Goal: Information Seeking & Learning: Check status

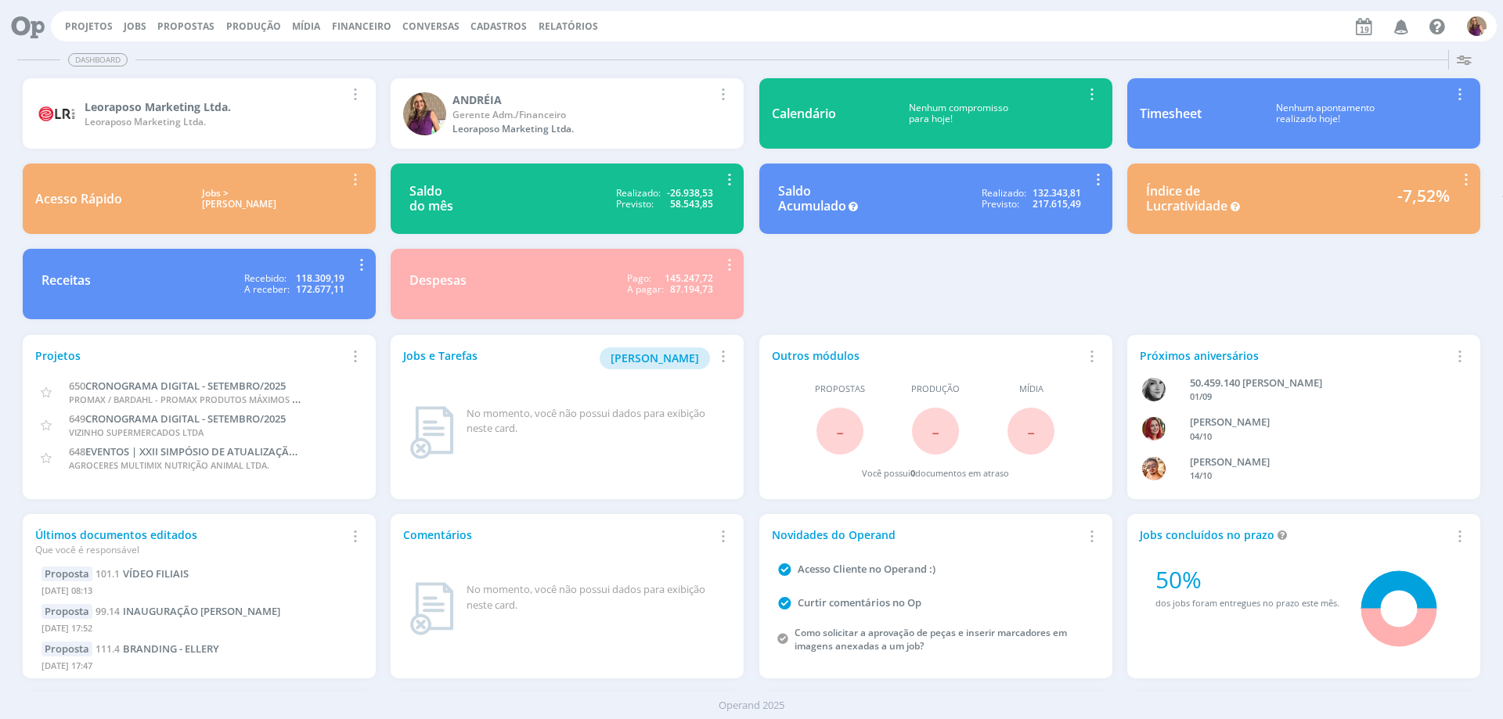
click at [366, 24] on span "Financeiro" at bounding box center [361, 26] width 59 height 13
click at [358, 50] on link "Lançamentos" at bounding box center [363, 53] width 132 height 24
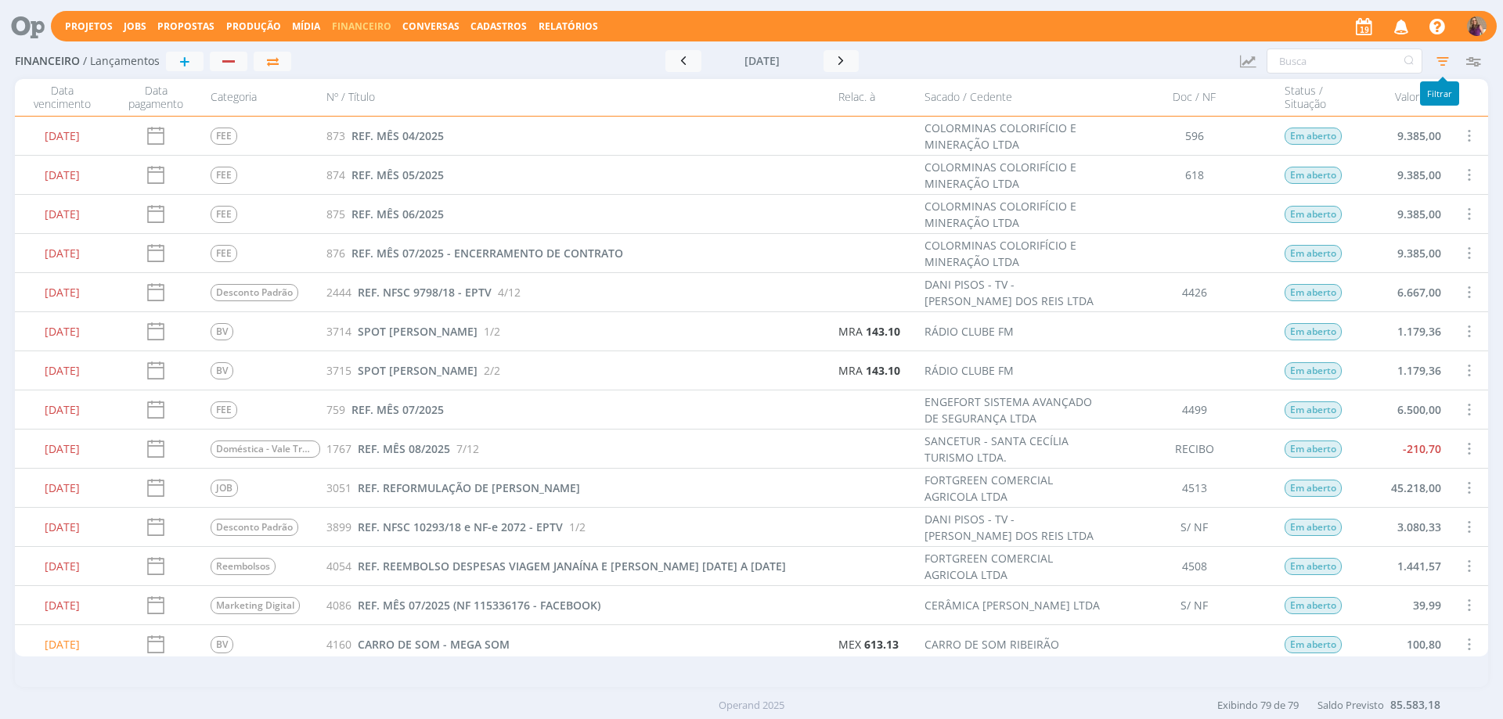
click at [1447, 63] on icon "button" at bounding box center [1443, 61] width 28 height 28
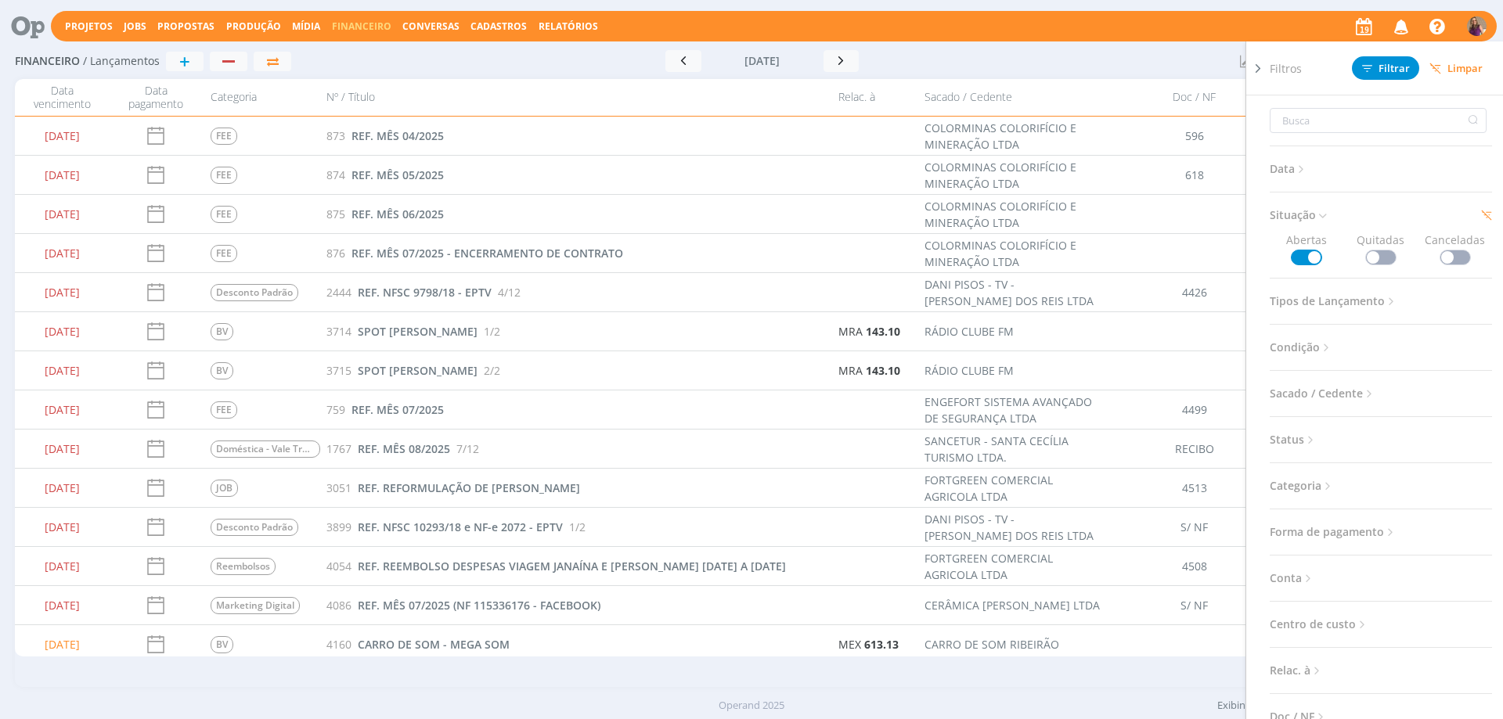
click at [1303, 164] on icon at bounding box center [1301, 169] width 13 height 13
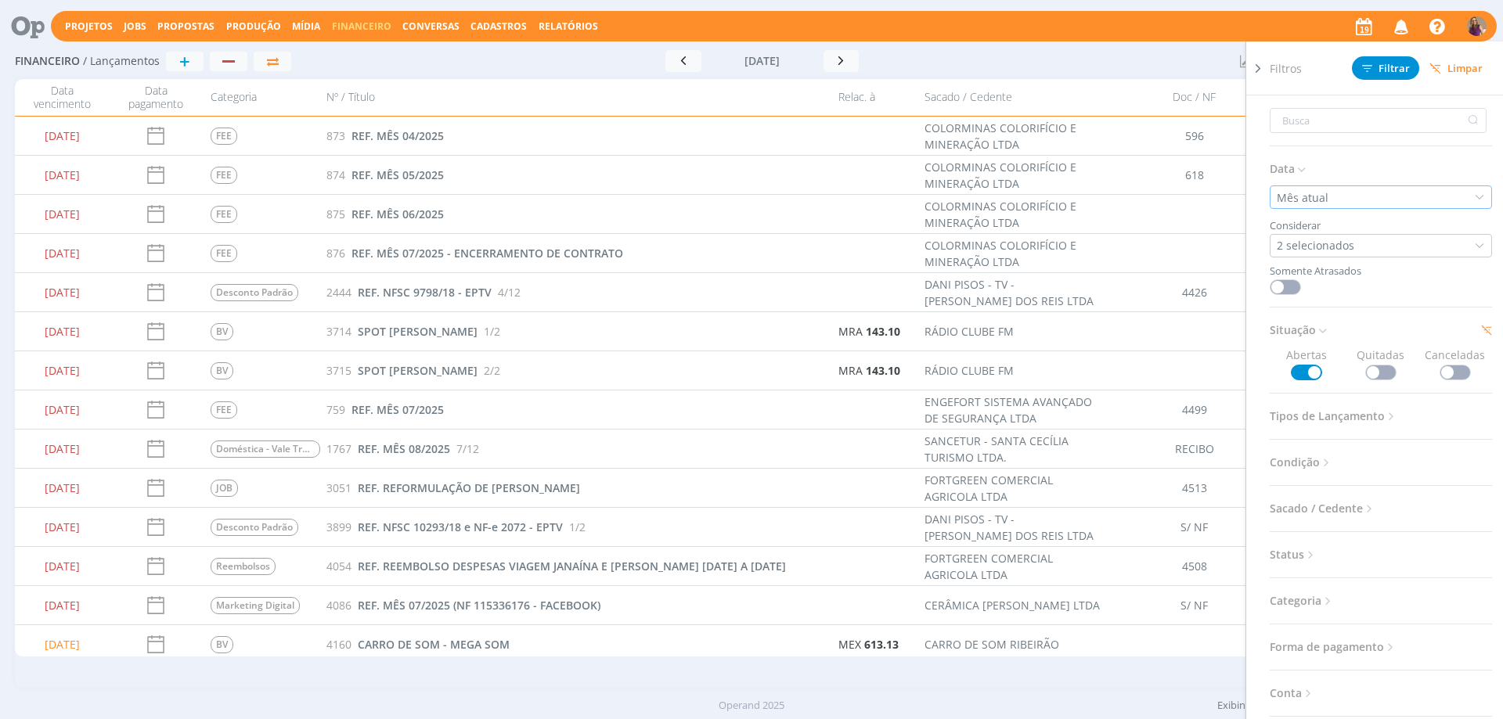
click at [1353, 196] on div "Mês atual" at bounding box center [1381, 197] width 222 height 23
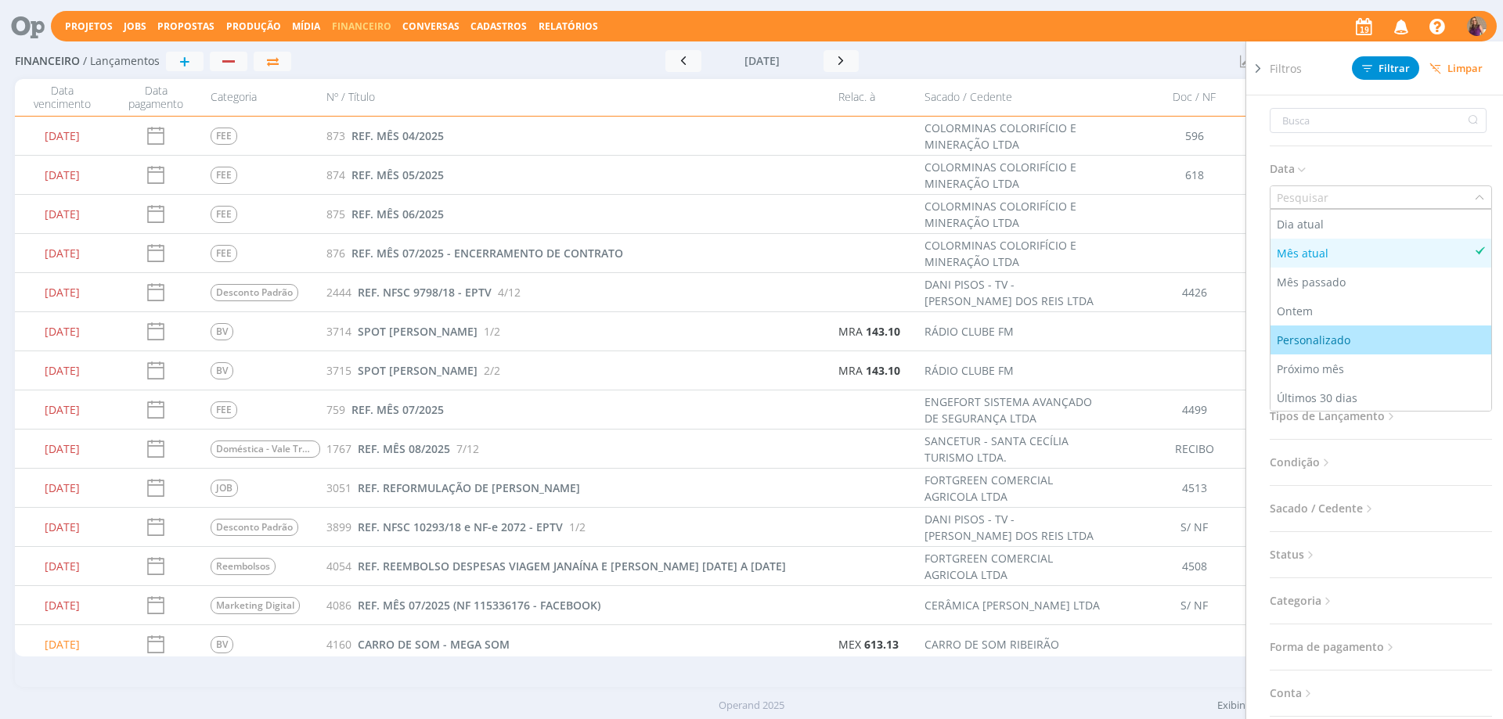
click at [1337, 344] on div "Personalizado" at bounding box center [1315, 340] width 77 height 16
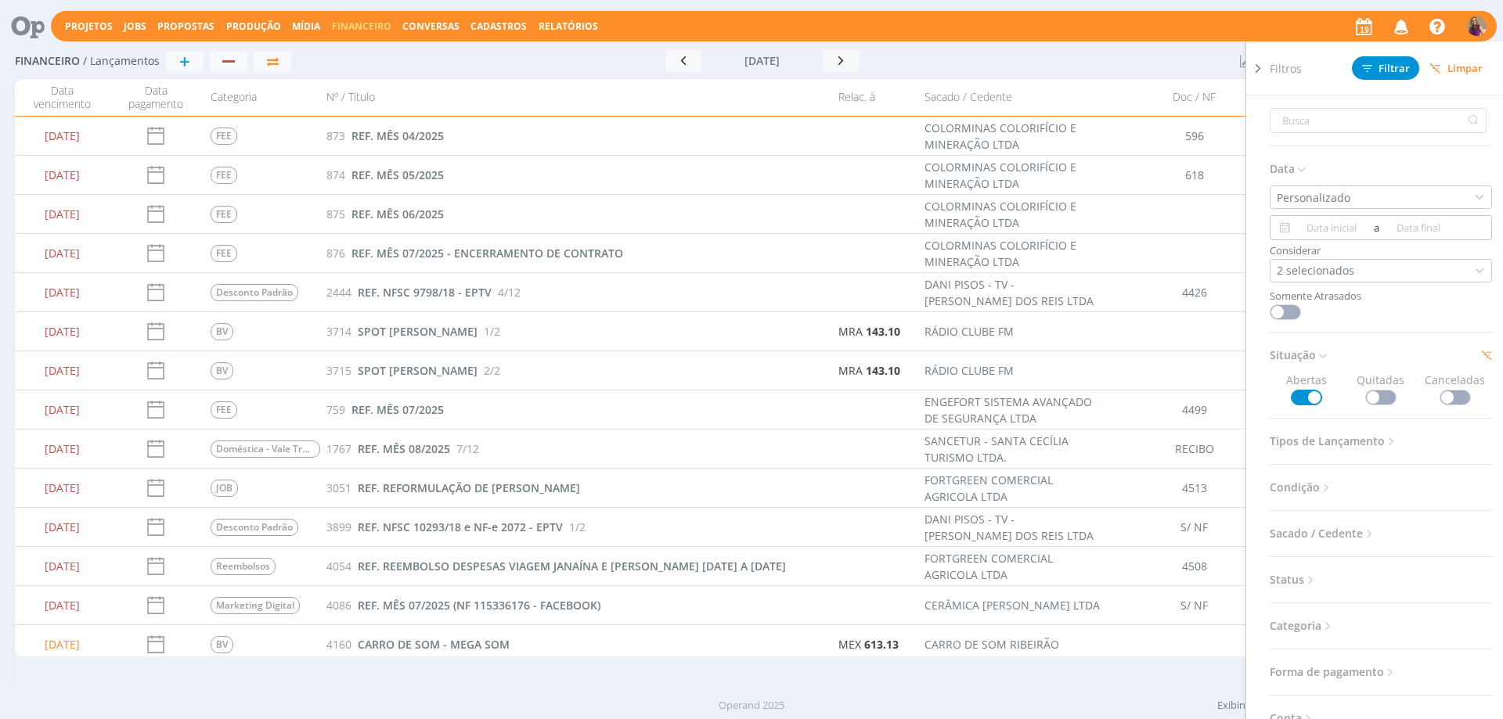
click at [1300, 231] on input at bounding box center [1332, 227] width 76 height 19
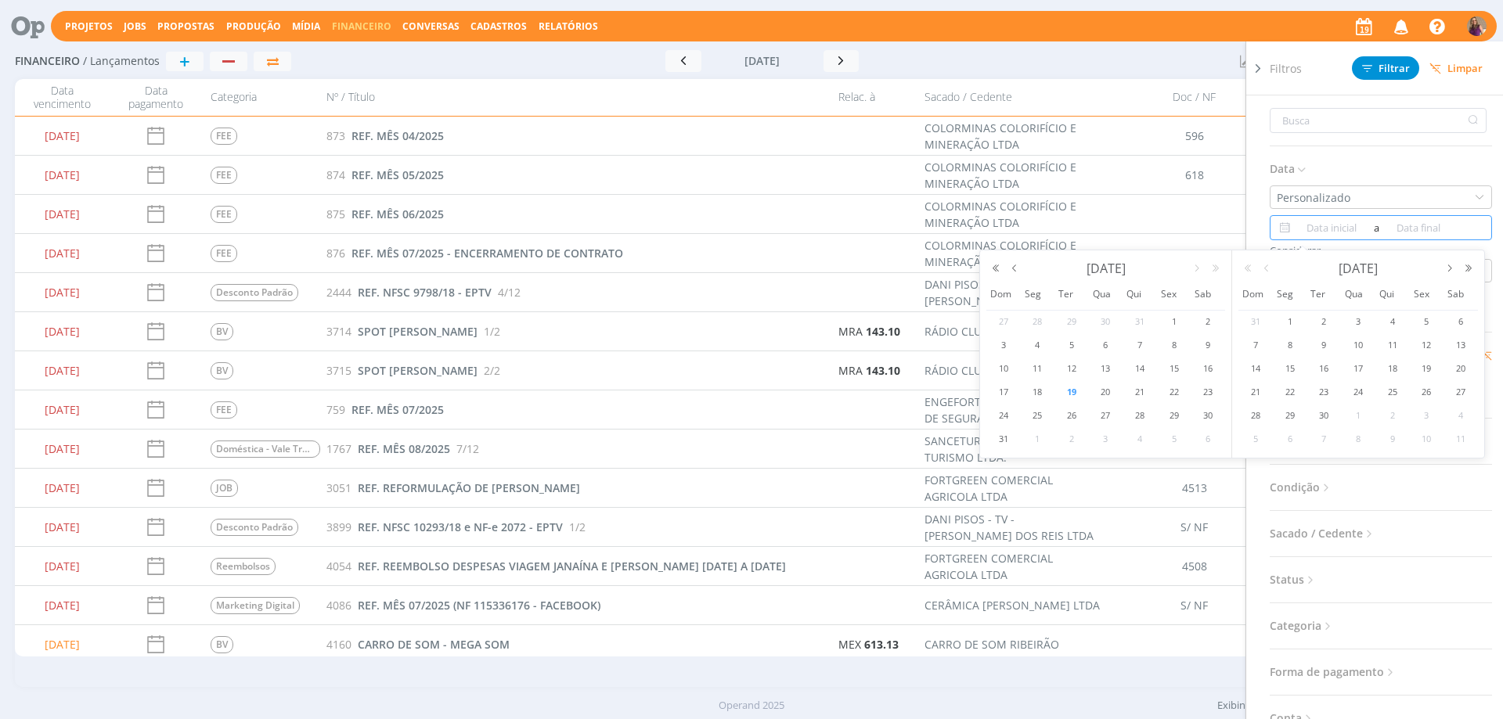
click at [1069, 392] on span "19" at bounding box center [1071, 392] width 19 height 19
click at [1451, 268] on button "button" at bounding box center [1449, 268] width 19 height 11
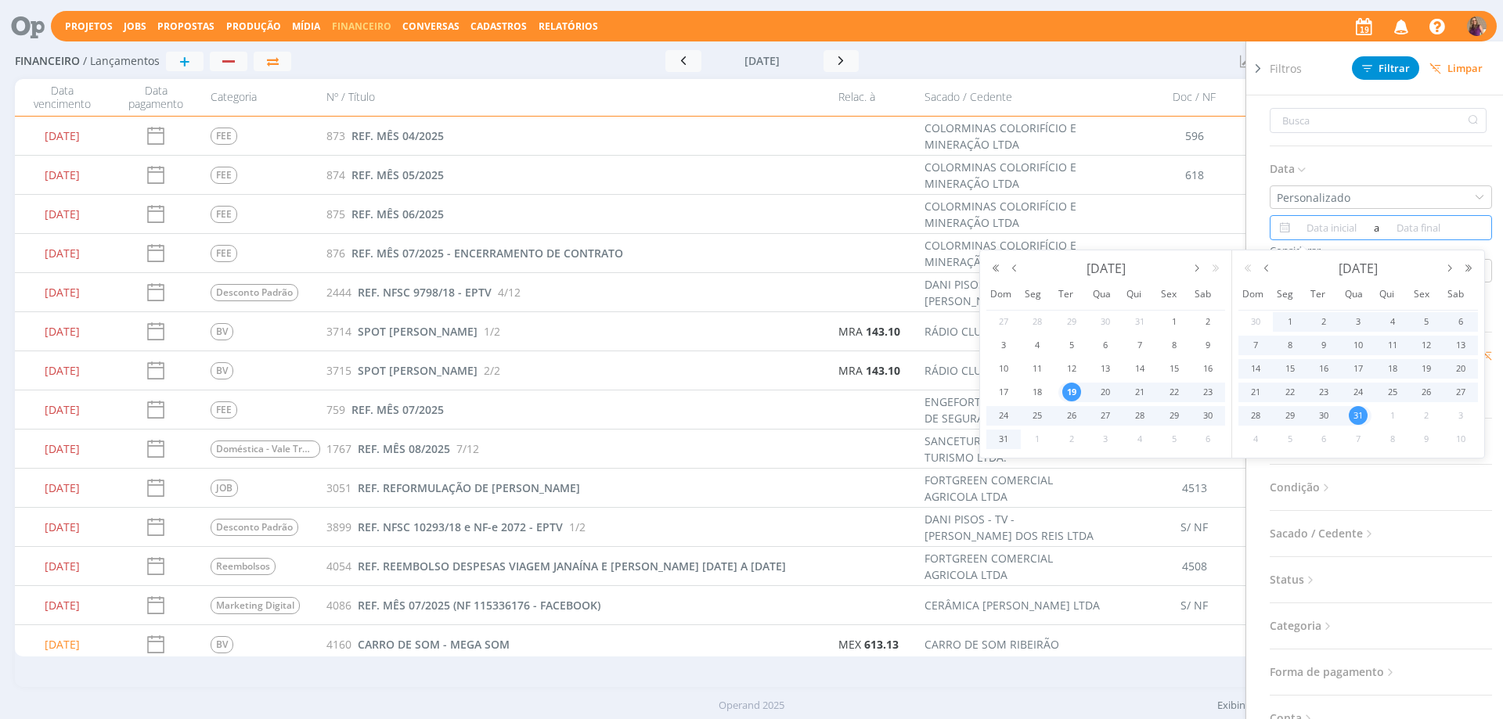
click at [1349, 416] on span "31" at bounding box center [1358, 415] width 19 height 19
type input "[DATE]"
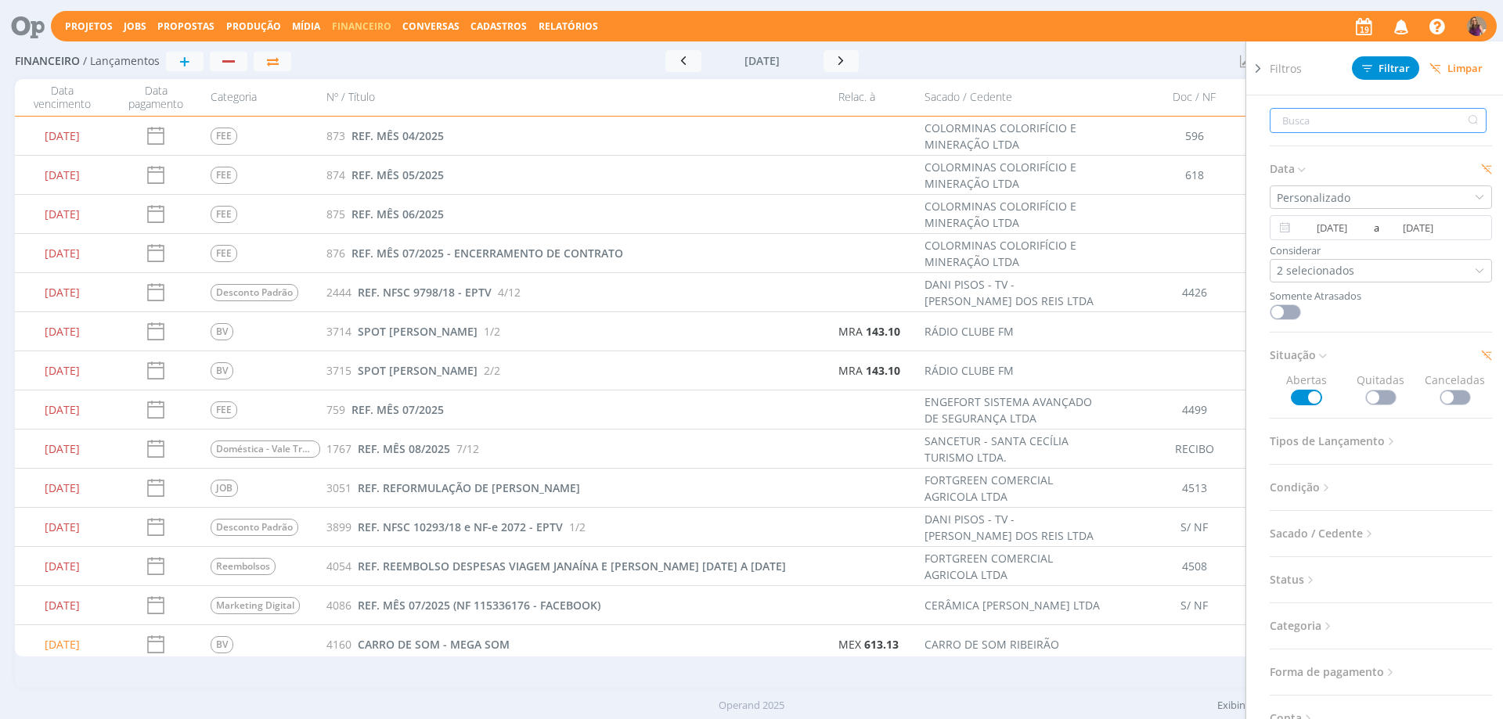
click at [1371, 115] on input "text" at bounding box center [1378, 120] width 217 height 25
type input "b"
type input "bv"
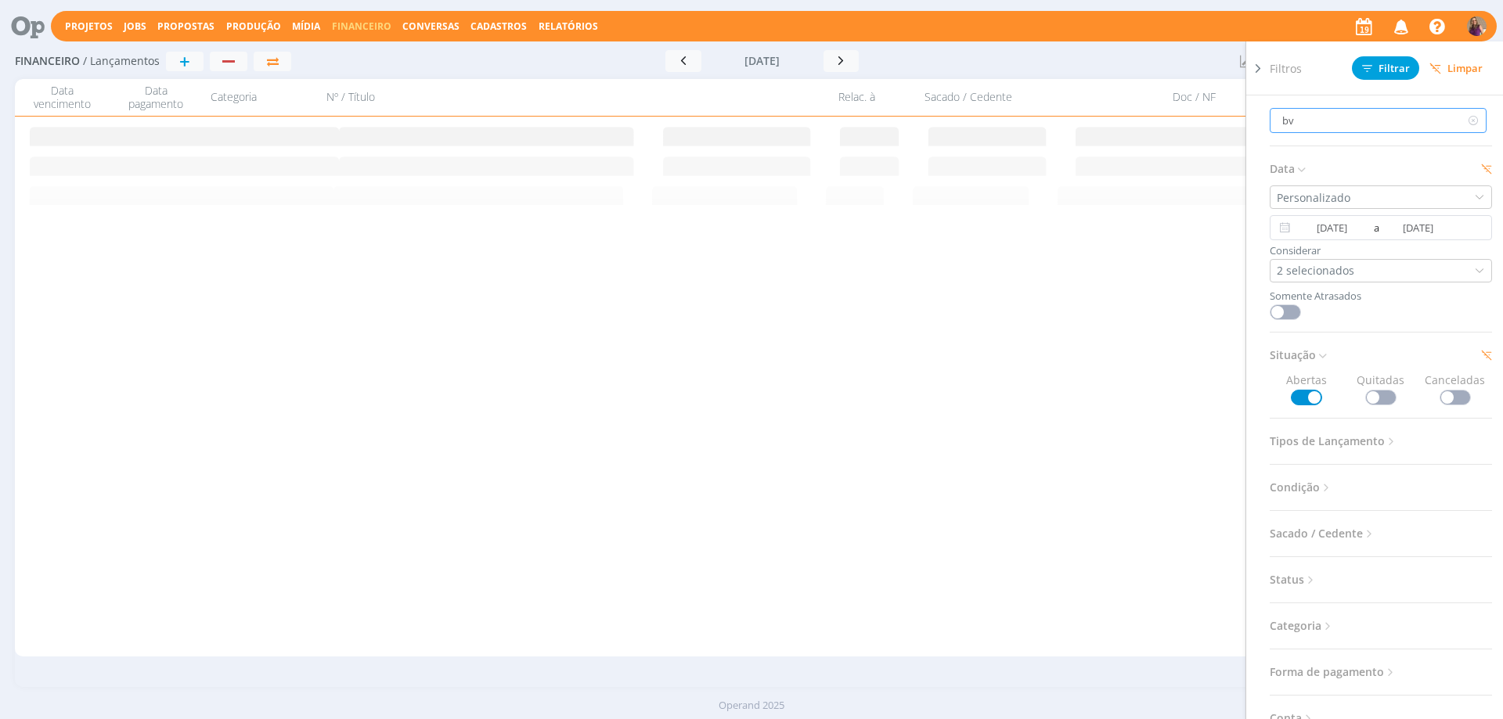
type input "bv"
click at [1396, 71] on span "Filtrar" at bounding box center [1386, 68] width 48 height 10
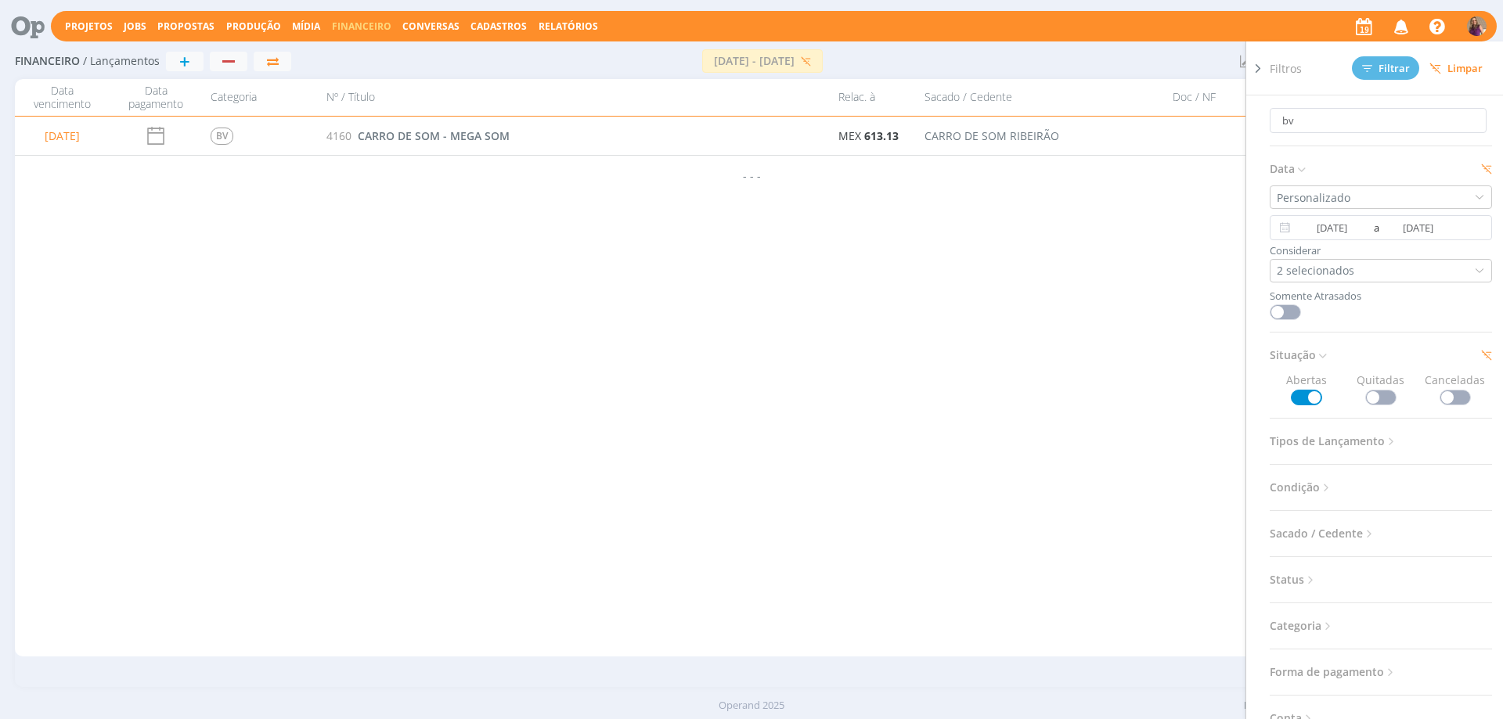
click at [1260, 70] on icon at bounding box center [1258, 68] width 16 height 16
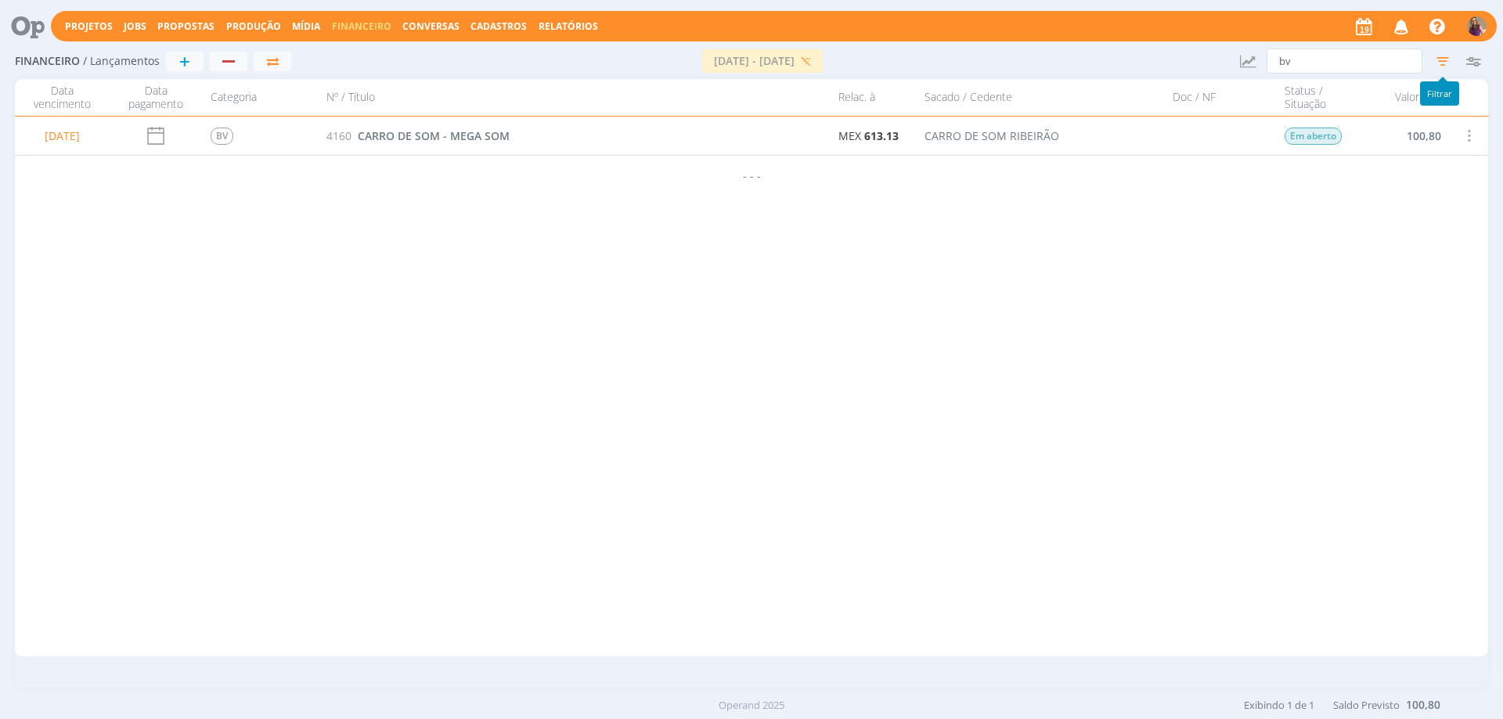
click at [1446, 67] on icon "button" at bounding box center [1443, 61] width 28 height 28
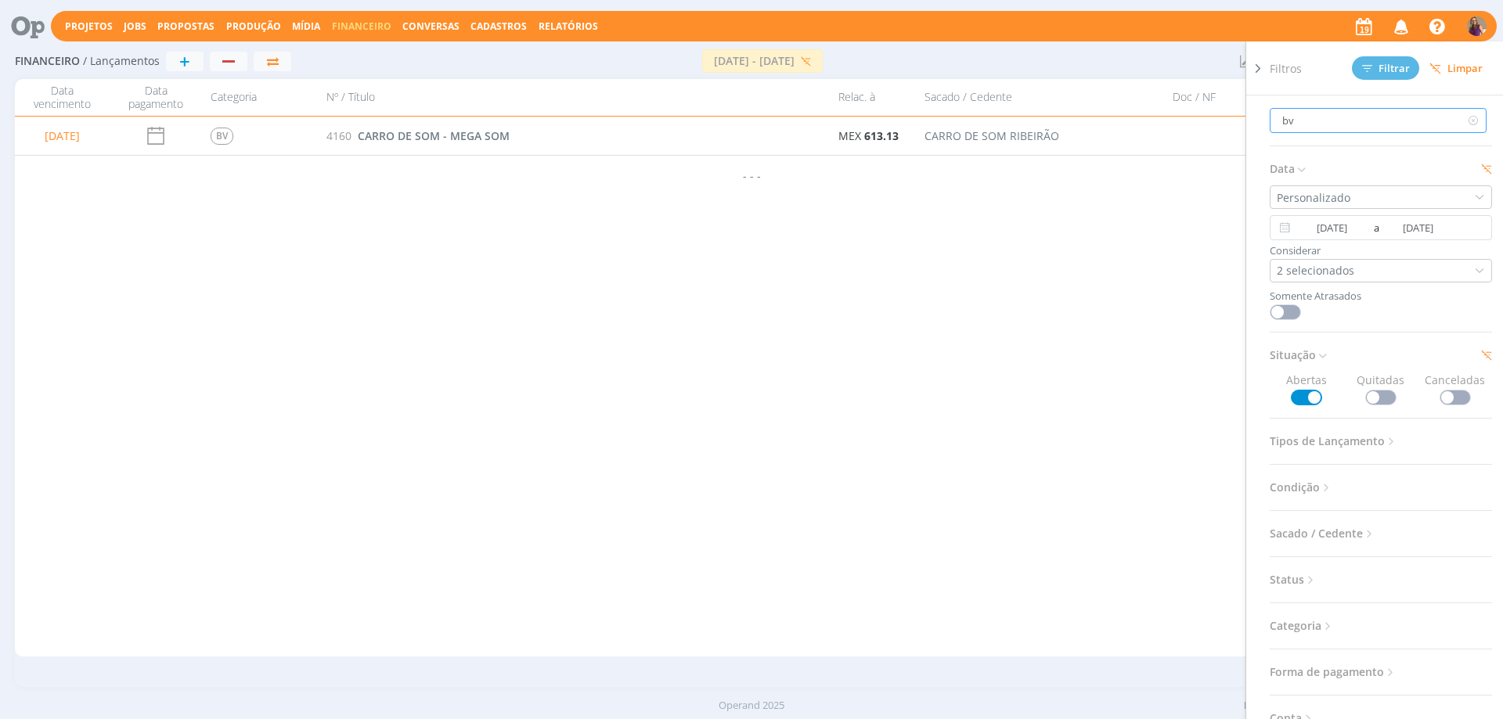
drag, startPoint x: 1328, startPoint y: 110, endPoint x: 1255, endPoint y: 112, distance: 72.8
click at [1258, 112] on div "Filtros Filtrar Limpar bv Data Personalizado [DATE] a [DATE] Considerar 2 selec…" at bounding box center [1374, 380] width 258 height 678
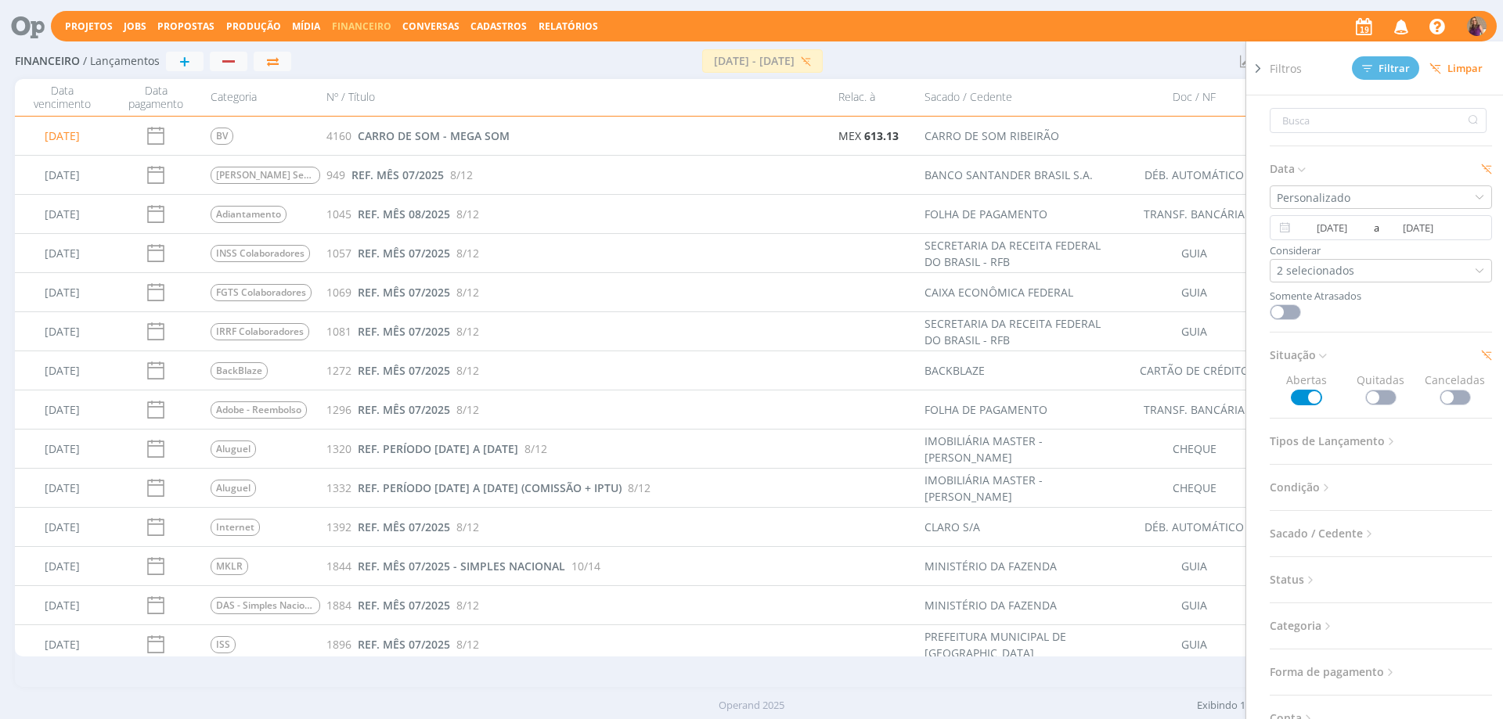
click at [1261, 69] on icon at bounding box center [1258, 68] width 16 height 16
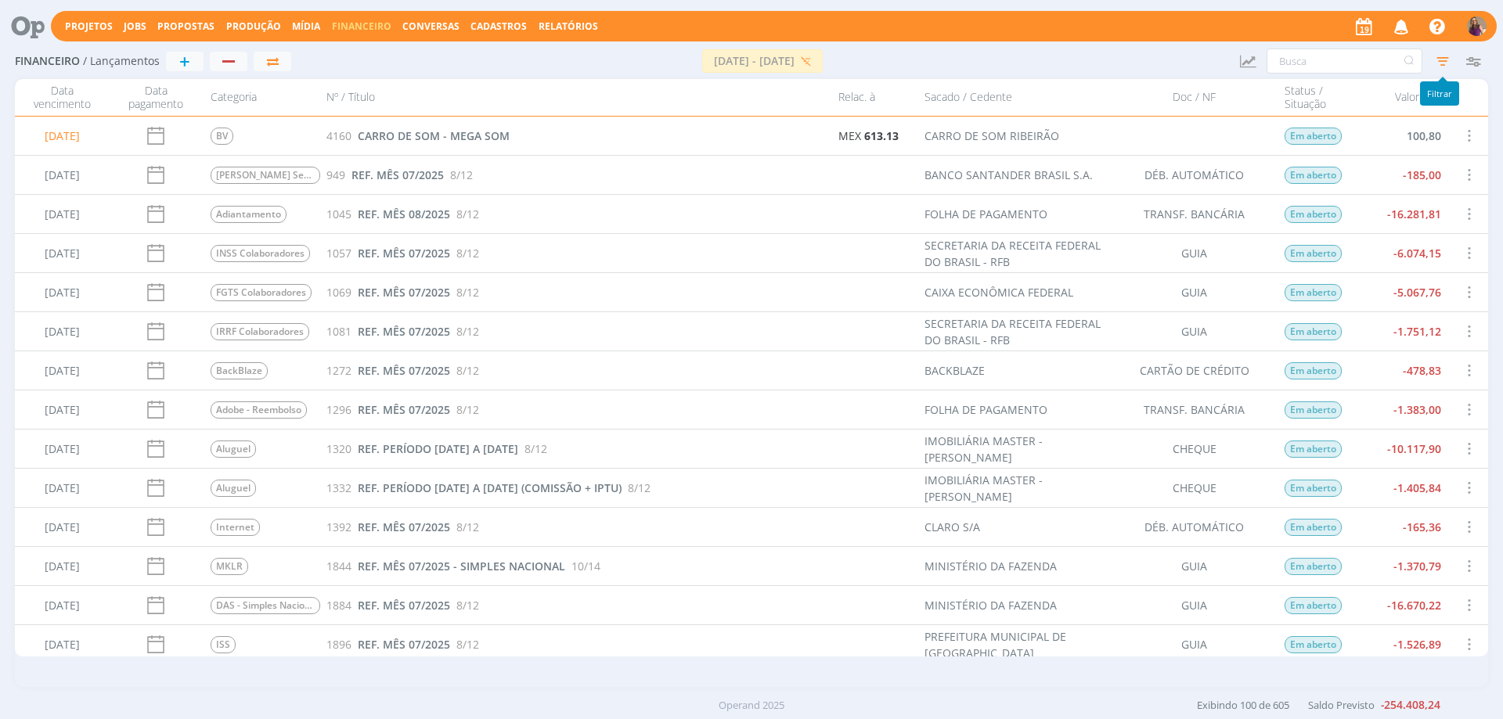
click at [1445, 64] on icon "button" at bounding box center [1443, 61] width 28 height 28
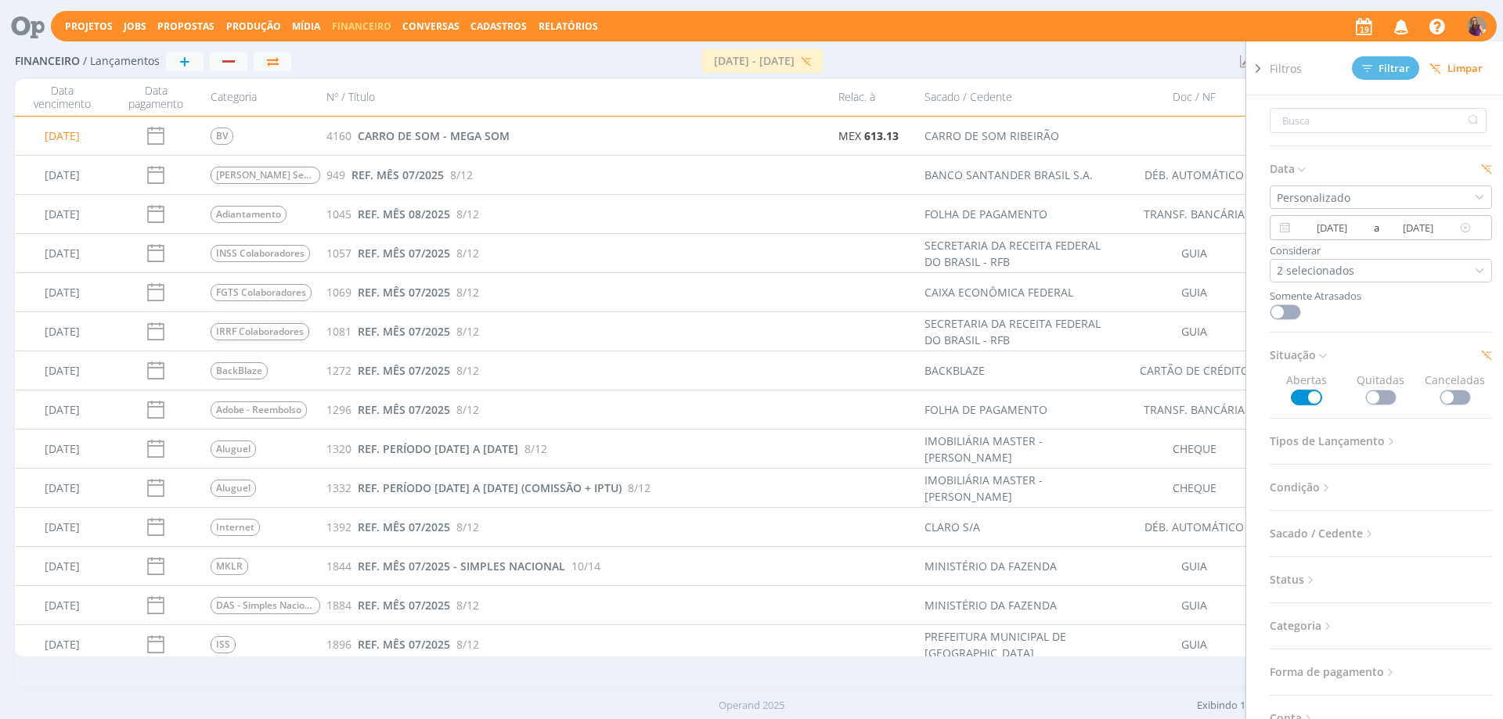
click at [1456, 232] on icon at bounding box center [1466, 227] width 20 height 19
click at [1261, 66] on icon at bounding box center [1258, 68] width 16 height 16
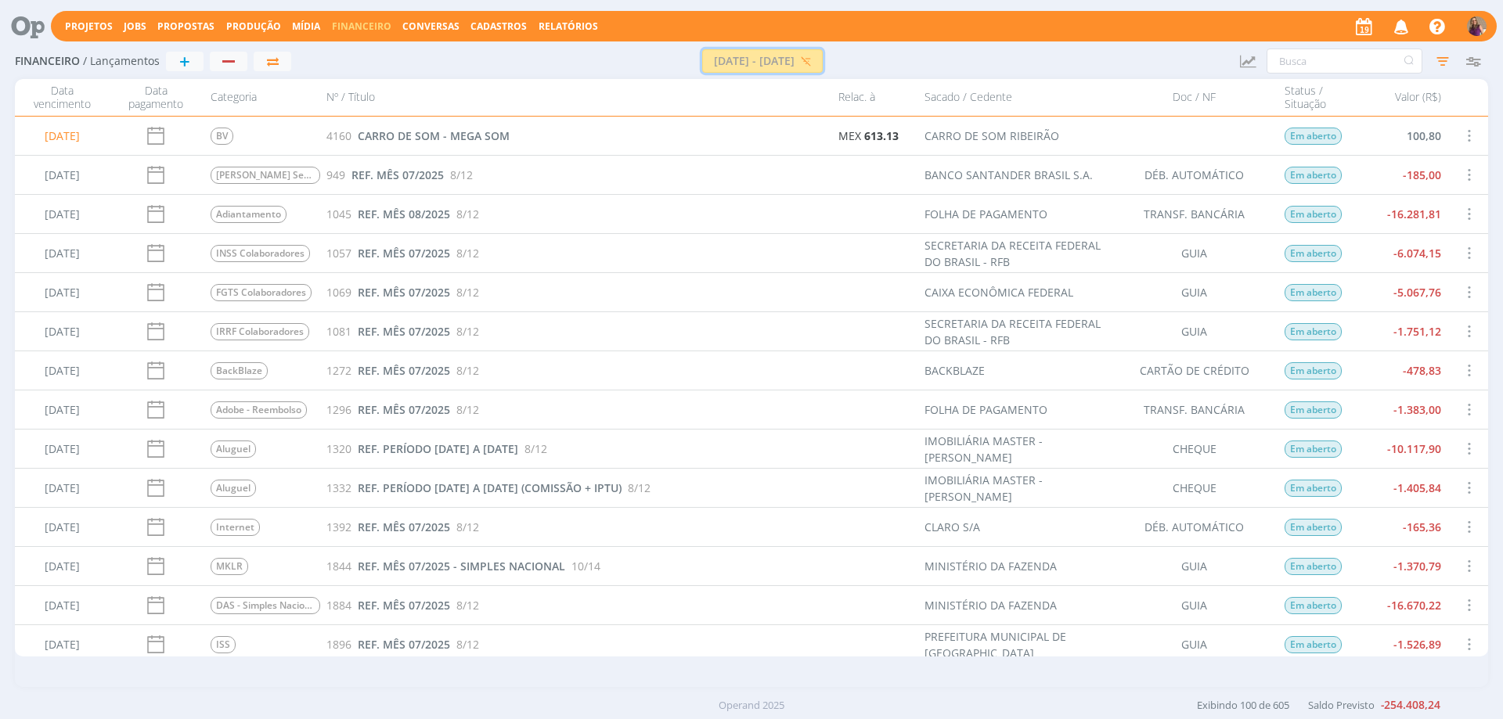
click at [810, 63] on icon "button" at bounding box center [805, 60] width 9 height 9
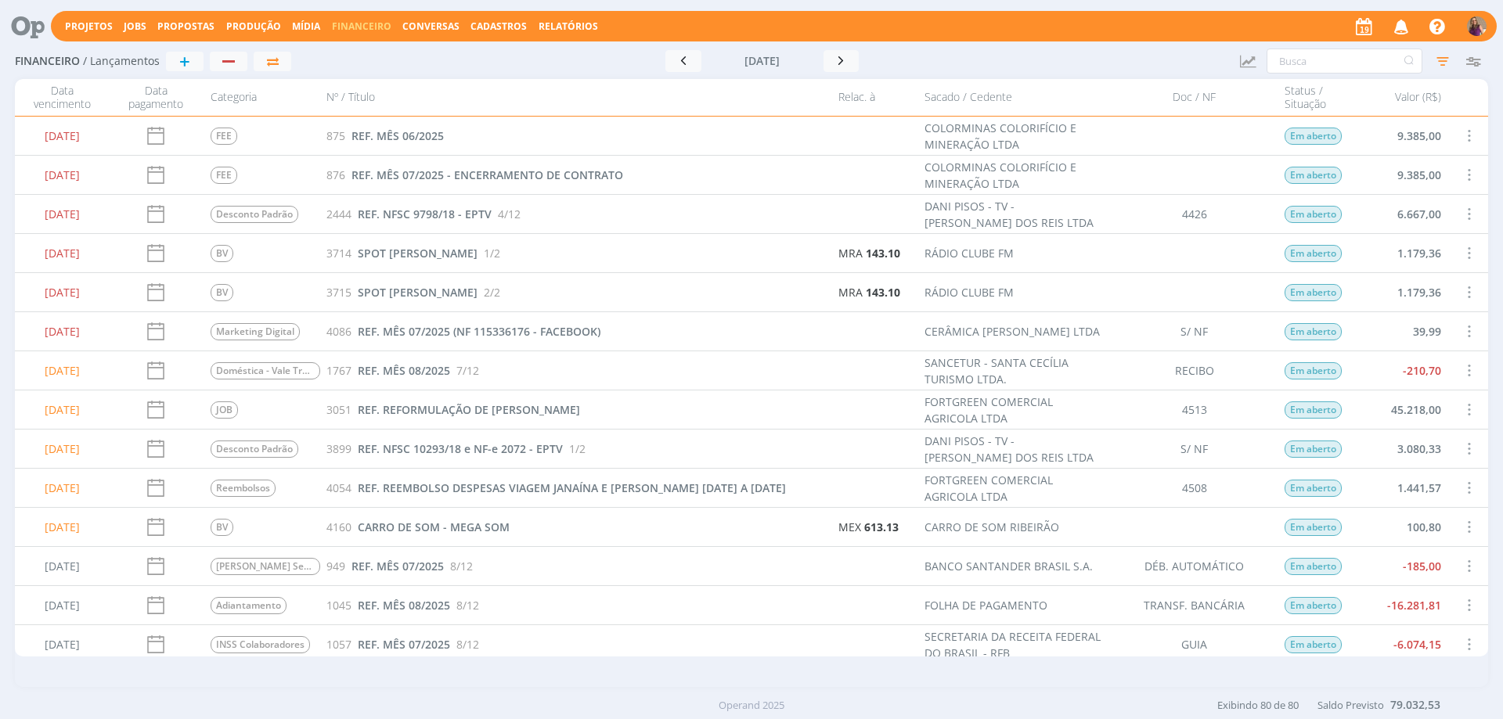
scroll to position [157, 0]
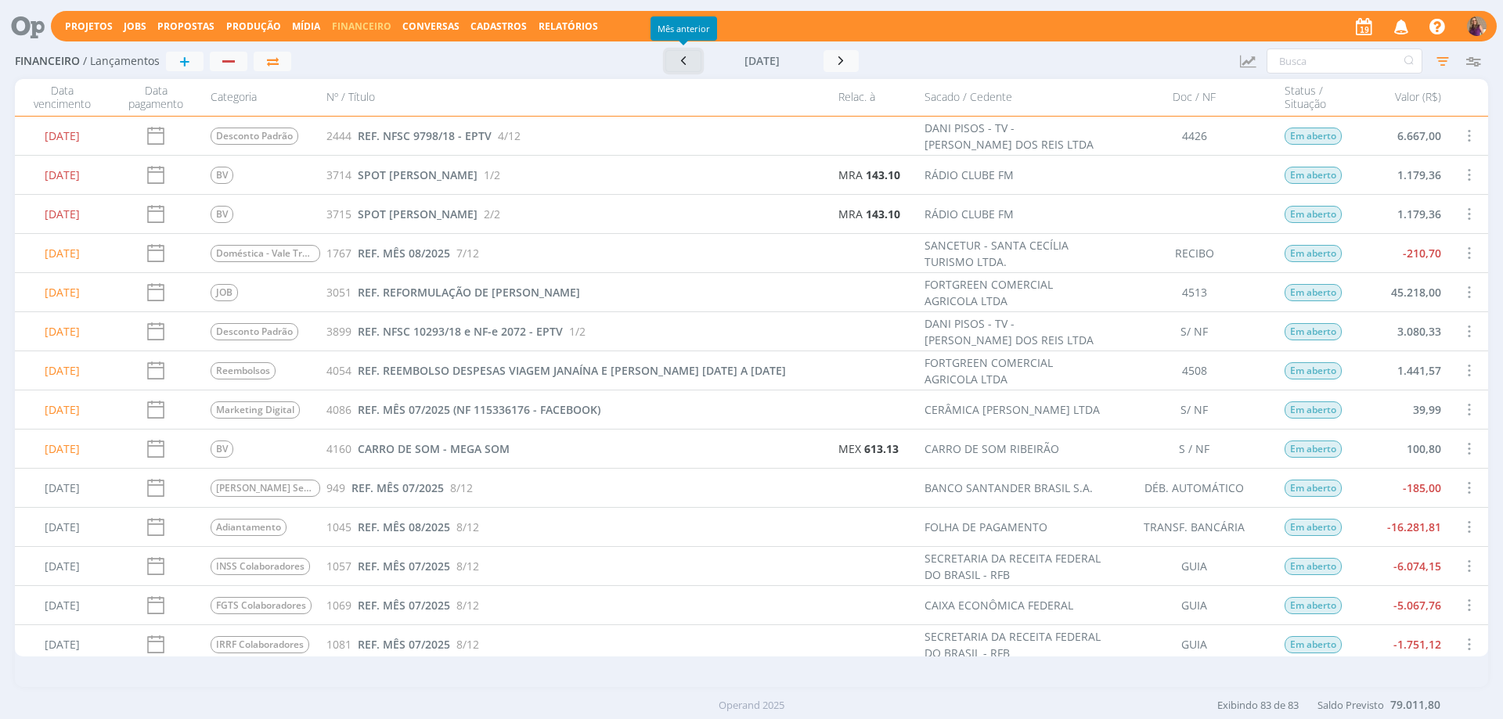
click at [679, 59] on icon "button" at bounding box center [684, 60] width 16 height 15
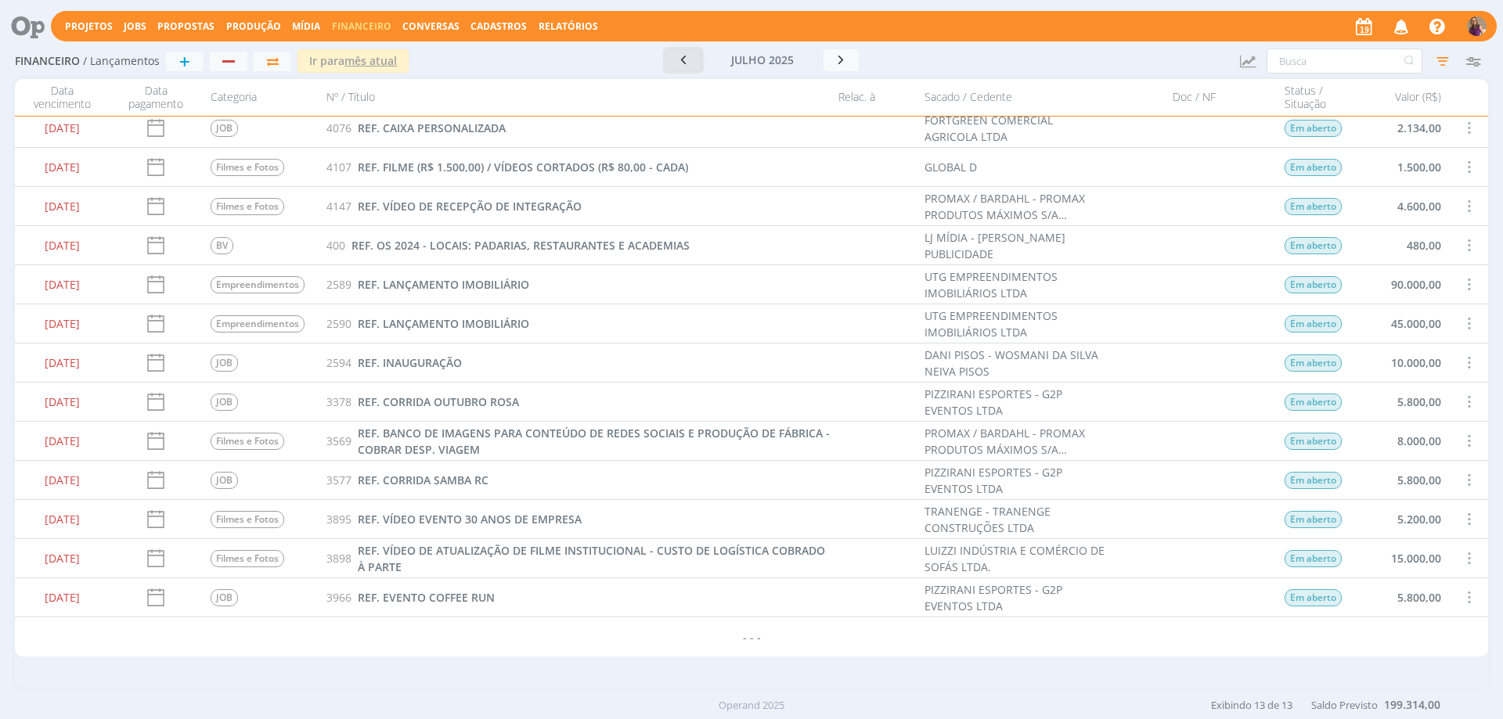
scroll to position [0, 0]
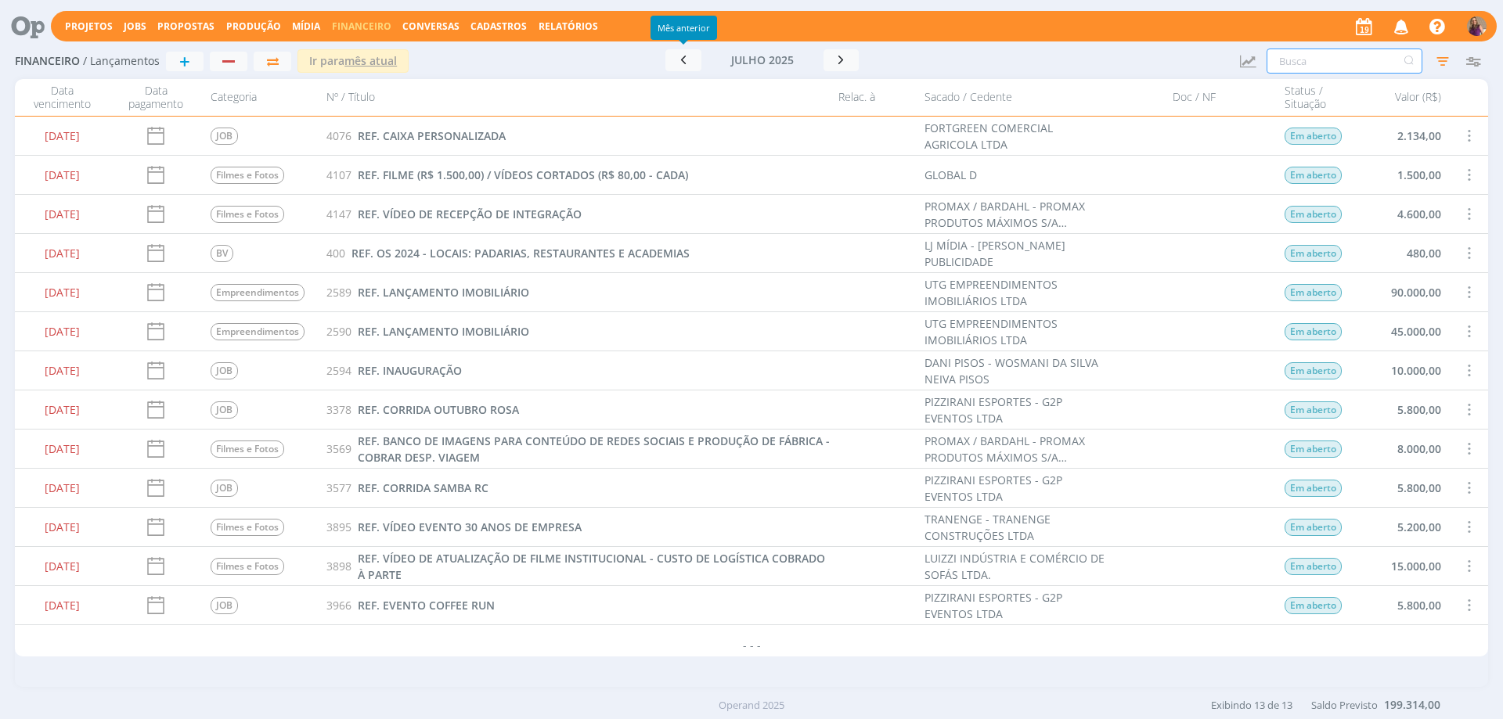
click at [1335, 60] on input "text" at bounding box center [1345, 61] width 156 height 25
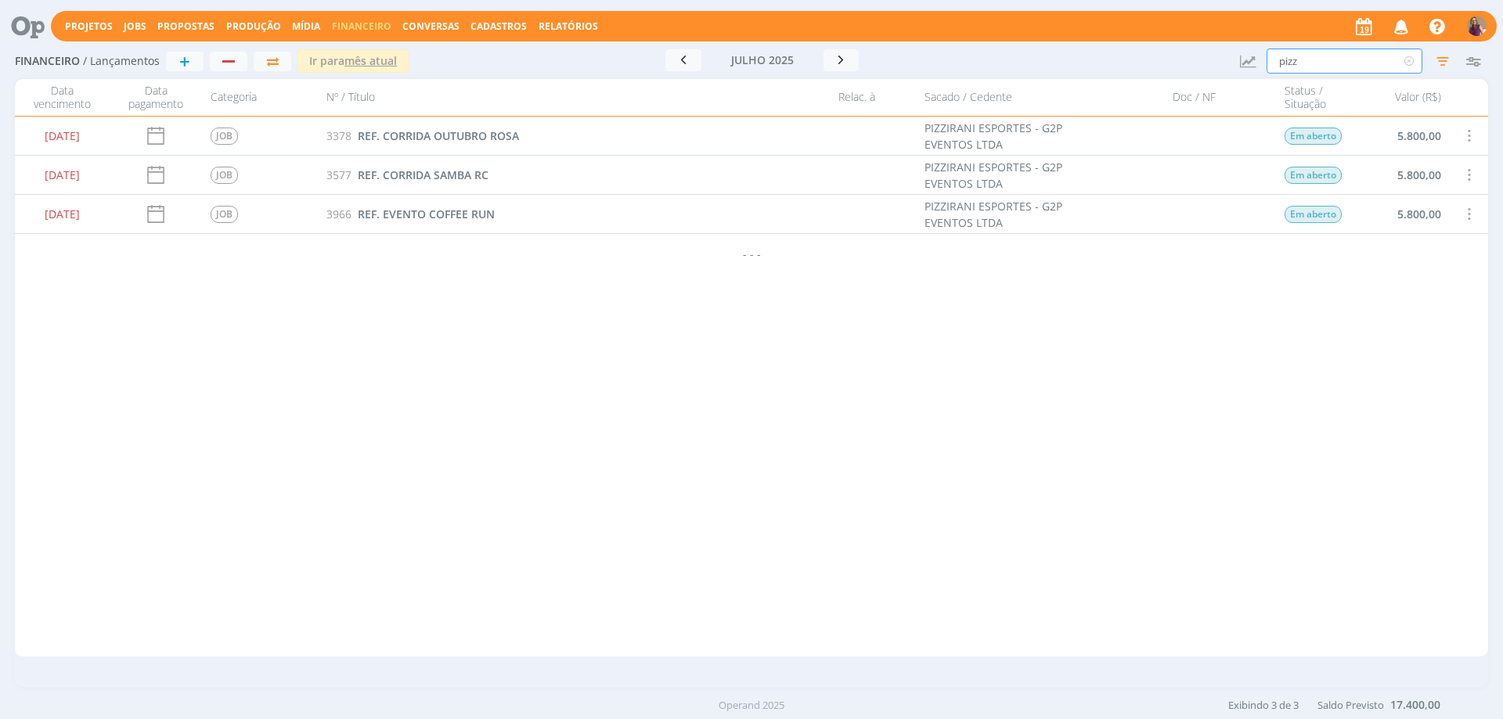
drag, startPoint x: 1303, startPoint y: 56, endPoint x: 1197, endPoint y: 25, distance: 111.0
click at [1197, 25] on div "Projetos Jobs Propostas Produção [GEOGRAPHIC_DATA] Financeiro Conversas Cadastr…" at bounding box center [751, 359] width 1503 height 719
type input "PROMAX"
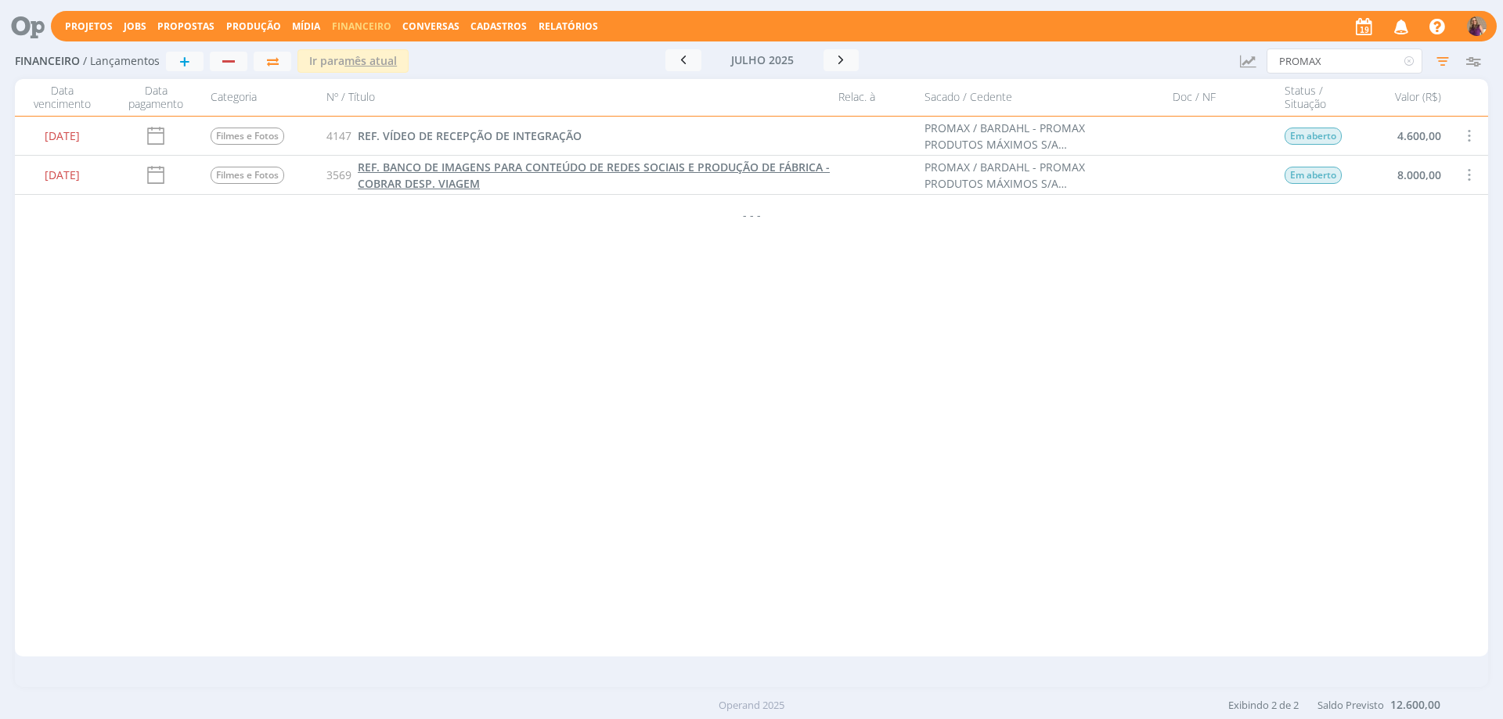
click at [456, 166] on span "REF. BANCO DE IMAGENS PARA CONTEÚDO DE REDES SOCIAIS E PRODUÇÃO DE FÁBRICA - CO…" at bounding box center [594, 175] width 472 height 31
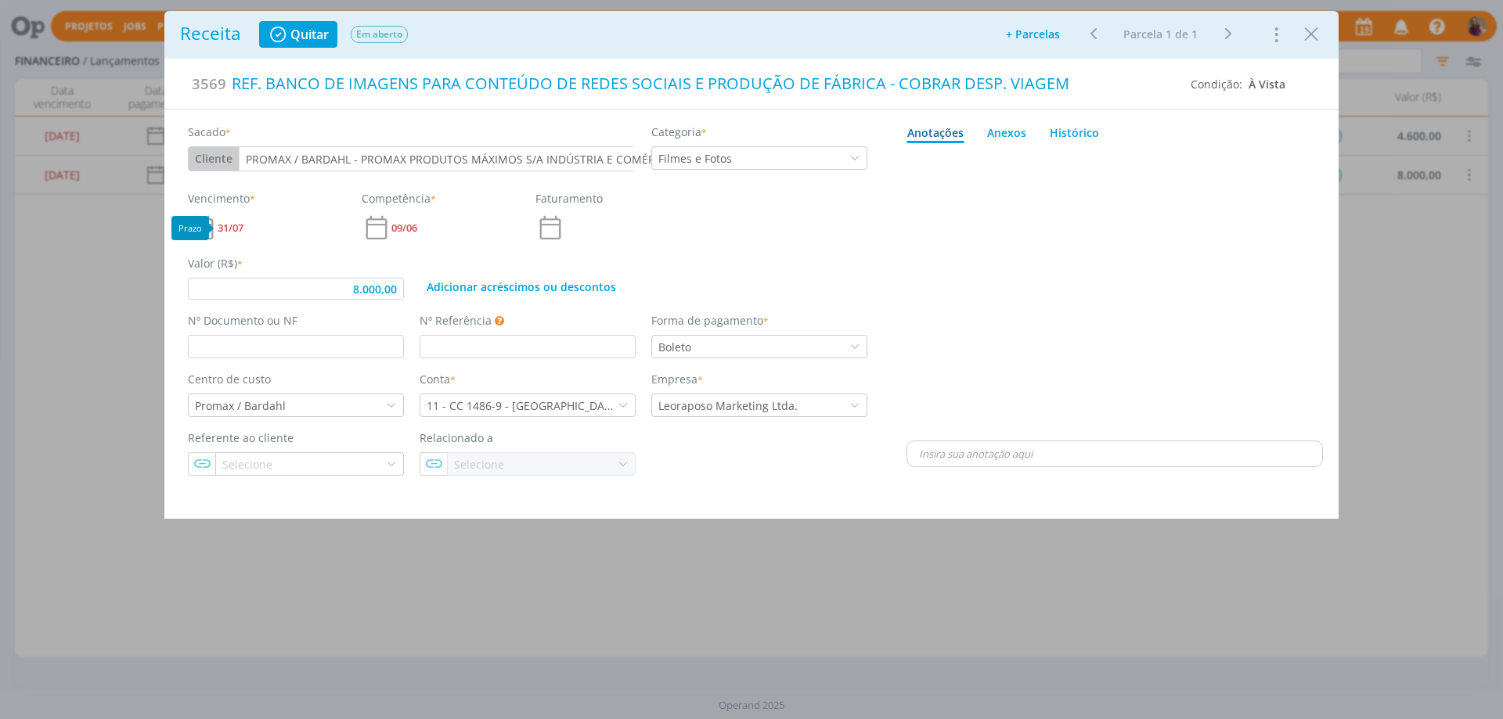
click at [236, 223] on span "31/07" at bounding box center [231, 228] width 26 height 10
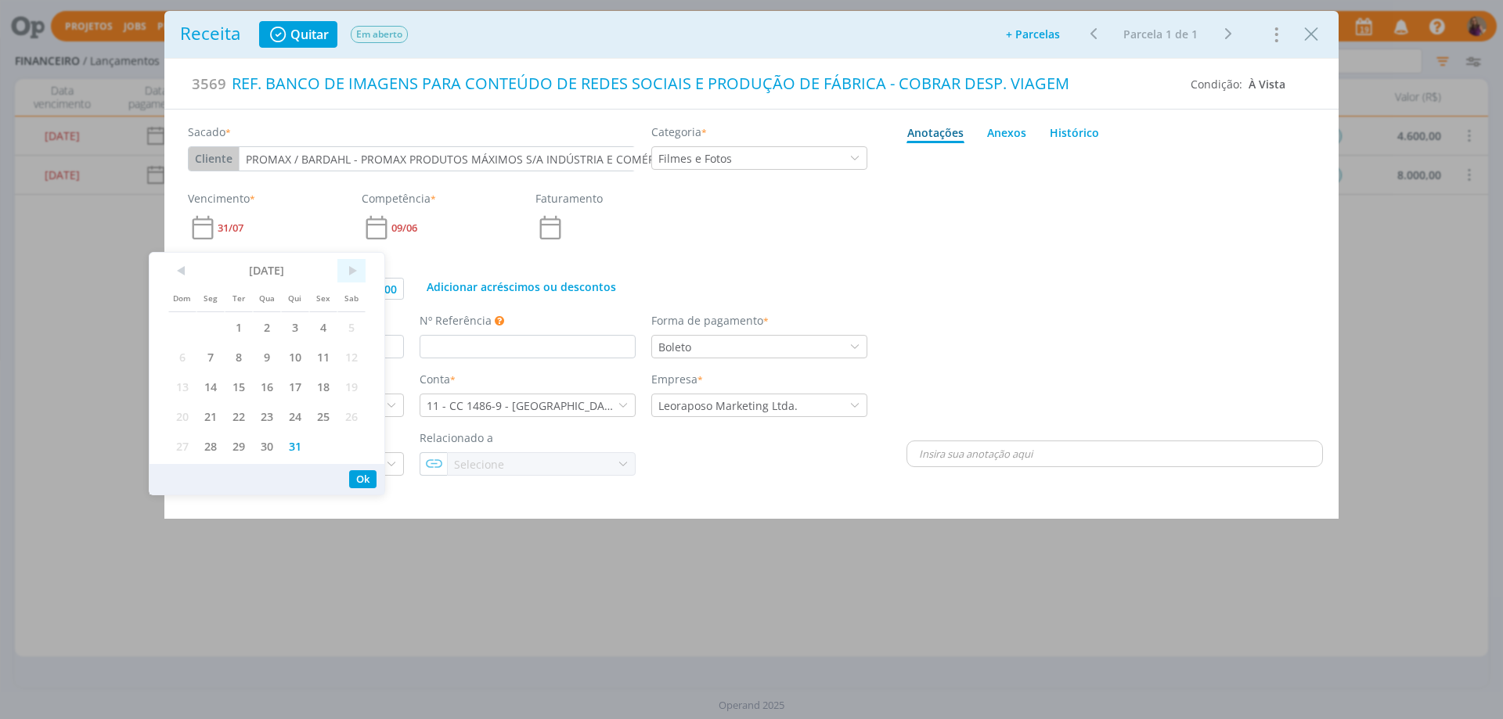
click at [353, 268] on span ">" at bounding box center [351, 270] width 28 height 23
click at [214, 443] on span "25" at bounding box center [210, 446] width 28 height 30
click at [367, 507] on button "Ok" at bounding box center [362, 509] width 27 height 18
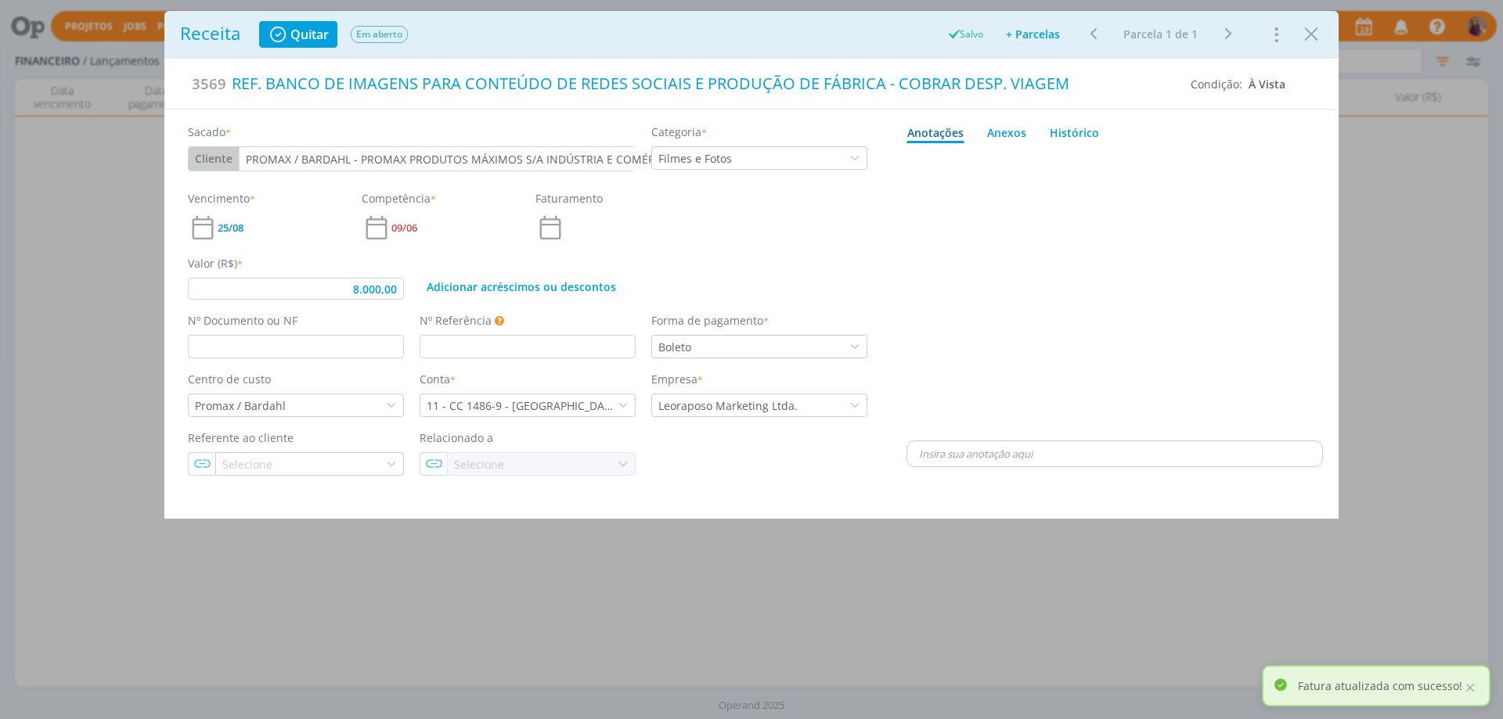
type input "8.000,00"
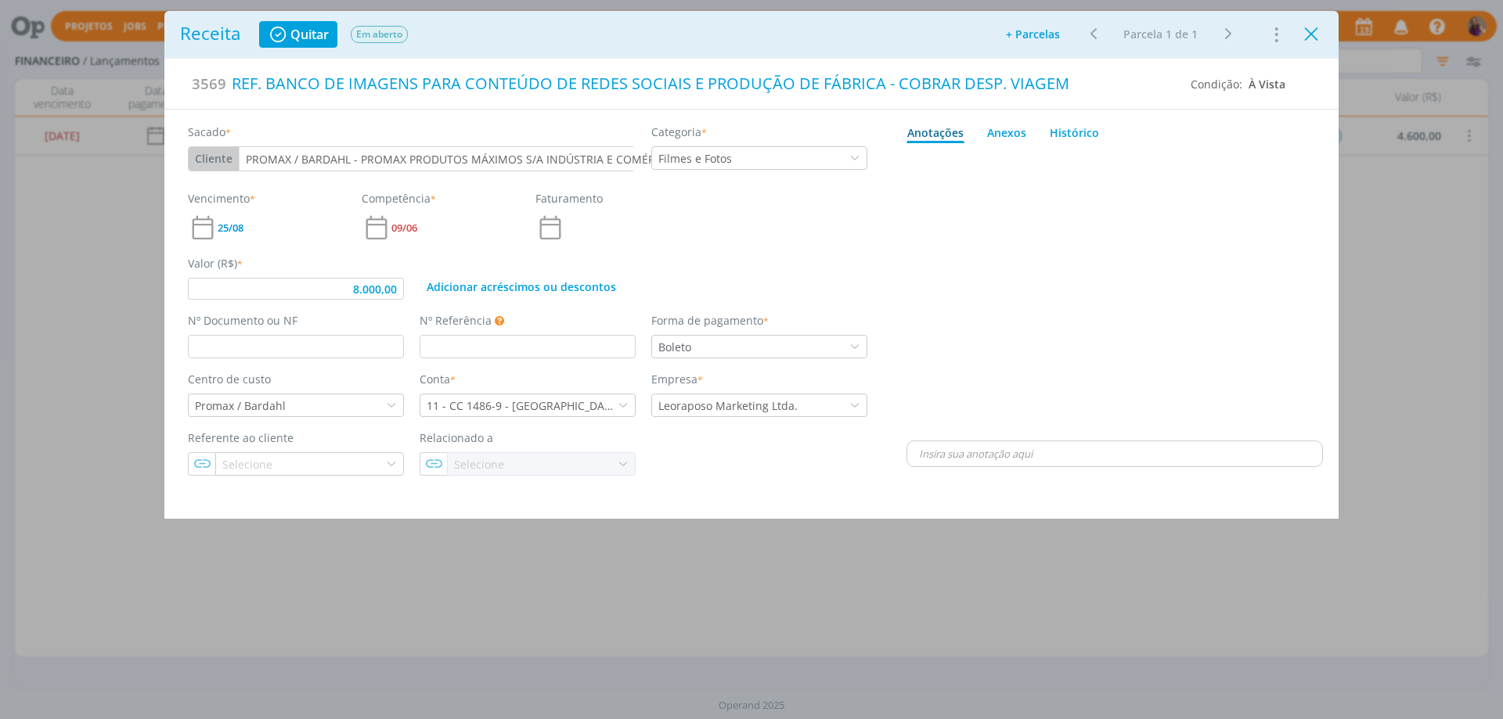
click at [1308, 36] on icon "Close" at bounding box center [1310, 34] width 23 height 23
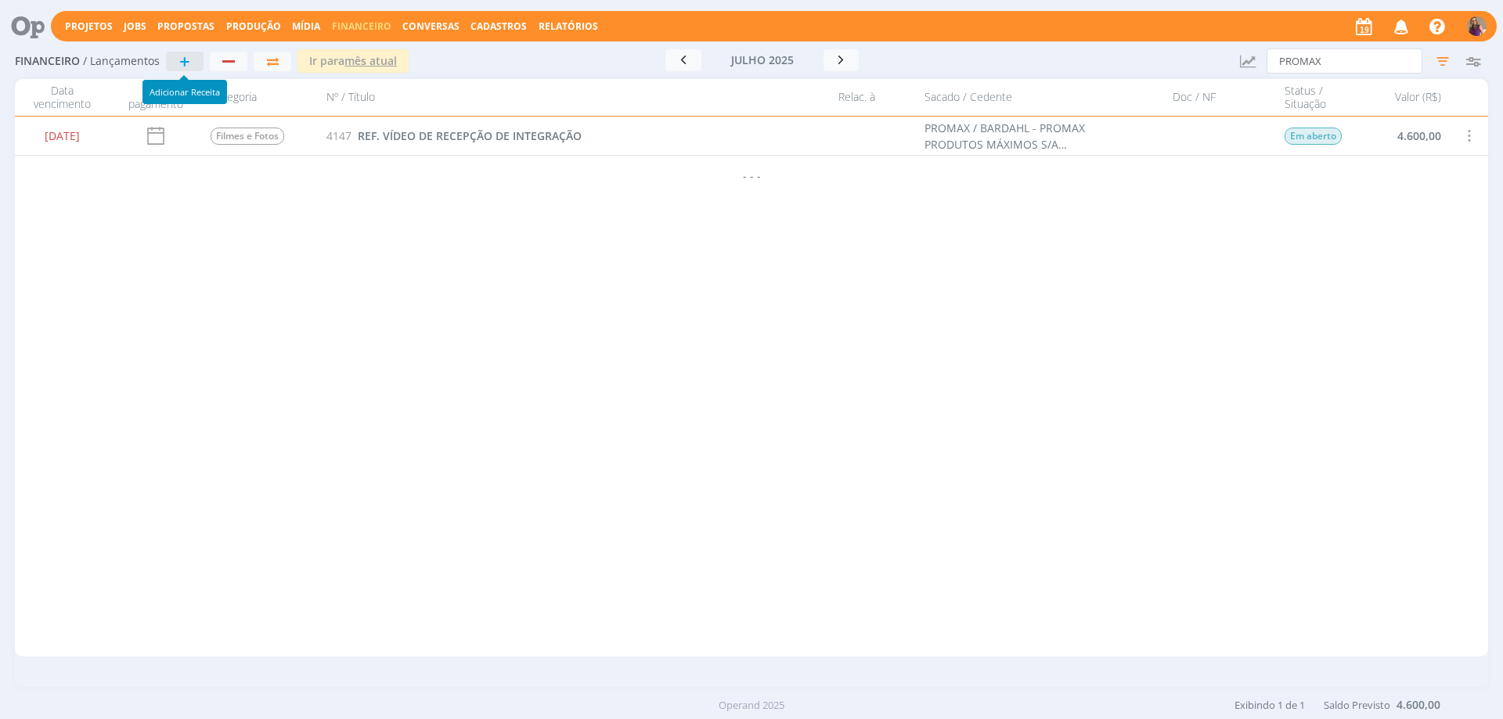
click at [188, 63] on span "+" at bounding box center [184, 61] width 11 height 19
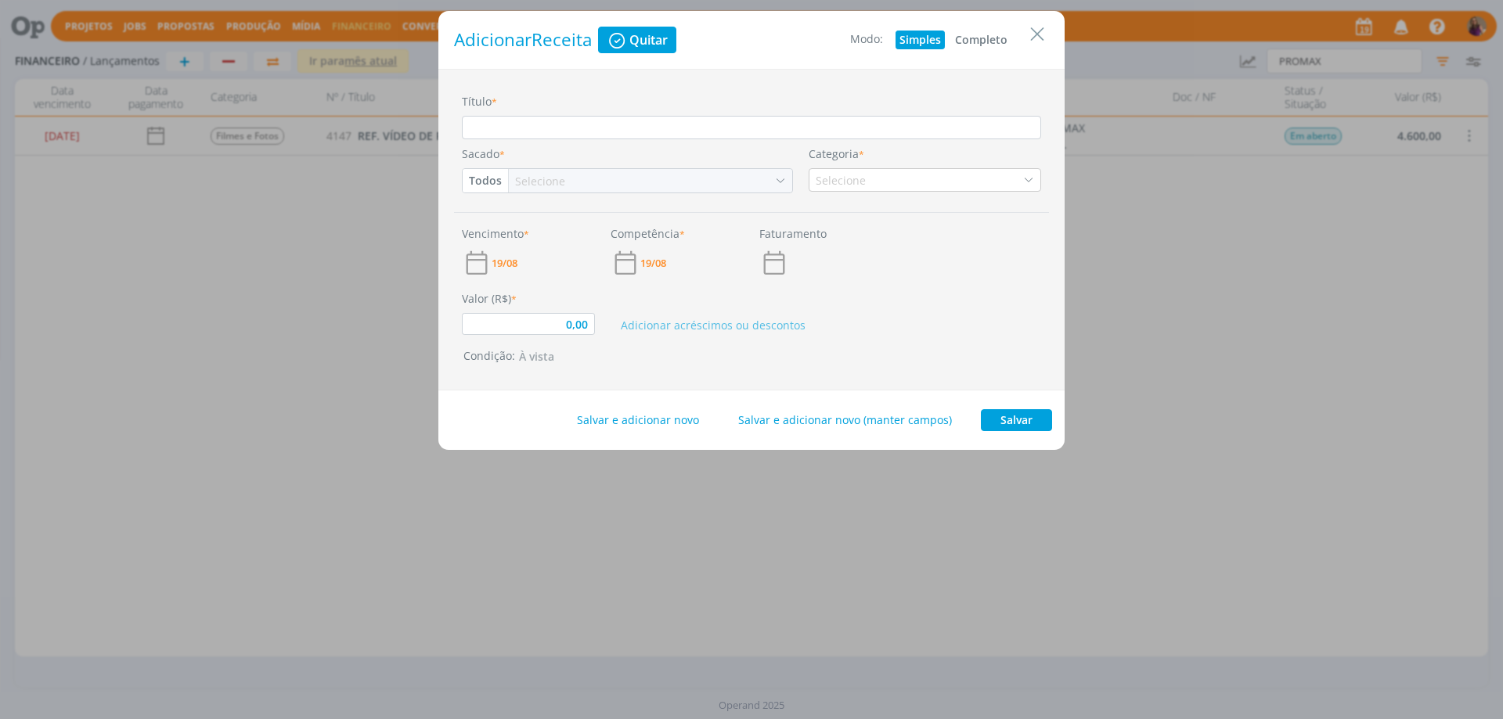
type input "0,00"
type input "R"
type input "0,00"
type input "RE"
type input "0,00"
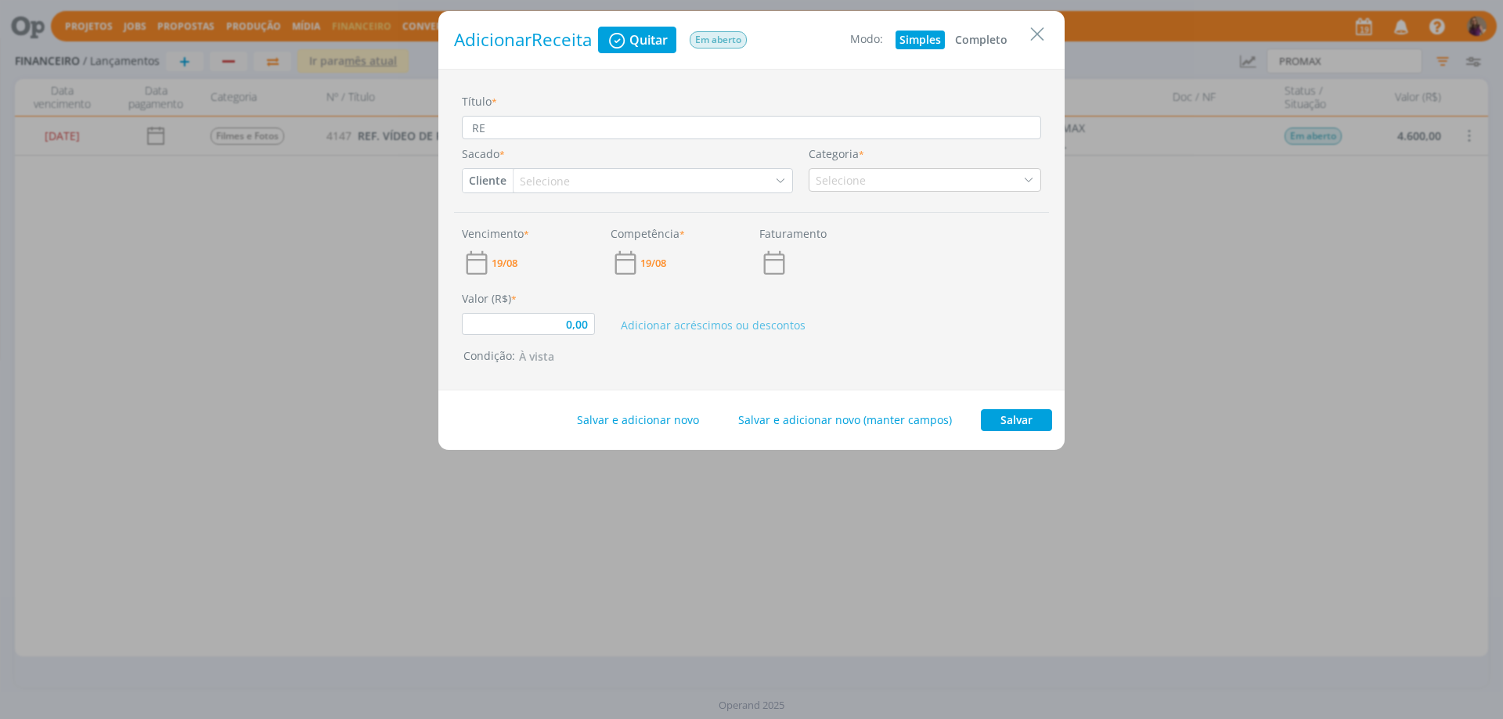
type input "REF"
type input "0,00"
type input "REF."
type input "0,00"
type input "REF."
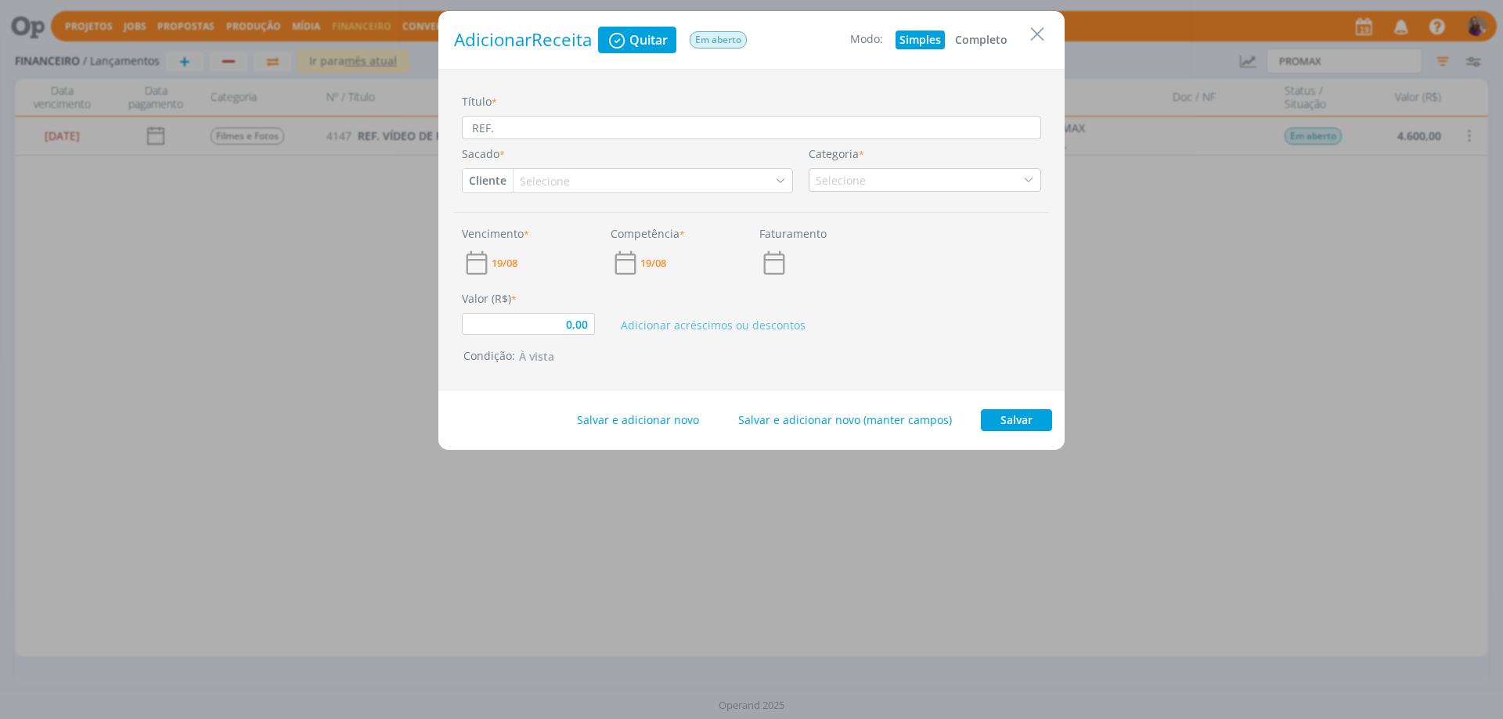
type input "0,00"
type input "REF. A"
type input "0,00"
type input "REF. AN"
type input "0,00"
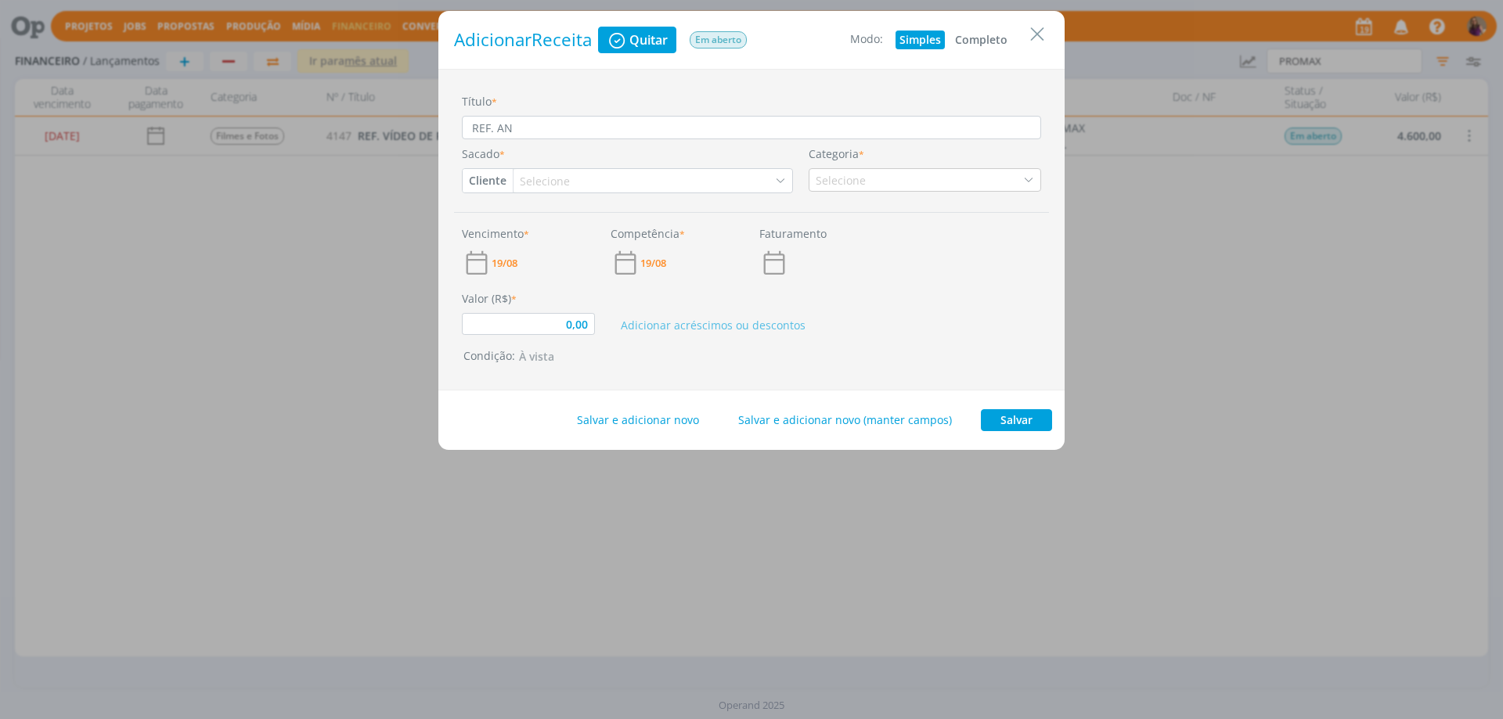
type input "REF. ANI"
type input "0,00"
type input "REF. ANIM"
type input "0,00"
type input "REF. ANIMA"
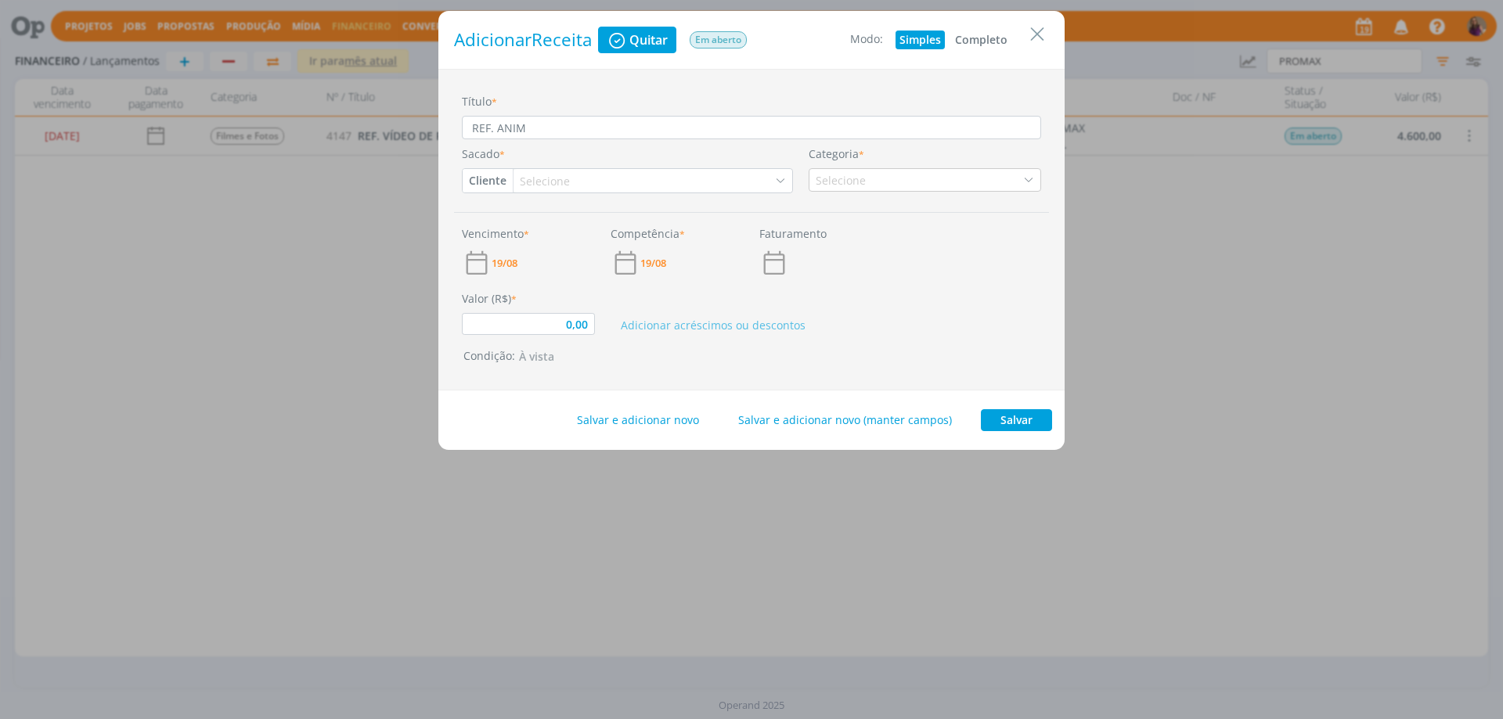
type input "0,00"
type input "REF. ANIMAÇ"
type input "0,00"
type input "REF. [GEOGRAPHIC_DATA]"
type input "0,00"
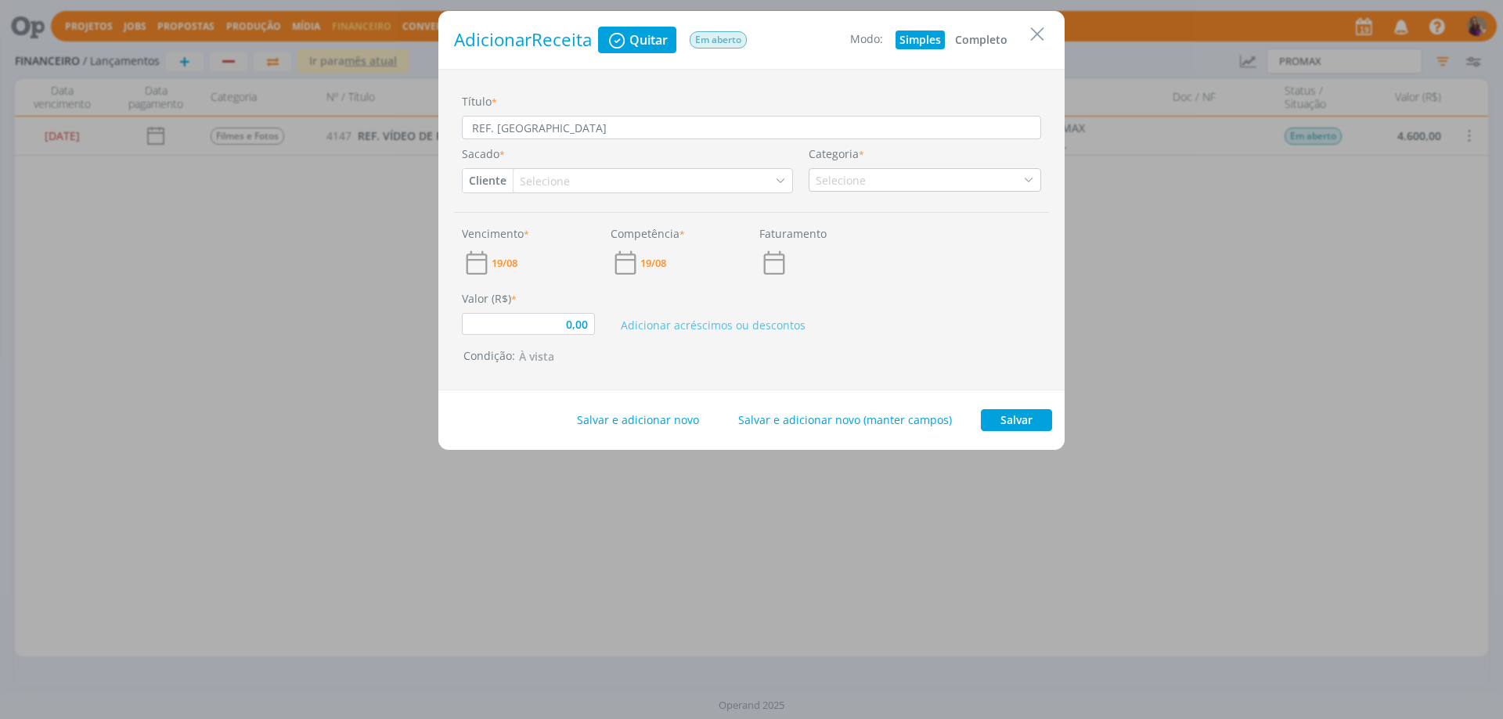
type input "REF. ANIMAÇÃO"
type input "0,00"
type input "REF. ANIMAÇÃO"
type input "0,00"
drag, startPoint x: 576, startPoint y: 127, endPoint x: 391, endPoint y: 130, distance: 185.5
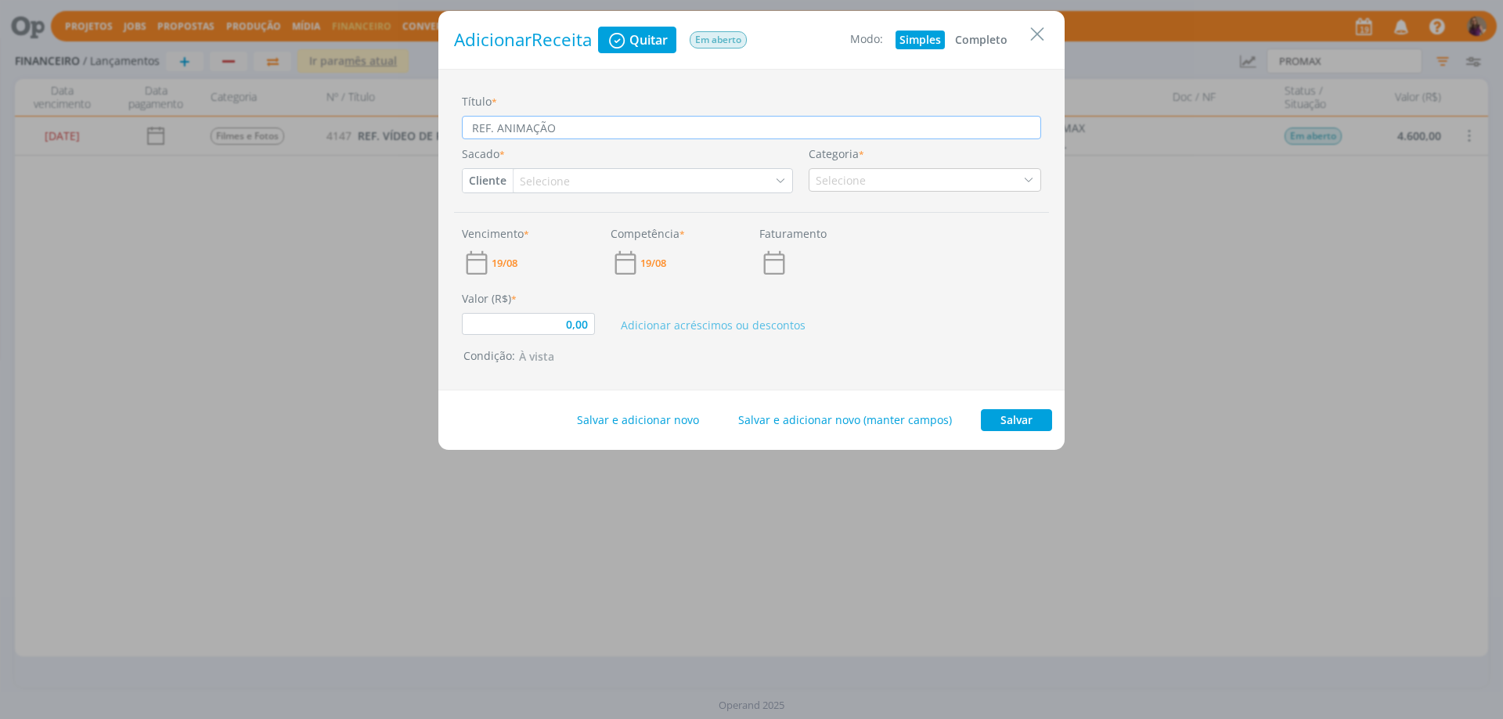
click at [391, 130] on div "Adicionar Receita Quitar Em aberto Modo: Simples Completo Título * REF. ANIMAÇÃ…" at bounding box center [751, 359] width 1503 height 719
paste input "DE VÍDEOS PARA EQUIPE COMERCIAL"
type input "REF. ANIMAÇÃO DE VÍDEOS PARA EQUIPE COMERCIAL"
type input "0,00"
type input "REF. ANIMAÇÃO DE VÍDEOS PARA EQUIPE COMERCIAL"
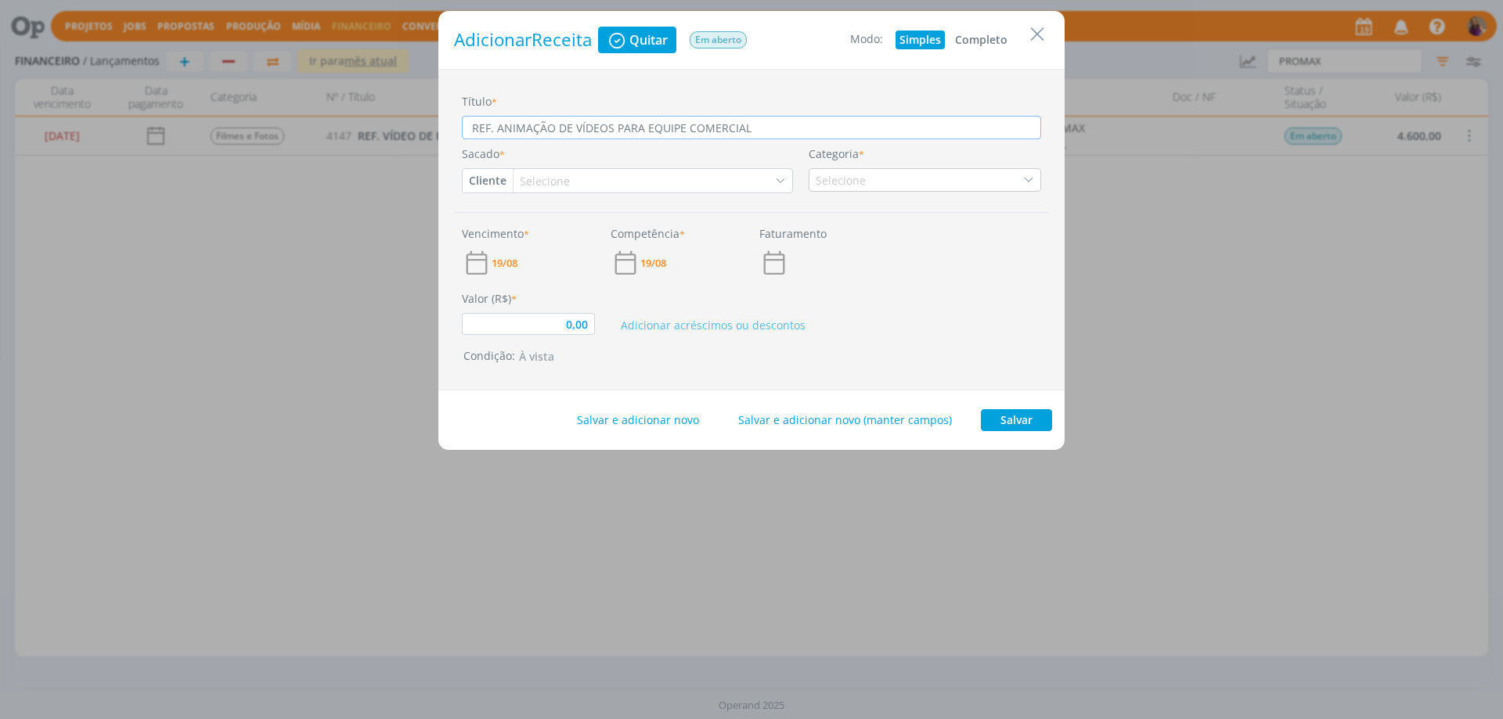
type input "0,00"
type input "REF. ANIMAÇÃO DE VÍDEOS PARA EQUIPE COMERCIAL"
type input "0,00"
type input "REF. ANIMAÇÃO DE VÍDEOS PARA EQUIPE COMERCIAL"
type input "0,00"
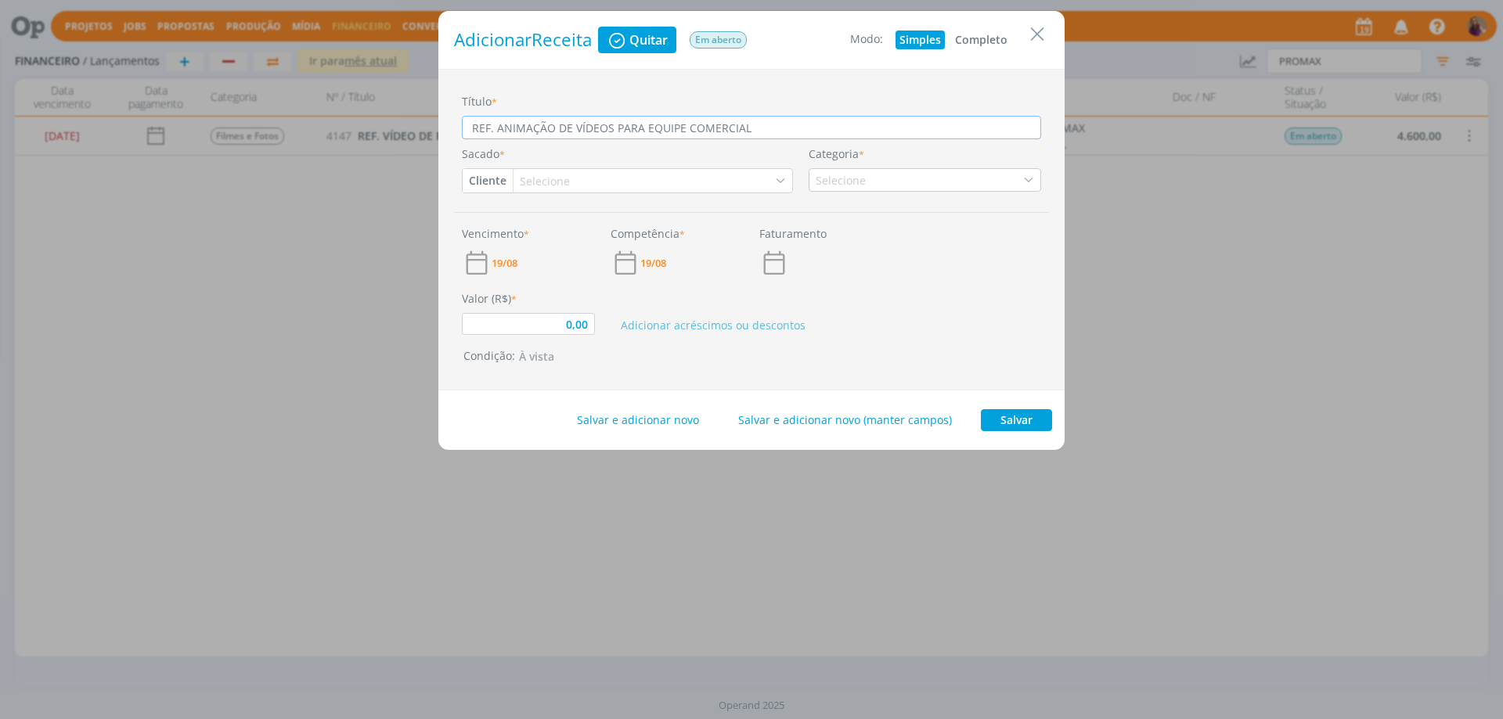
type input "REF. ANIMAÇÃO DE VÍDEOS PARA EQUIPE COMERCIAL"
type input "0,00"
type input "REF. ANIMAÇÃO DE VÍDEOS PARA EQUIPE COMERCIAL"
click at [991, 38] on button "Completo" at bounding box center [981, 40] width 60 height 19
type input "0,00"
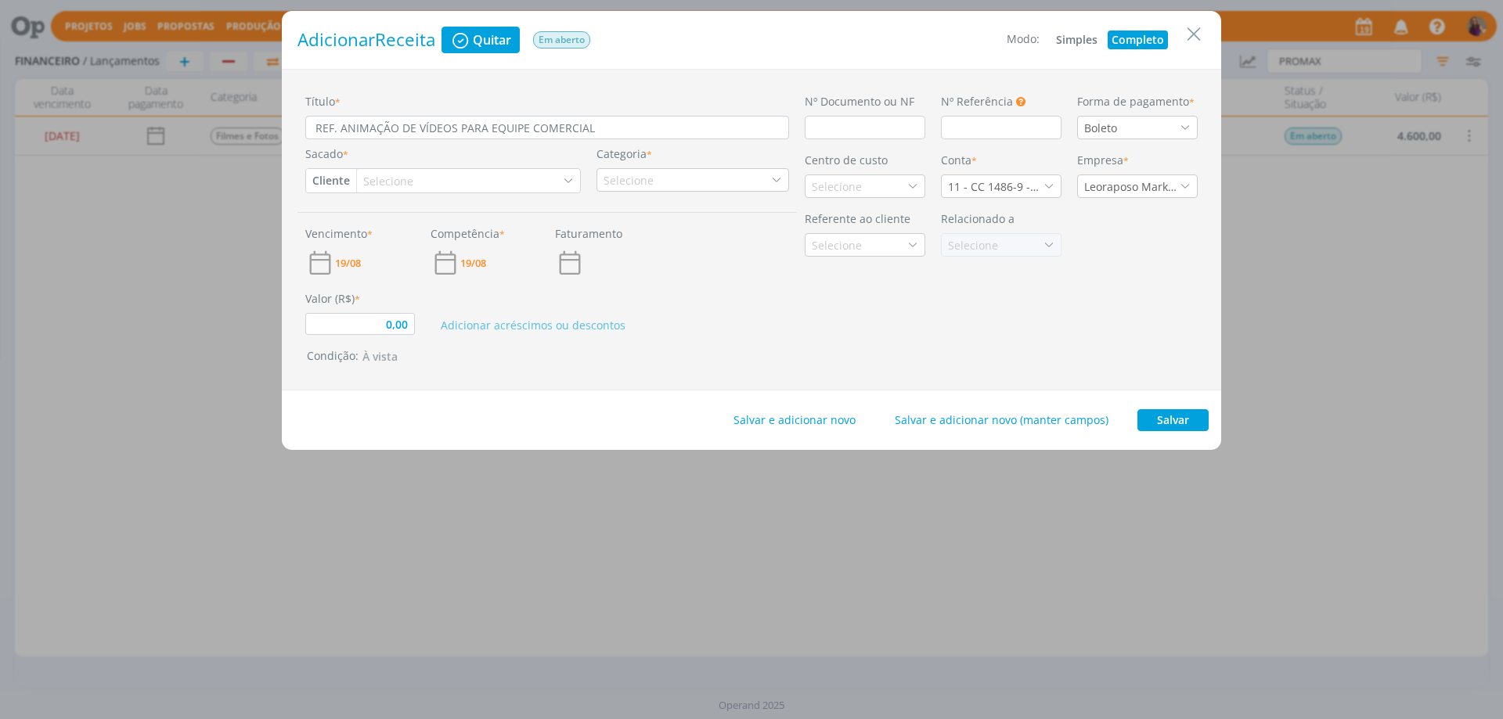
click at [369, 182] on div "Selecione" at bounding box center [389, 181] width 53 height 16
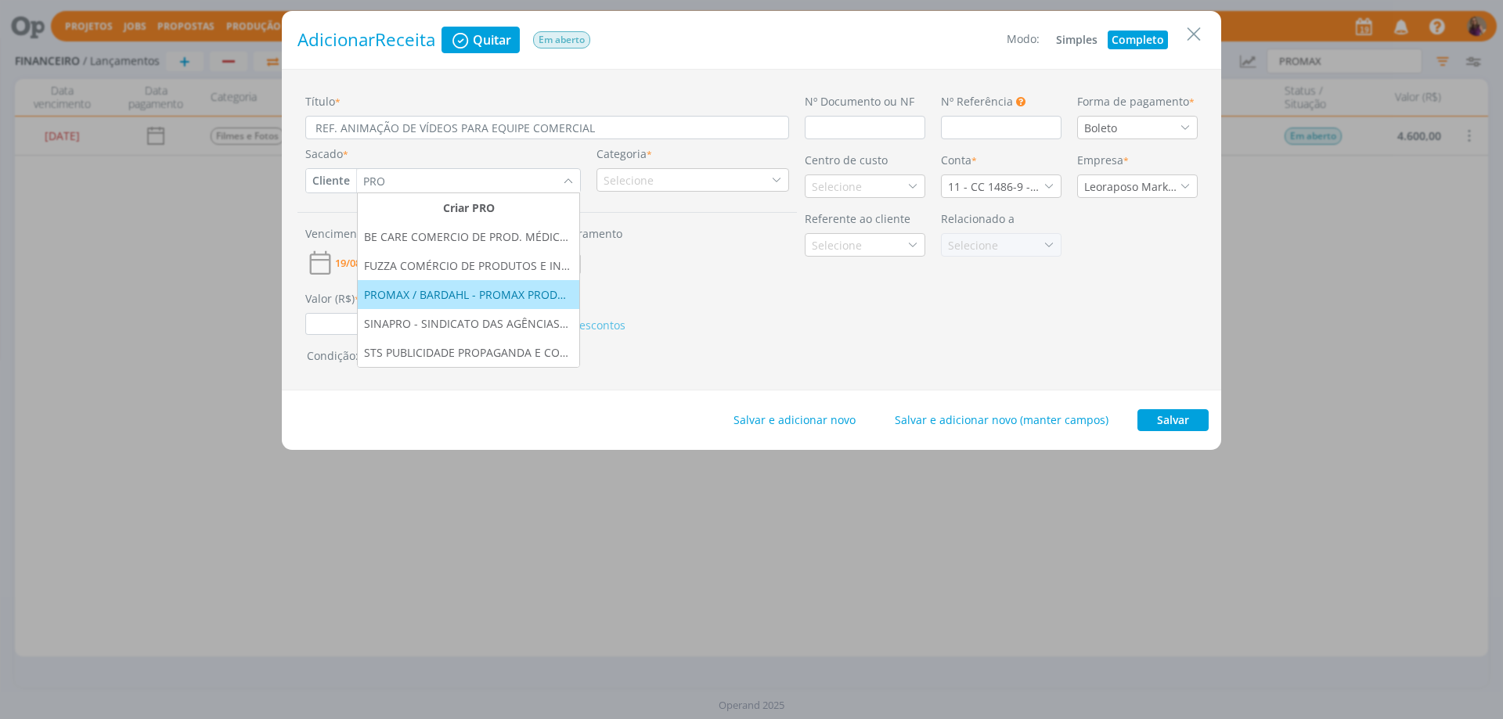
type input "PRO"
click at [401, 297] on div "PROMAX / BARDAHL - PROMAX PRODUTOS MÁXIMOS S/A INDÚSTRIA E COMÉRCIO" at bounding box center [468, 295] width 209 height 16
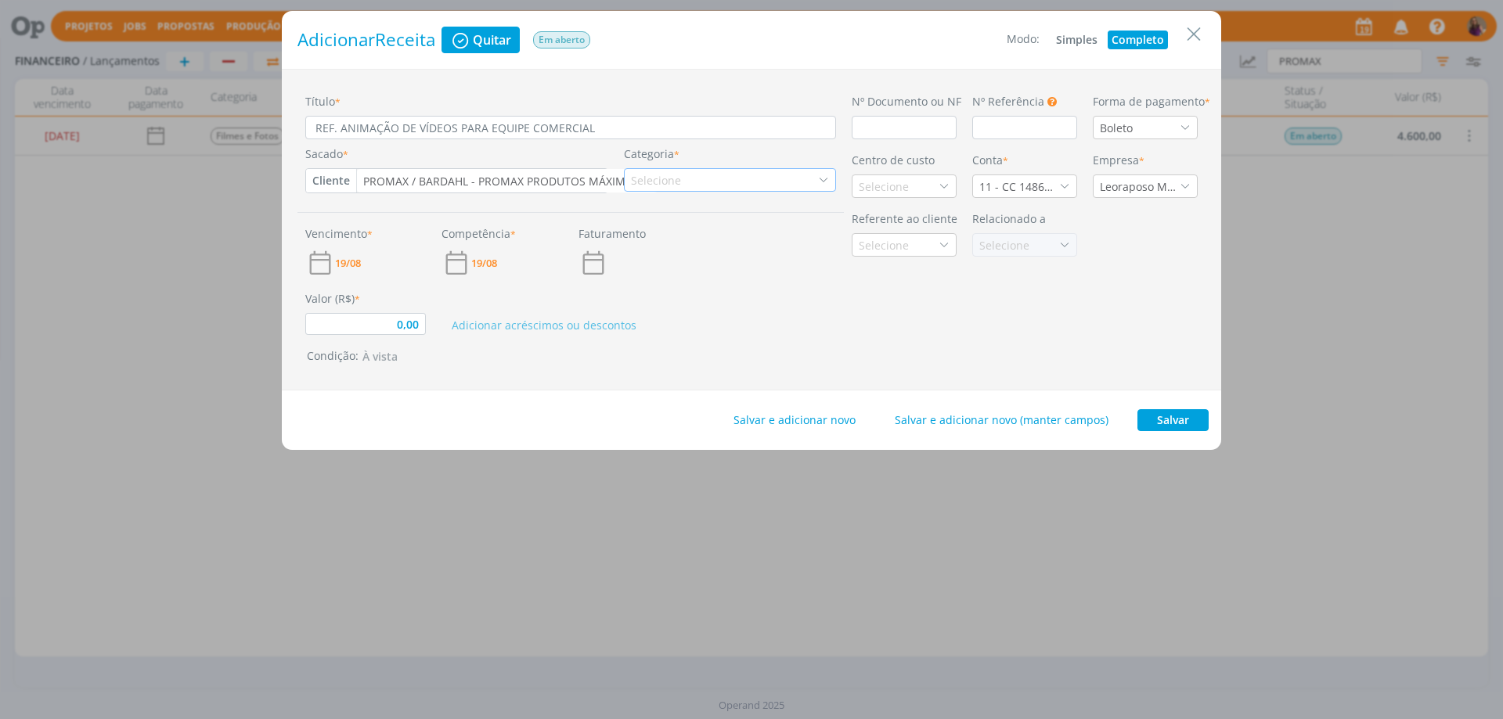
click at [820, 182] on icon "dialog" at bounding box center [823, 180] width 11 height 11
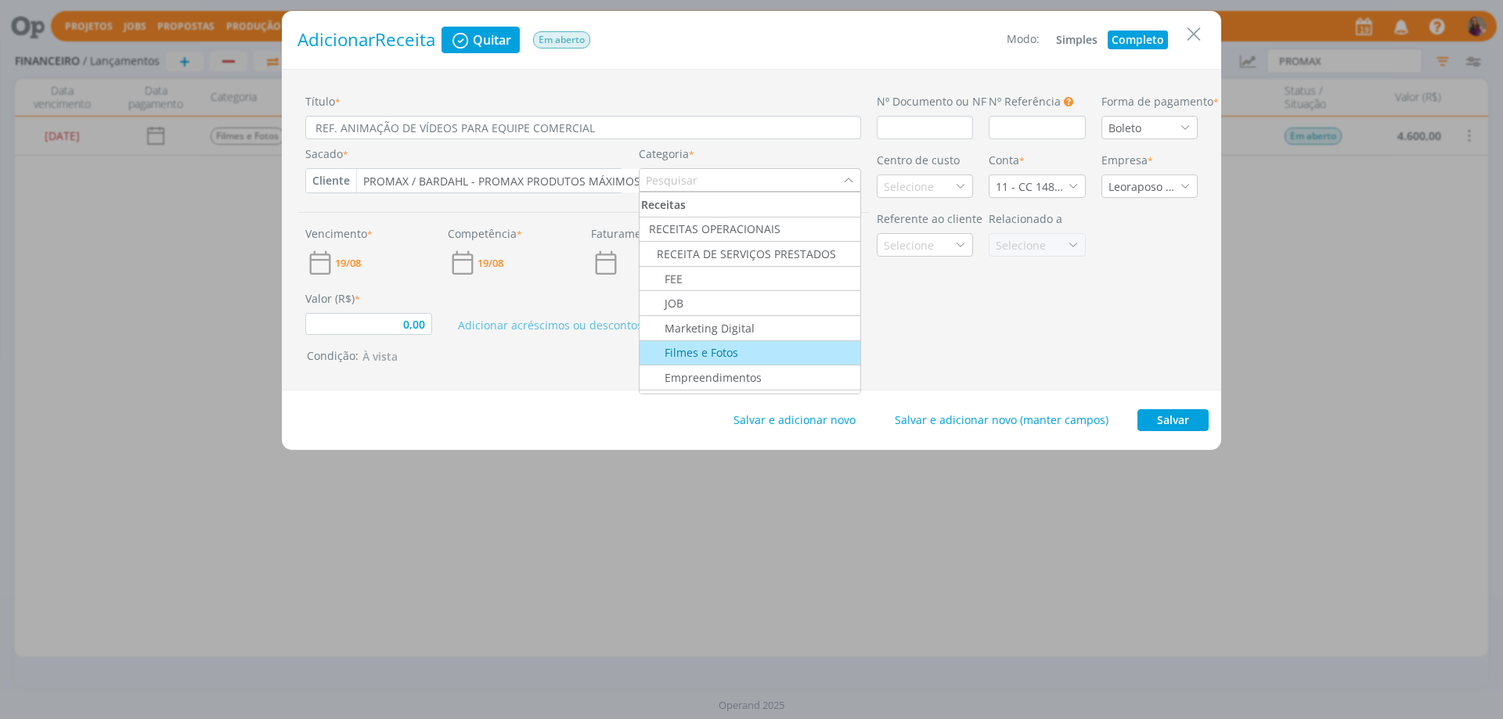
click at [744, 348] on div "Filmes e Fotos" at bounding box center [749, 352] width 217 height 16
type input "0,00"
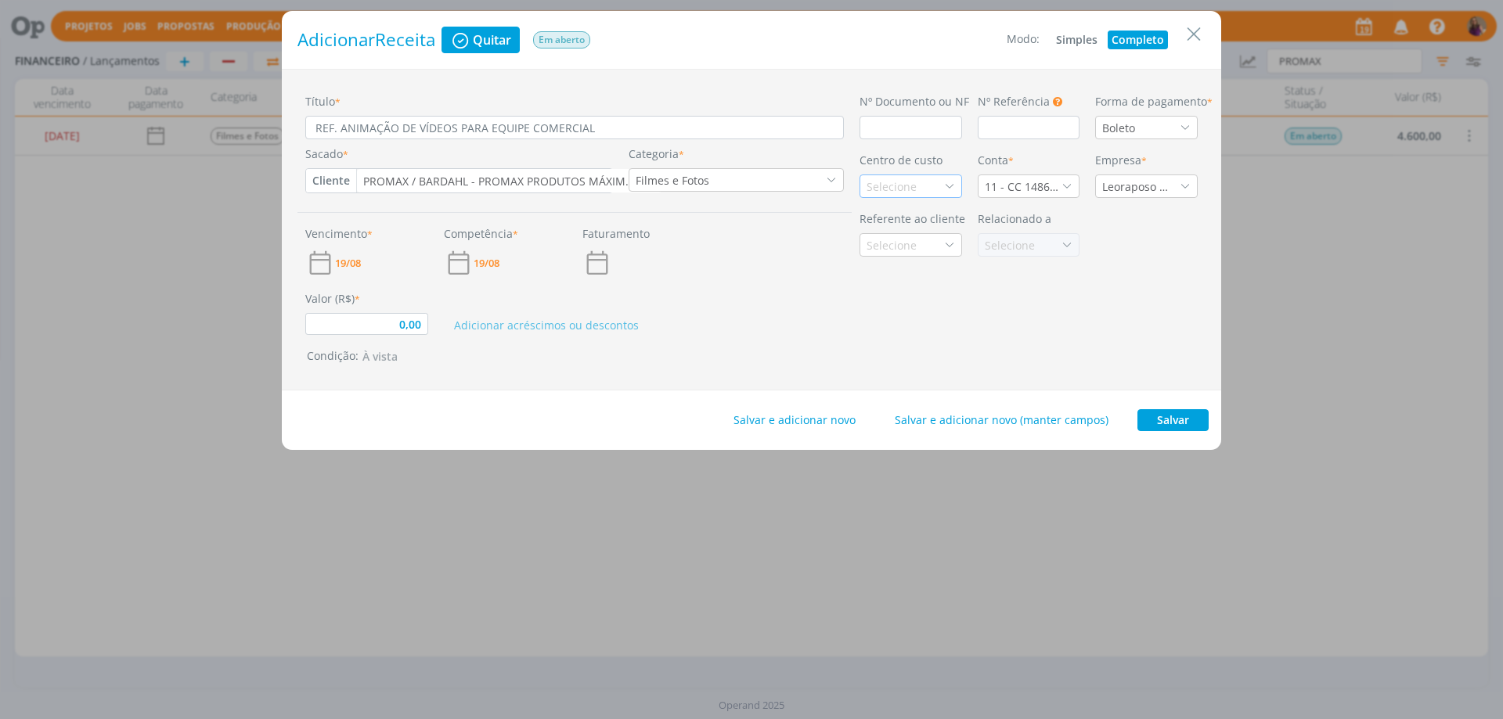
click at [946, 178] on div "Selecione" at bounding box center [911, 186] width 103 height 23
type input "BAR"
click at [925, 243] on div "Promax / Bardahl" at bounding box center [911, 242] width 88 height 16
click at [355, 262] on span "19/08" at bounding box center [348, 263] width 26 height 10
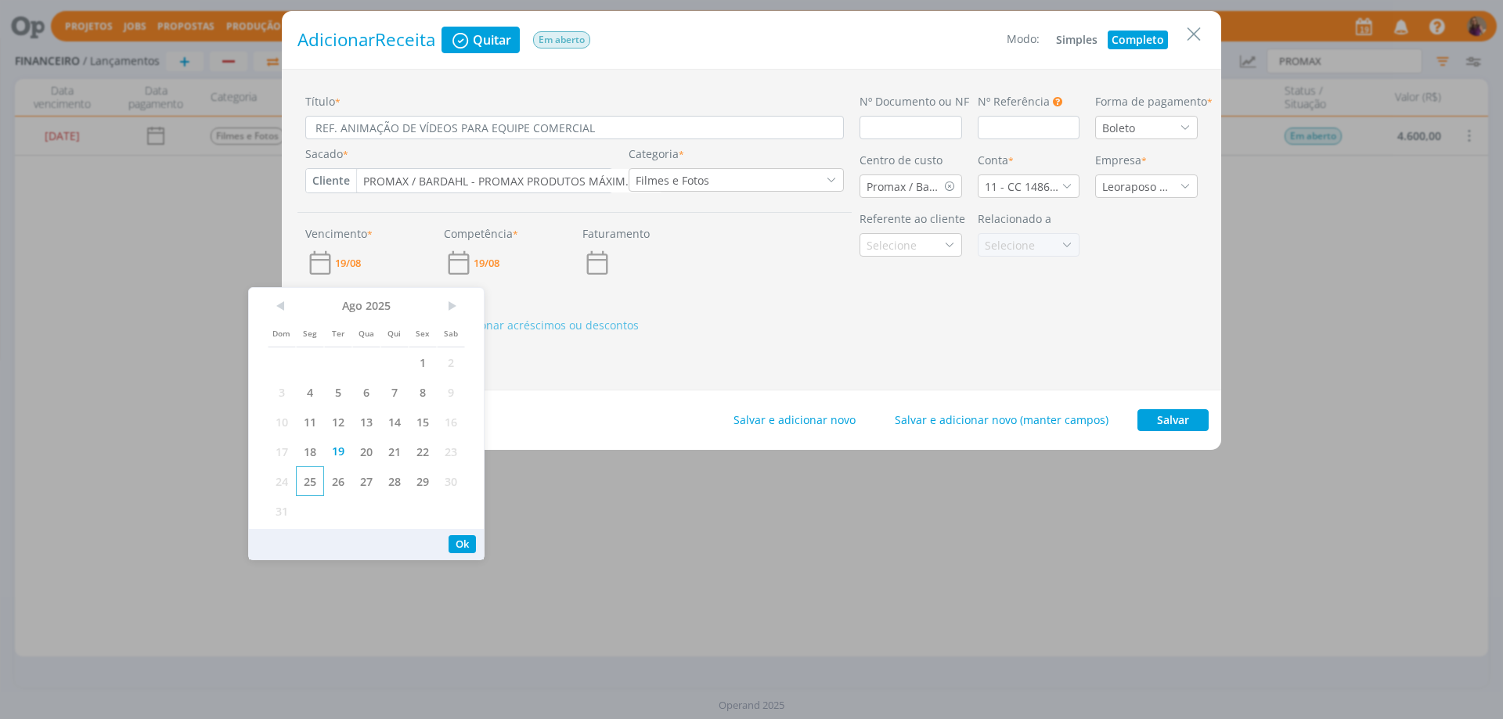
click at [308, 481] on span "25" at bounding box center [310, 482] width 28 height 30
click at [461, 544] on button "Ok" at bounding box center [462, 544] width 27 height 18
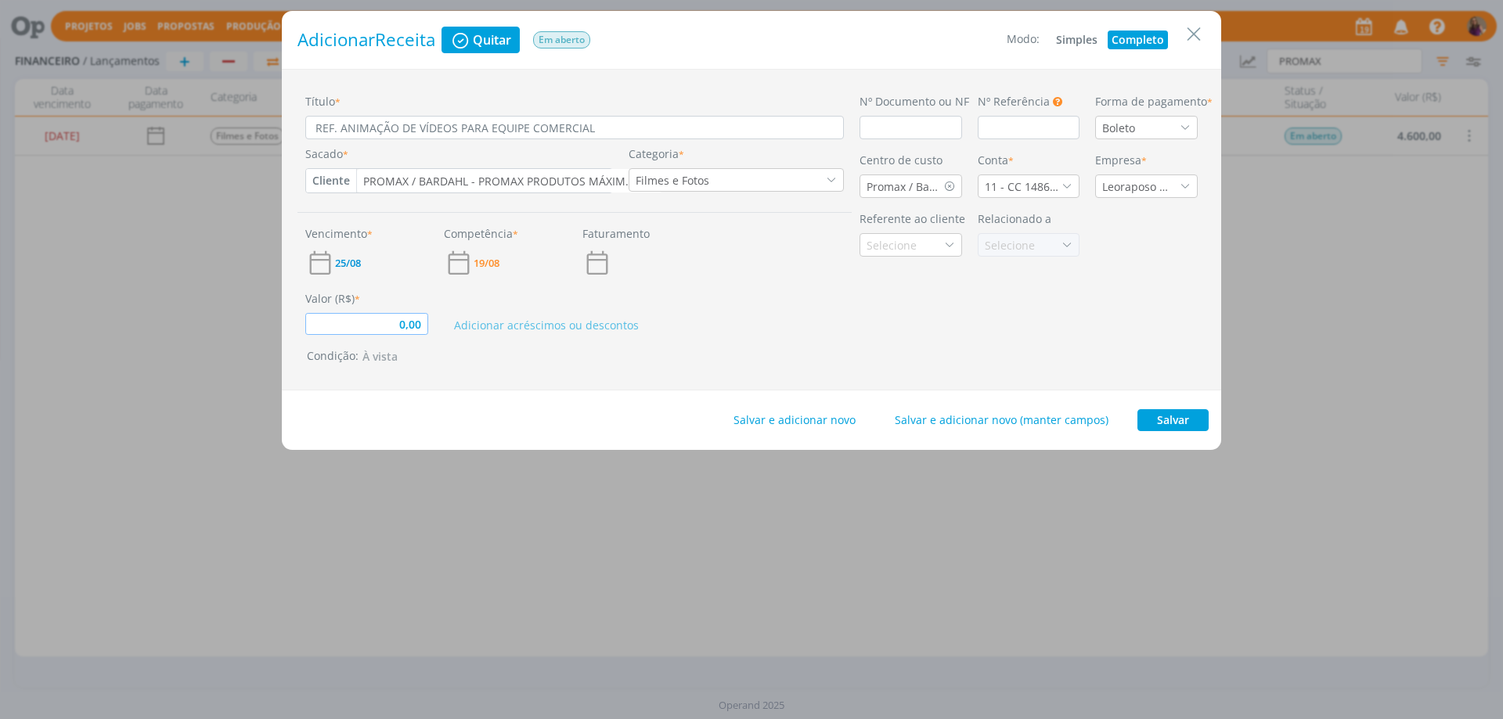
click at [419, 317] on input "0,00" at bounding box center [366, 324] width 123 height 22
click at [1155, 413] on button "Salvar" at bounding box center [1172, 420] width 71 height 22
type input "6.900,00"
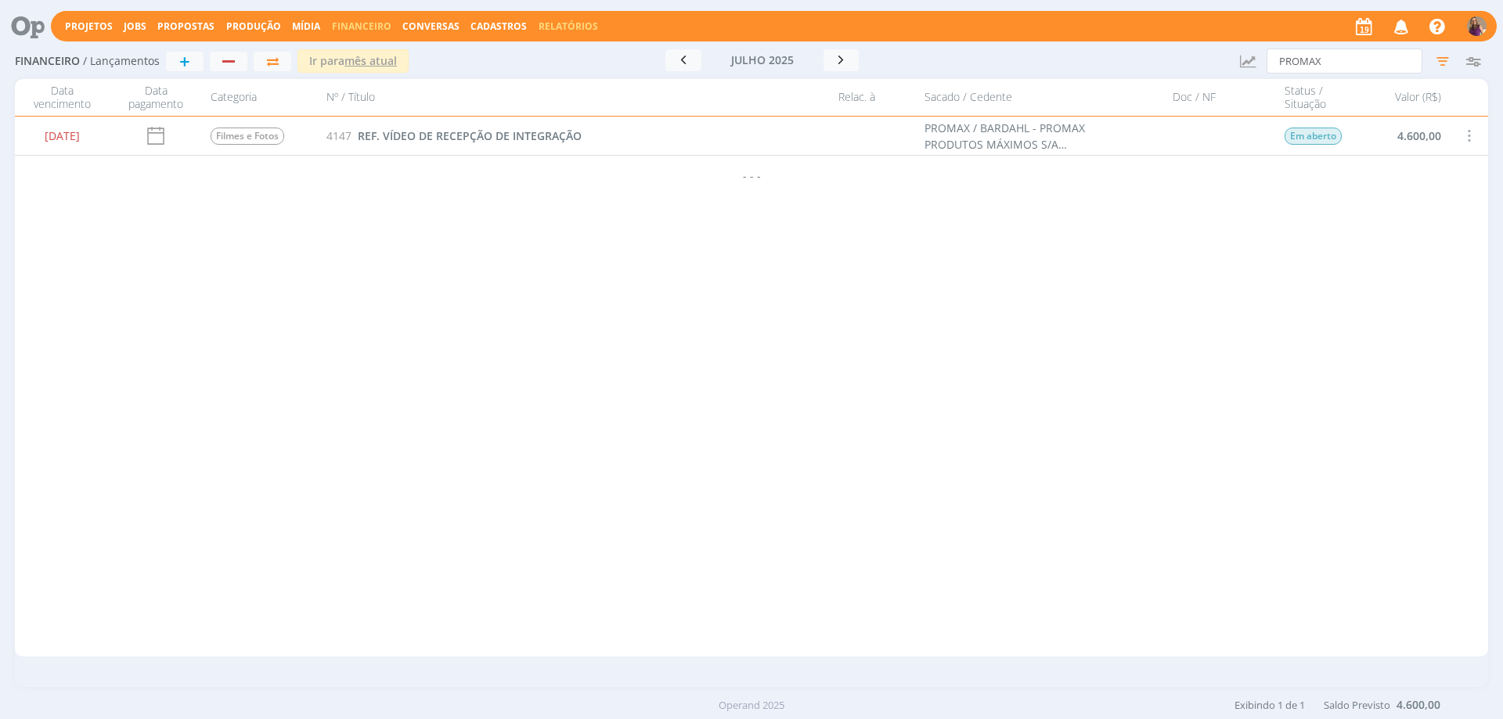
click at [556, 23] on link "Relatórios" at bounding box center [568, 26] width 59 height 13
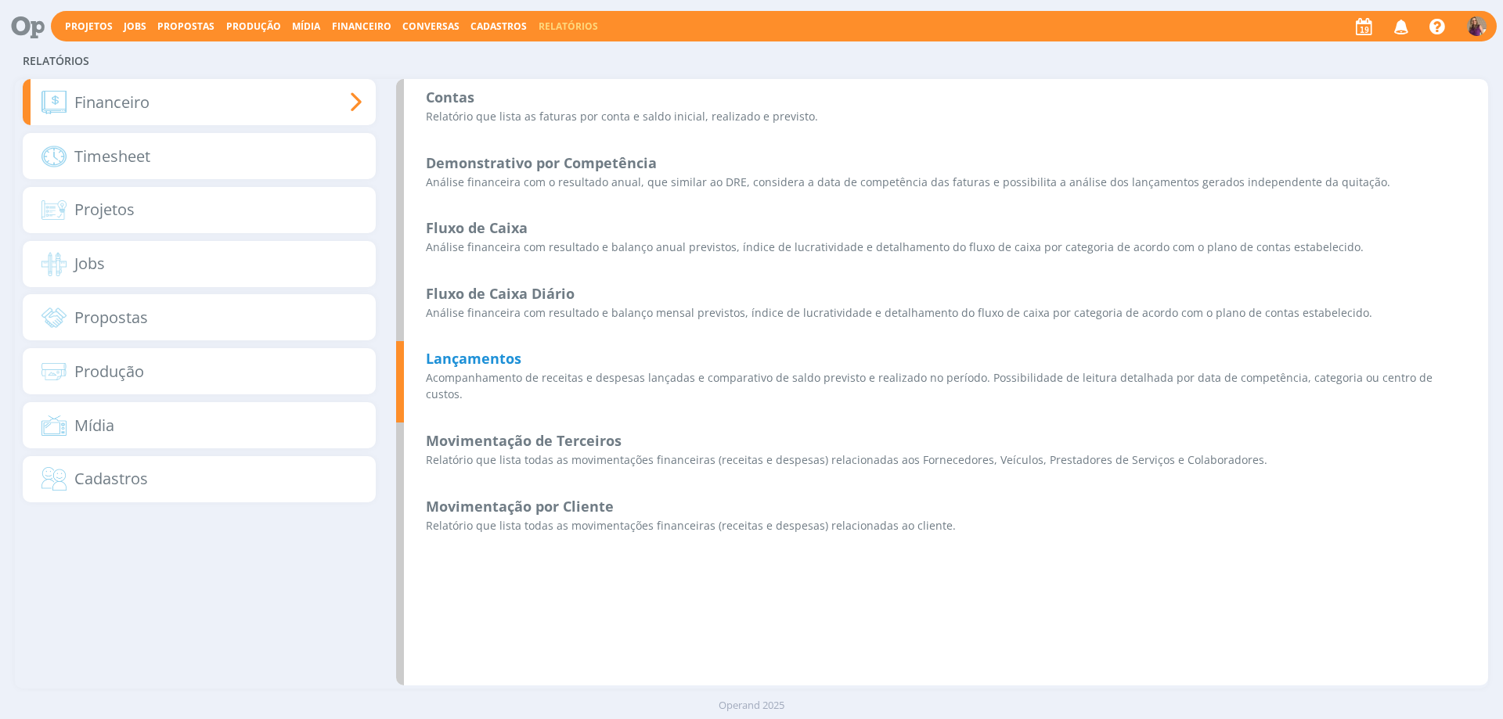
click at [484, 360] on b "Lançamentos" at bounding box center [474, 358] width 96 height 19
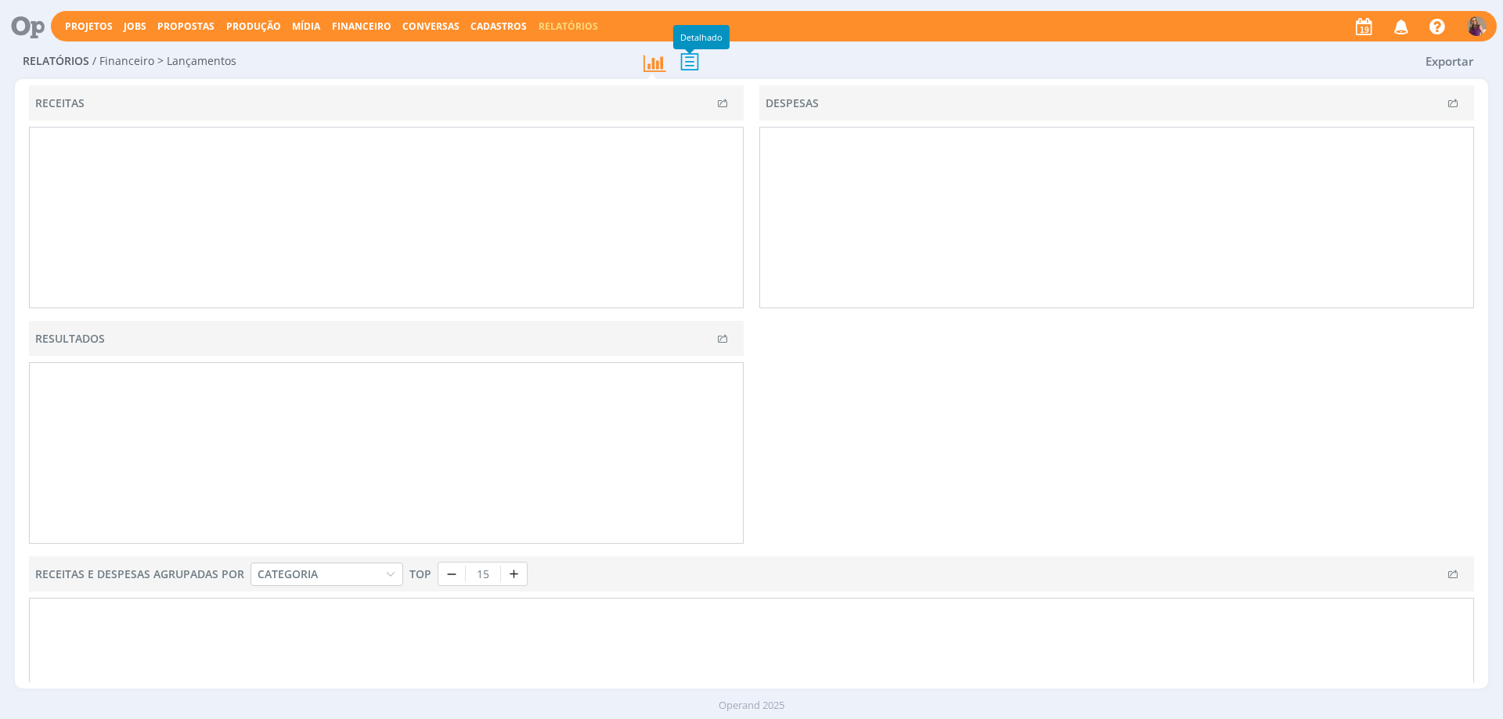
click at [689, 66] on icon at bounding box center [689, 61] width 33 height 32
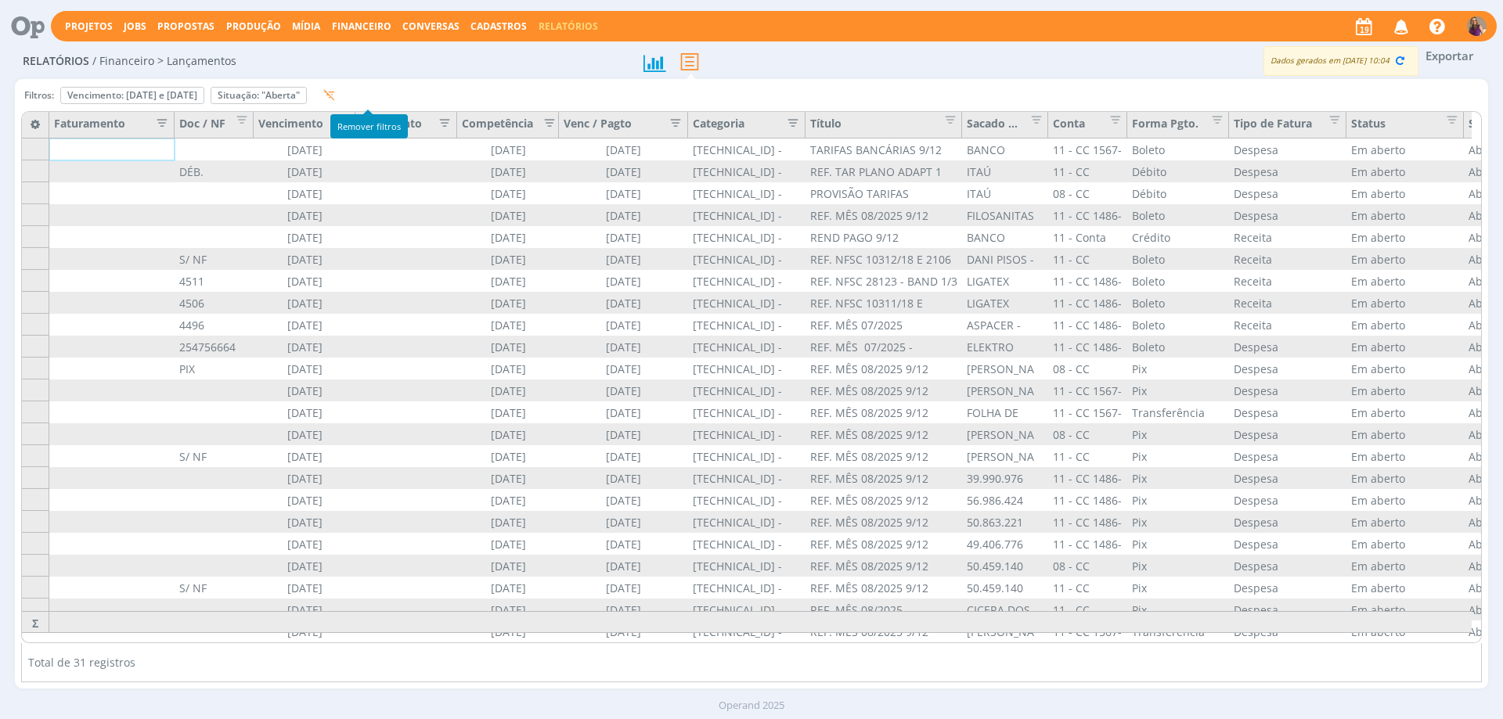
click at [335, 97] on icon "button" at bounding box center [329, 95] width 12 height 12
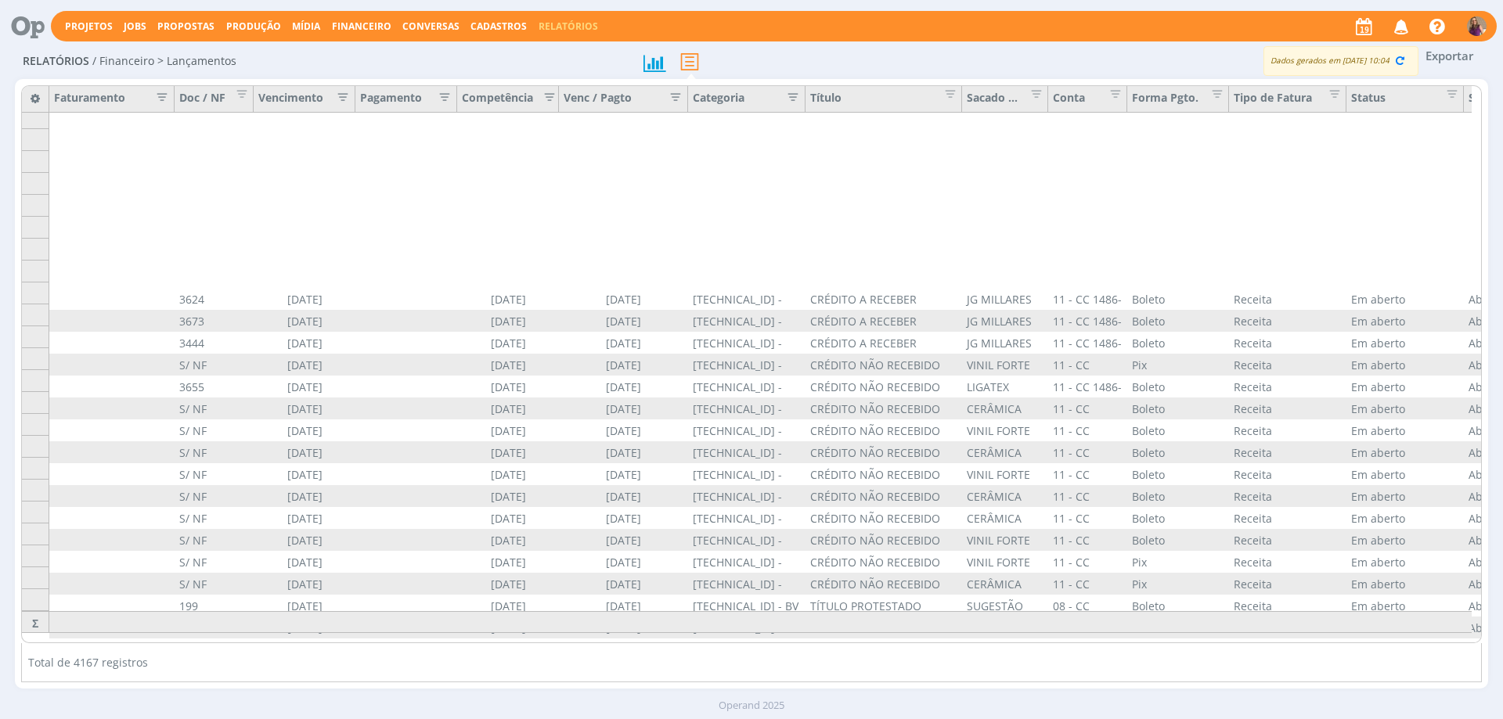
scroll to position [181, 0]
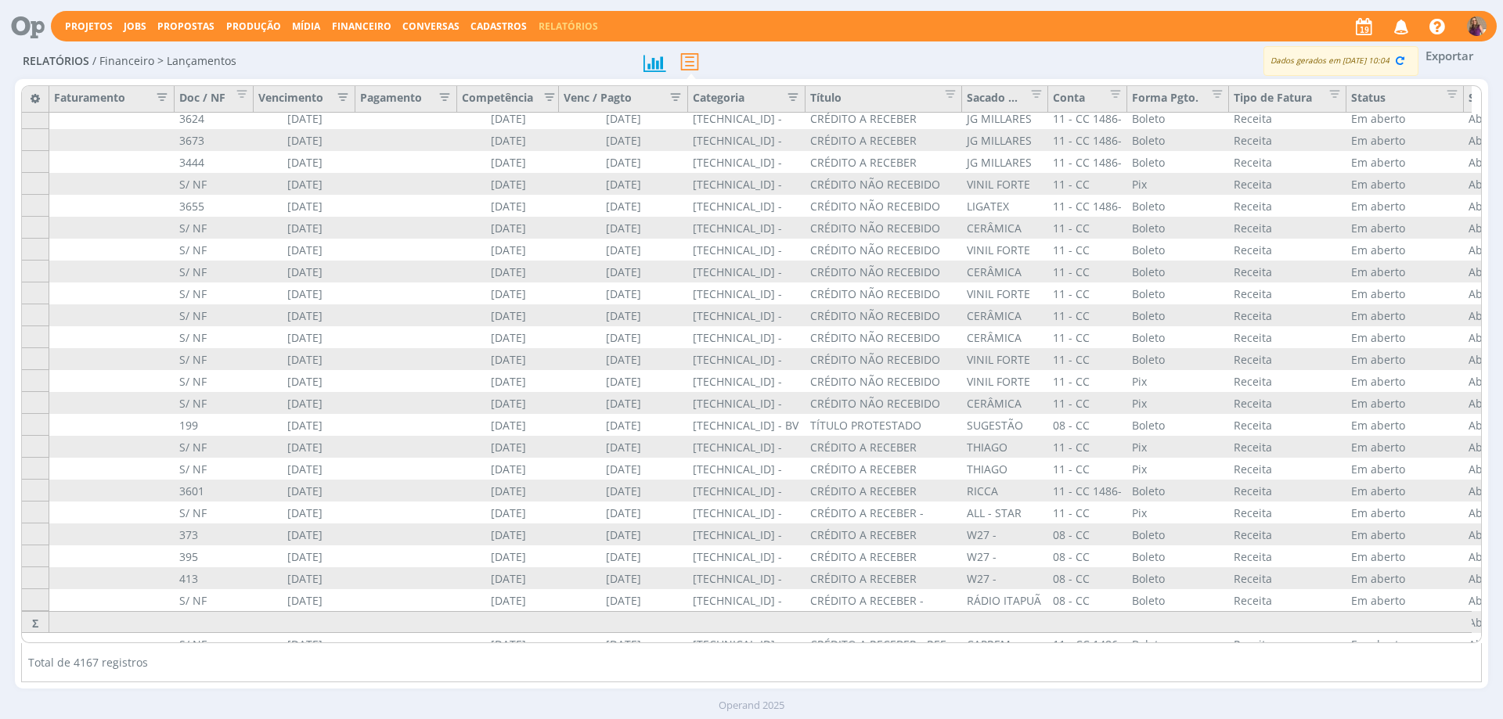
click at [344, 96] on icon "button" at bounding box center [338, 96] width 16 height 16
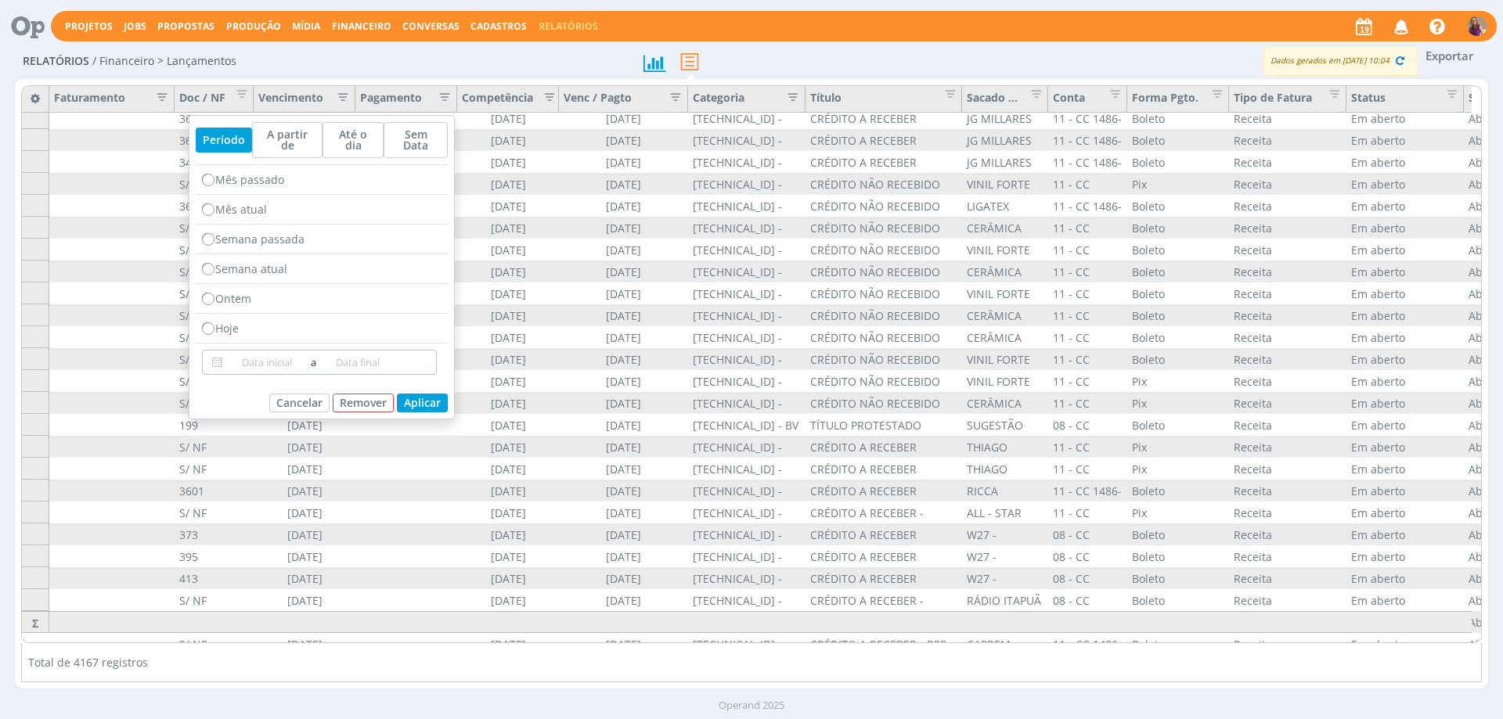
click at [247, 353] on input at bounding box center [266, 362] width 81 height 19
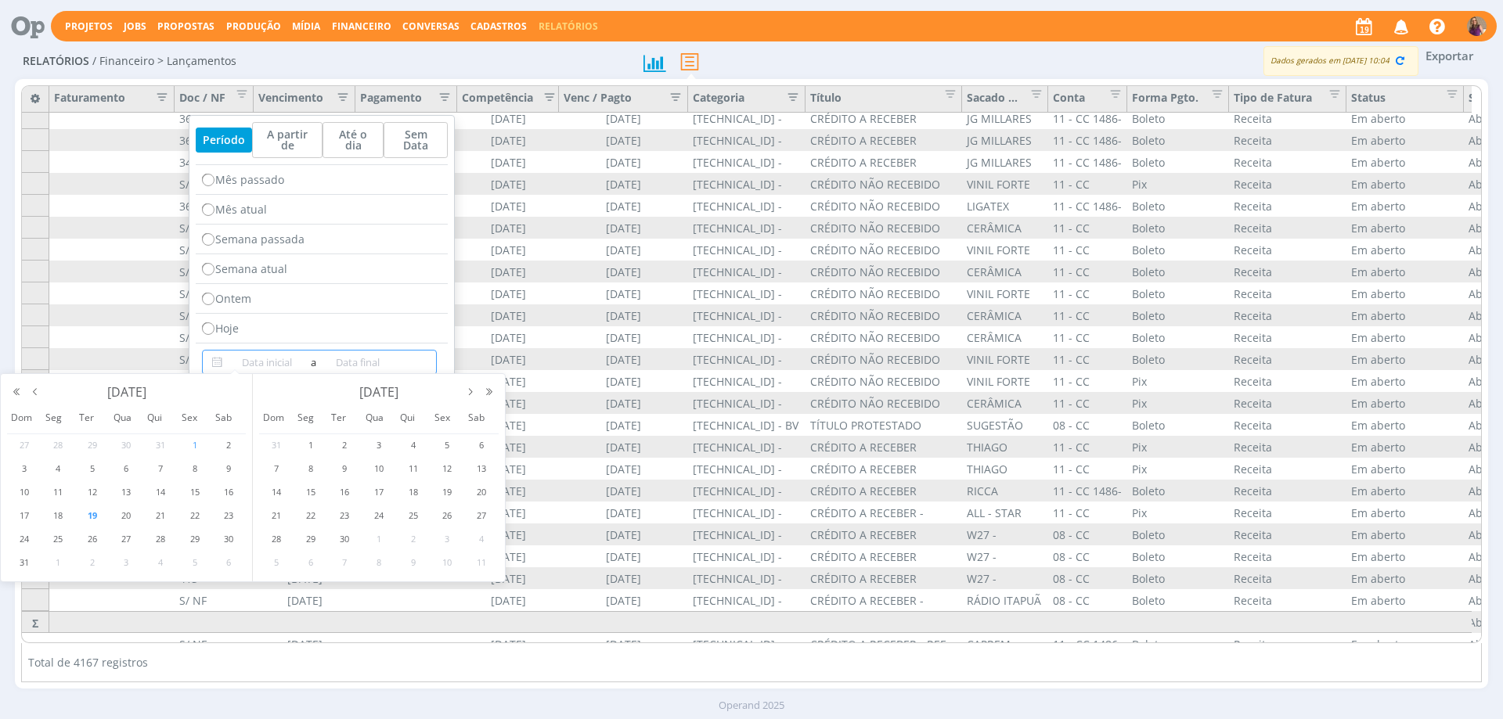
click at [194, 449] on span "1" at bounding box center [195, 445] width 19 height 19
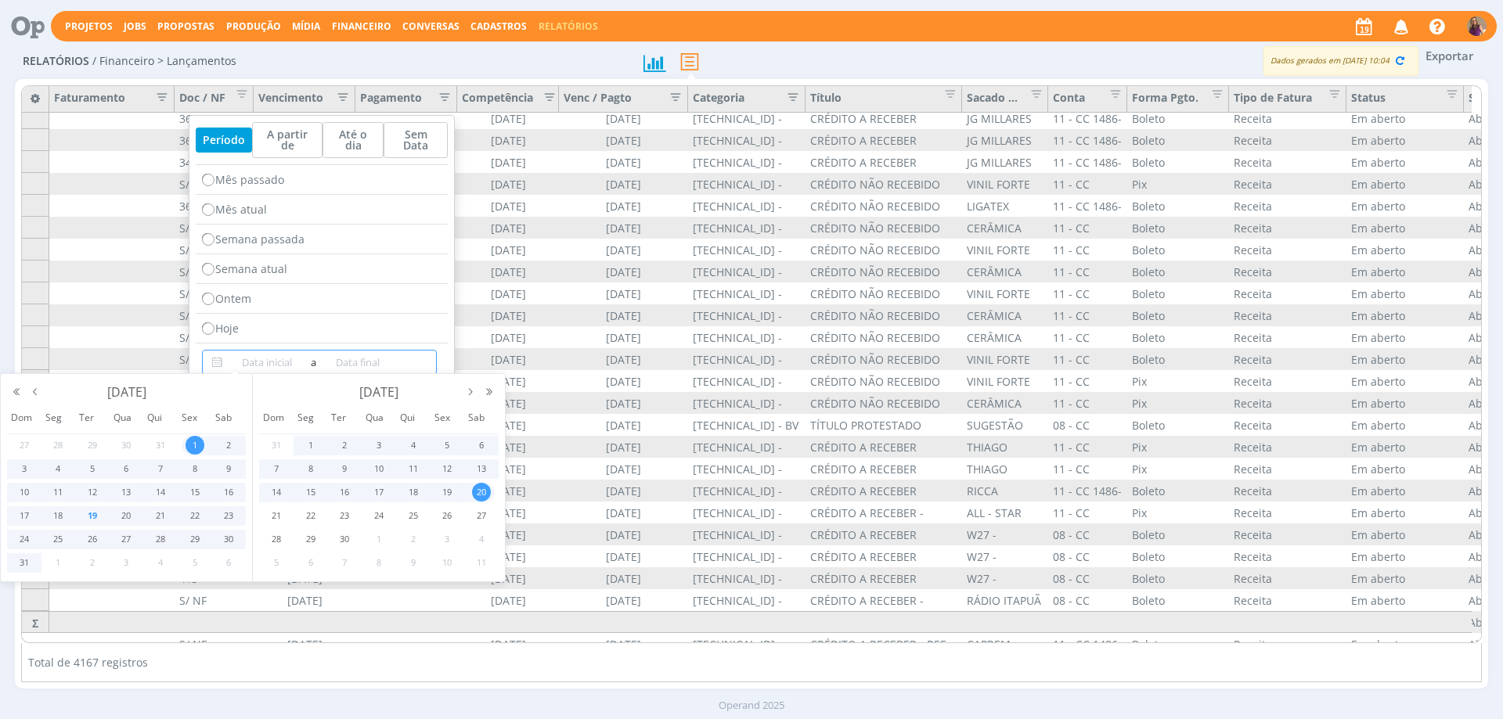
click at [481, 495] on span "20" at bounding box center [481, 492] width 19 height 19
type input "[DATE]"
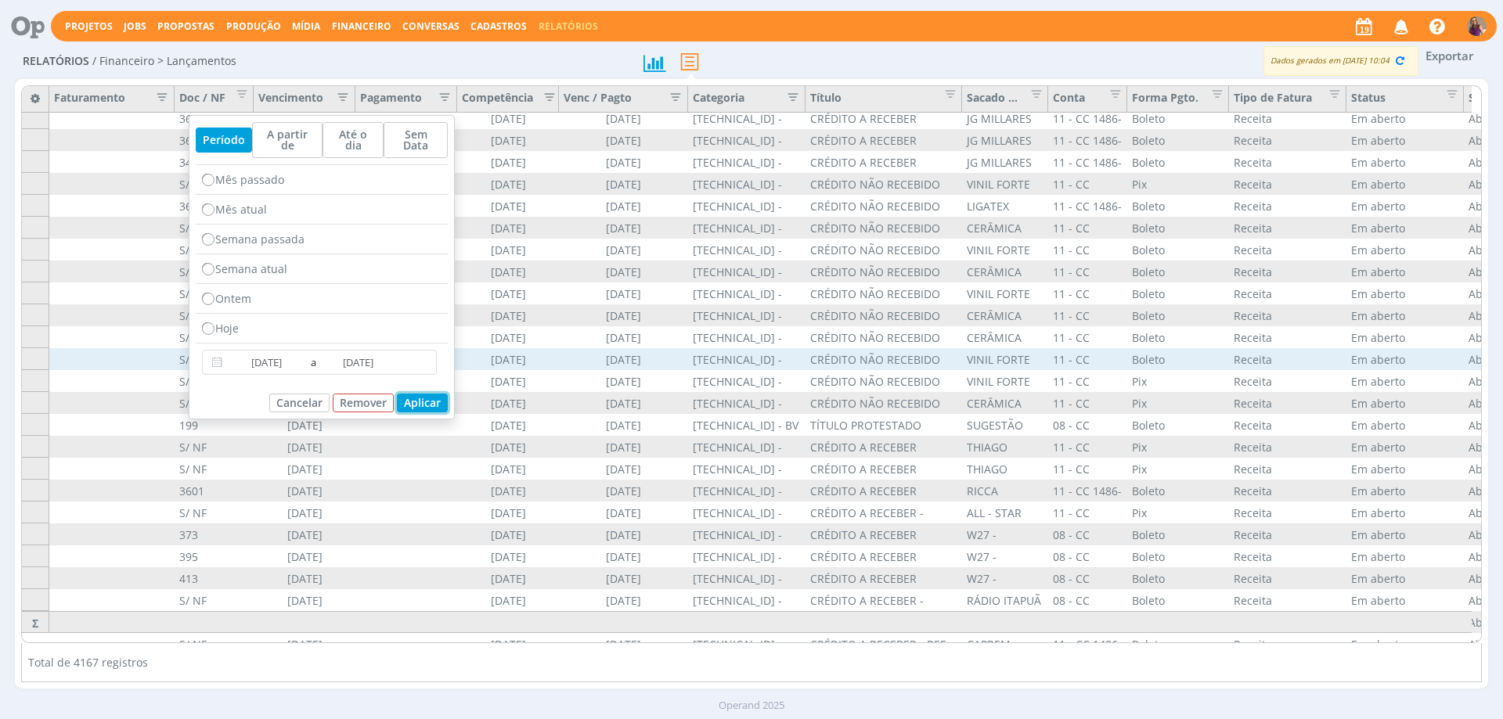
click at [416, 394] on button "Aplicar" at bounding box center [422, 403] width 51 height 19
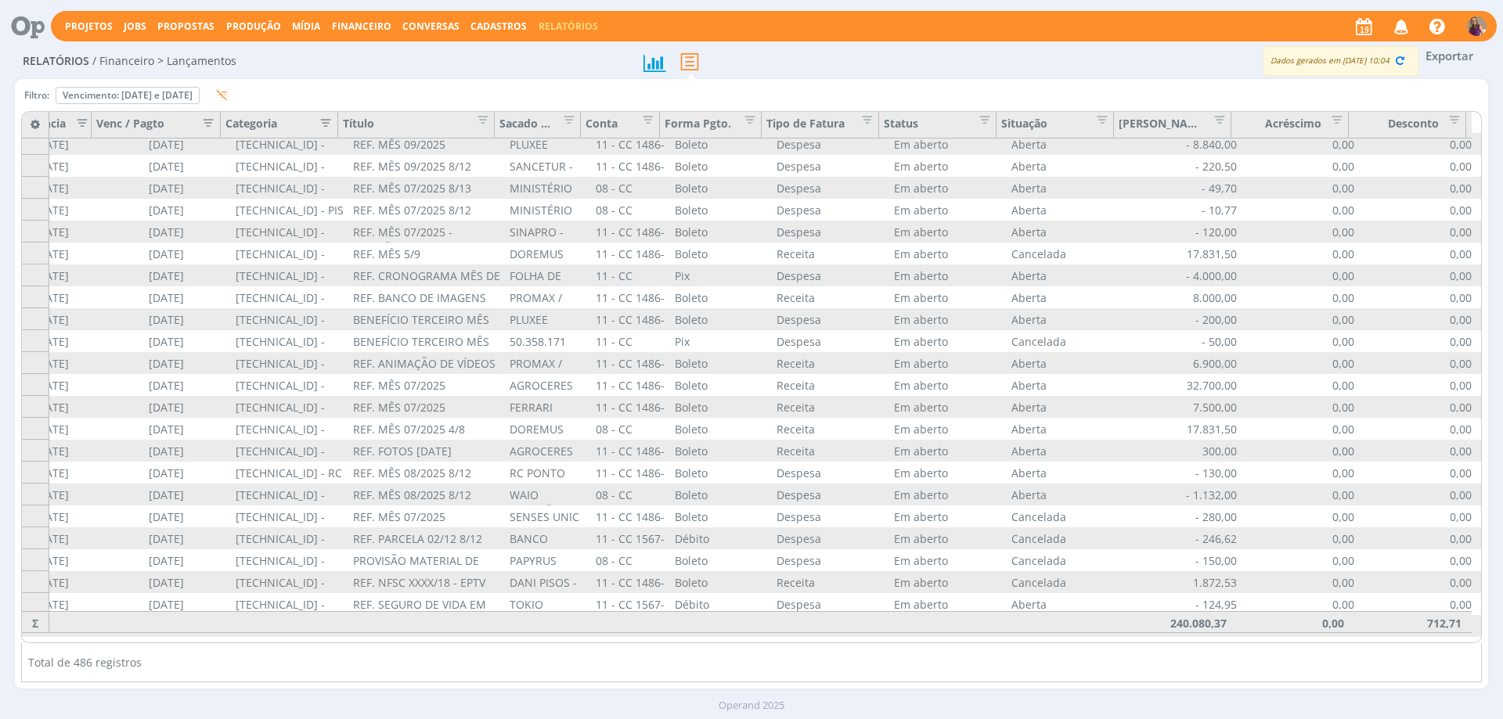
scroll to position [6252, 479]
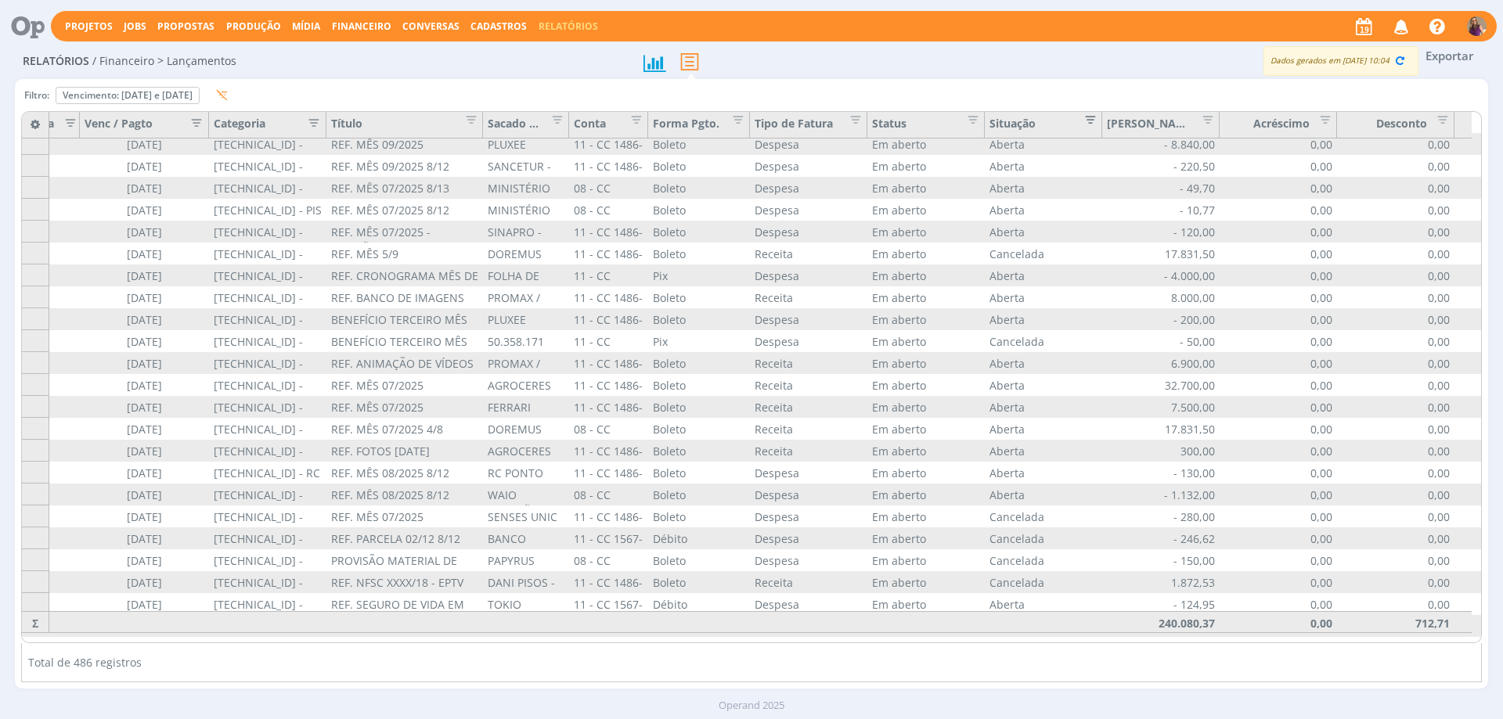
click at [1092, 116] on span "Editar filtro para Coluna Situação" at bounding box center [1086, 118] width 16 height 16
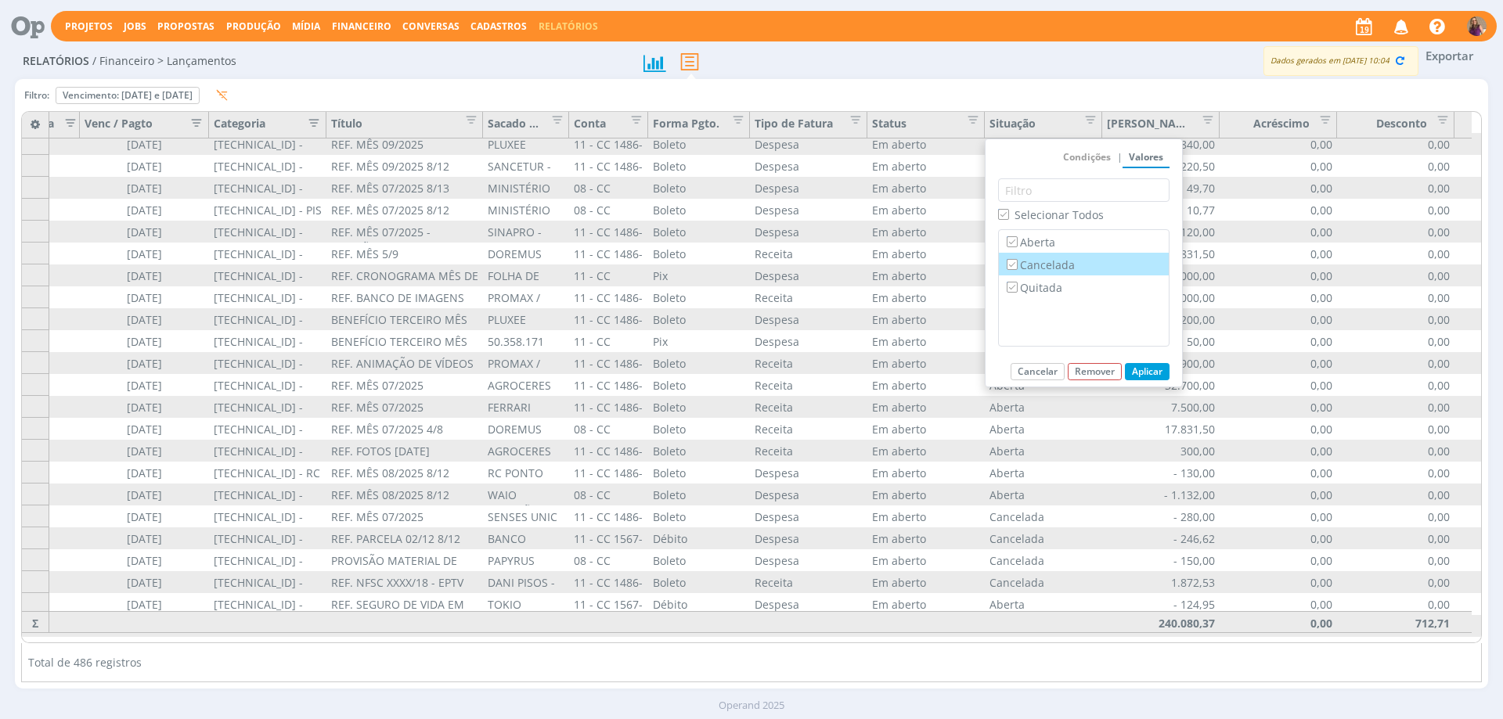
click at [1065, 268] on label "Cancelada" at bounding box center [1084, 264] width 160 height 17
click at [1017, 268] on input "Cancelada" at bounding box center [1012, 264] width 10 height 10
checkbox input "false"
click at [1154, 369] on button "Aplicar" at bounding box center [1147, 371] width 45 height 17
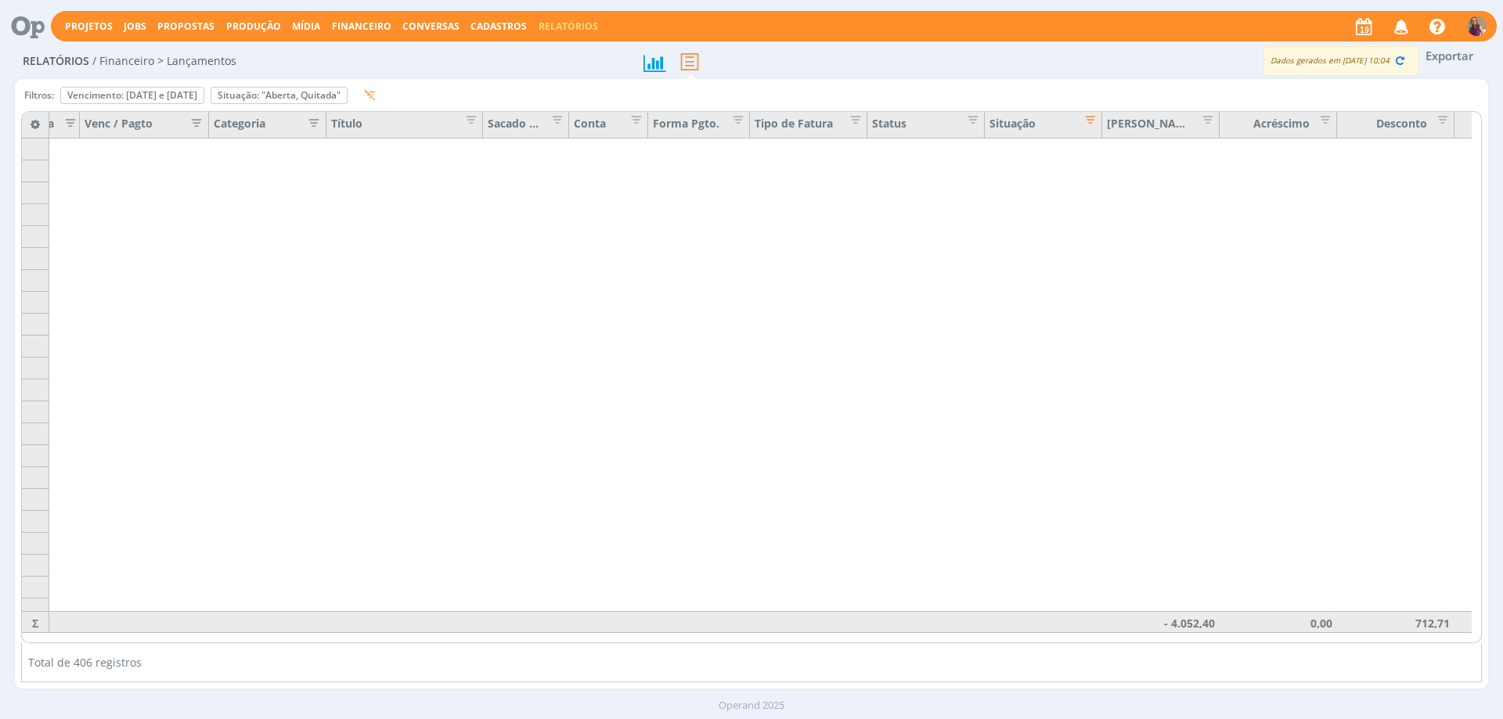
scroll to position [5721, 479]
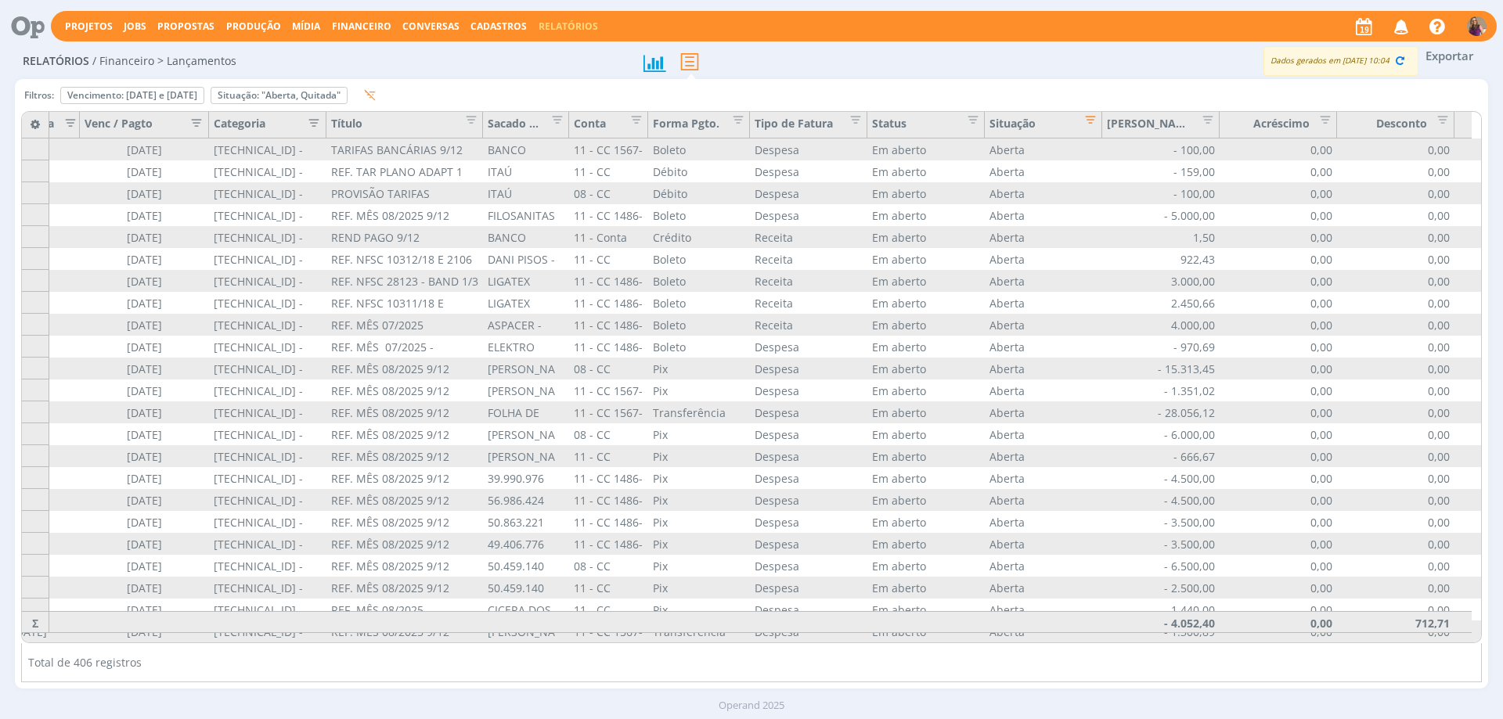
click at [314, 121] on icon "button" at bounding box center [309, 122] width 16 height 16
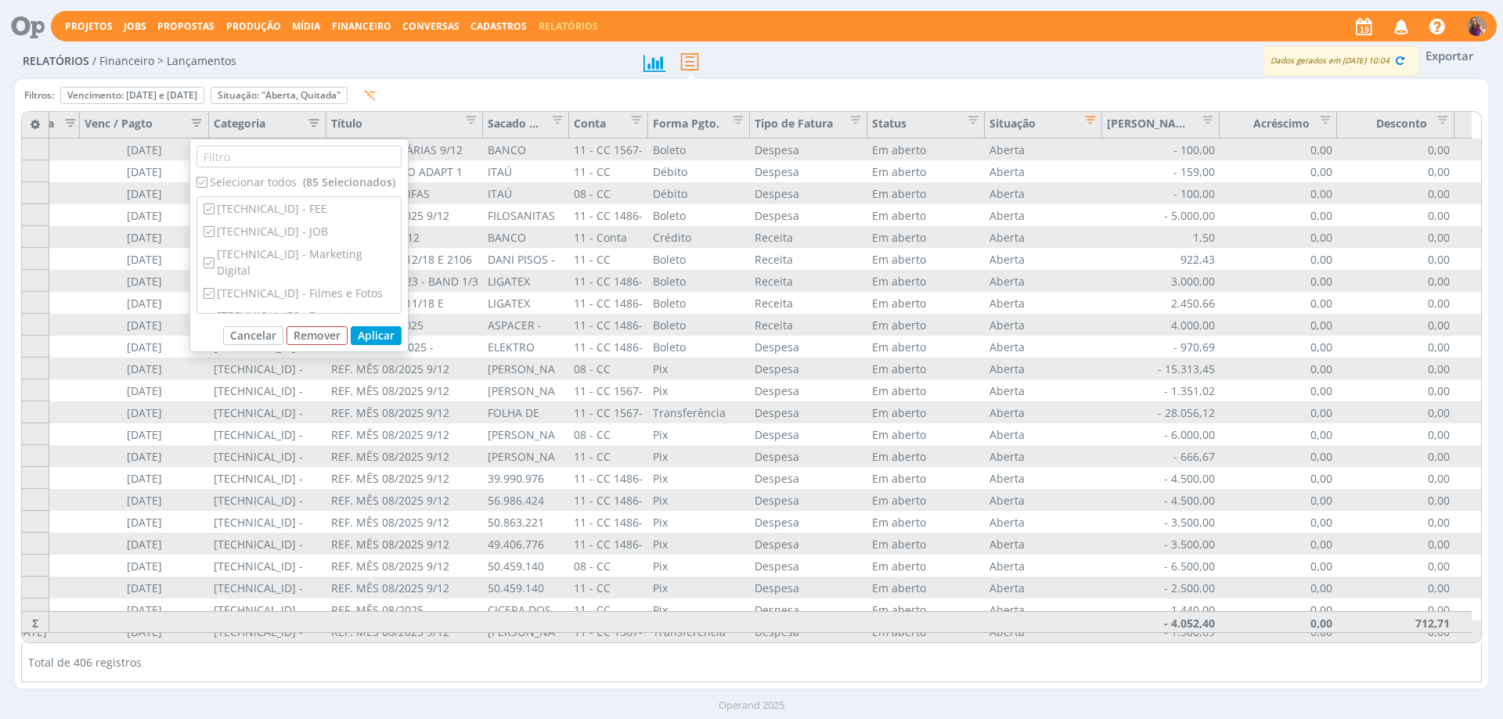
click at [204, 179] on input "checkbox" at bounding box center [201, 182] width 10 height 10
checkbox input "false"
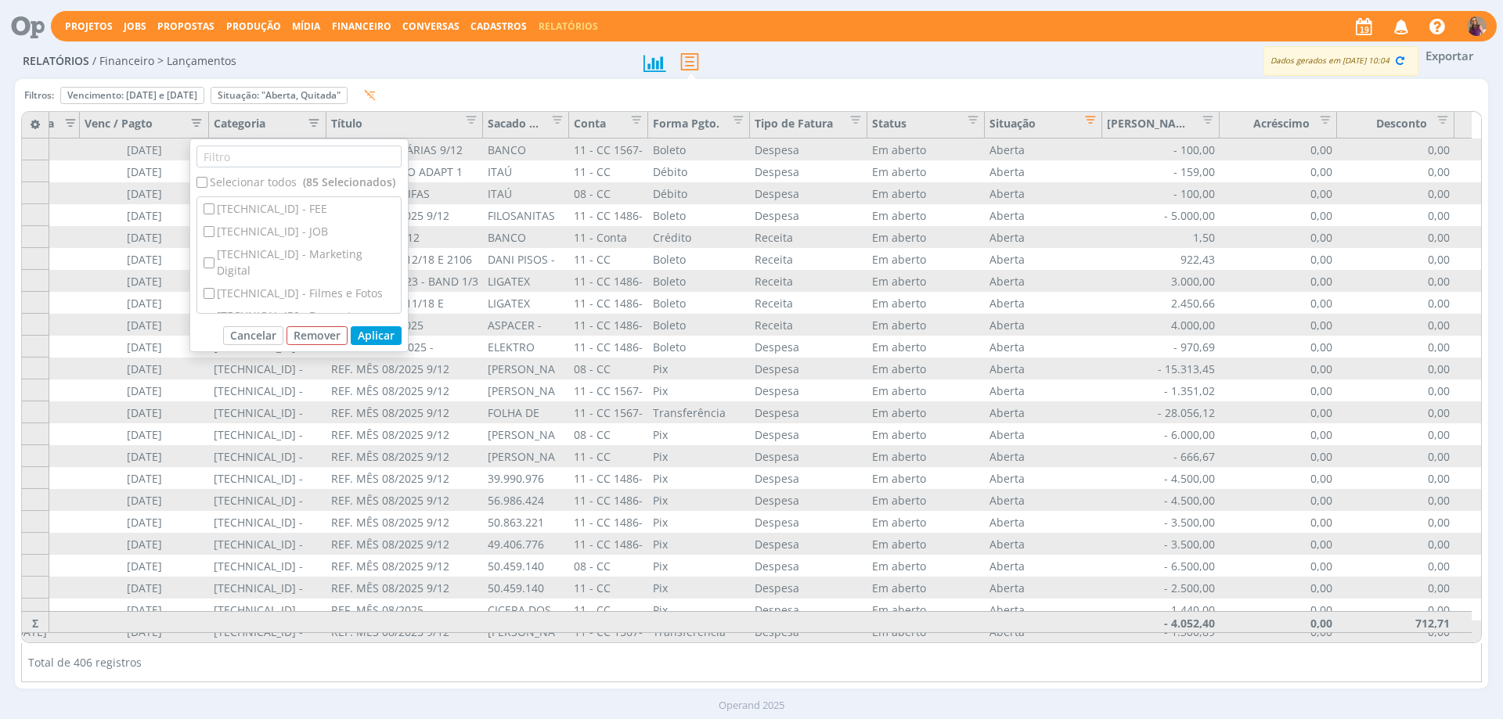
checkbox input "false"
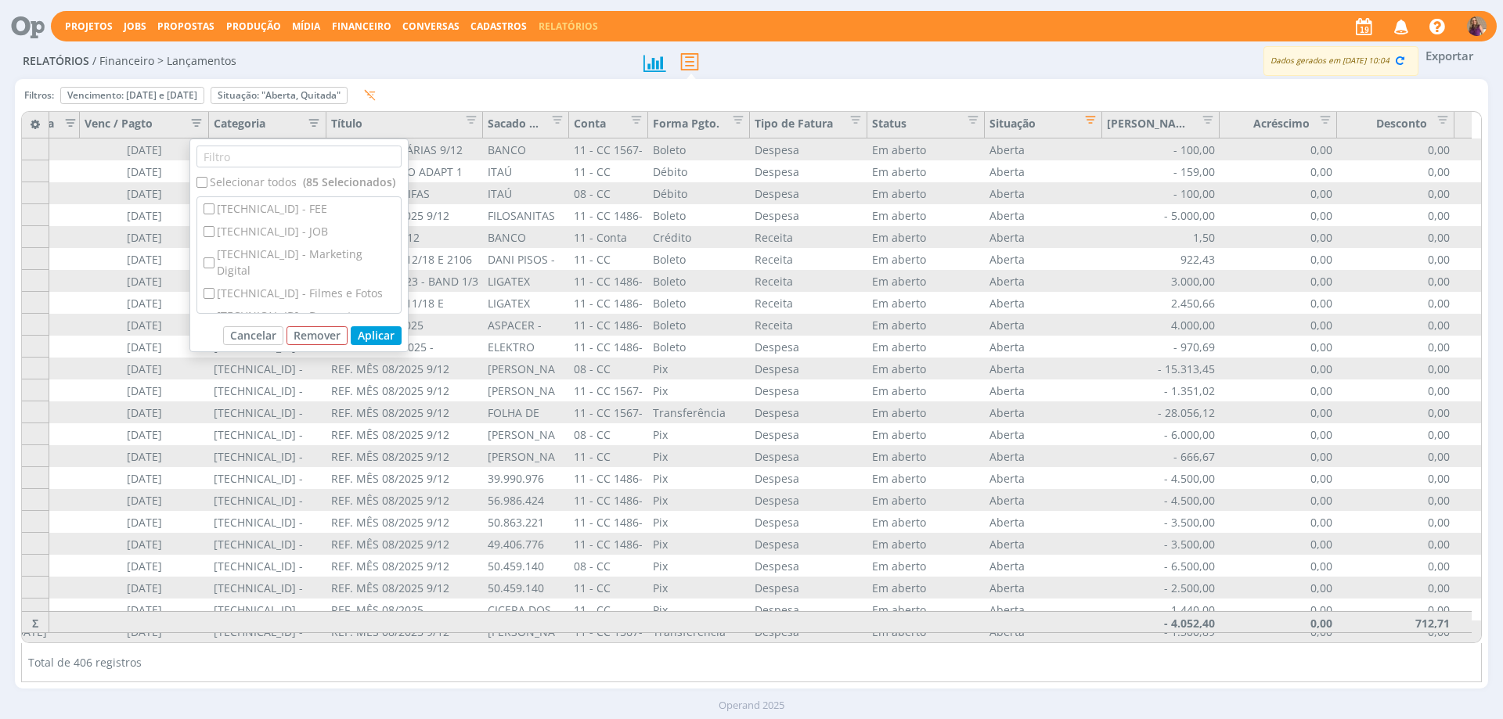
checkbox input "false"
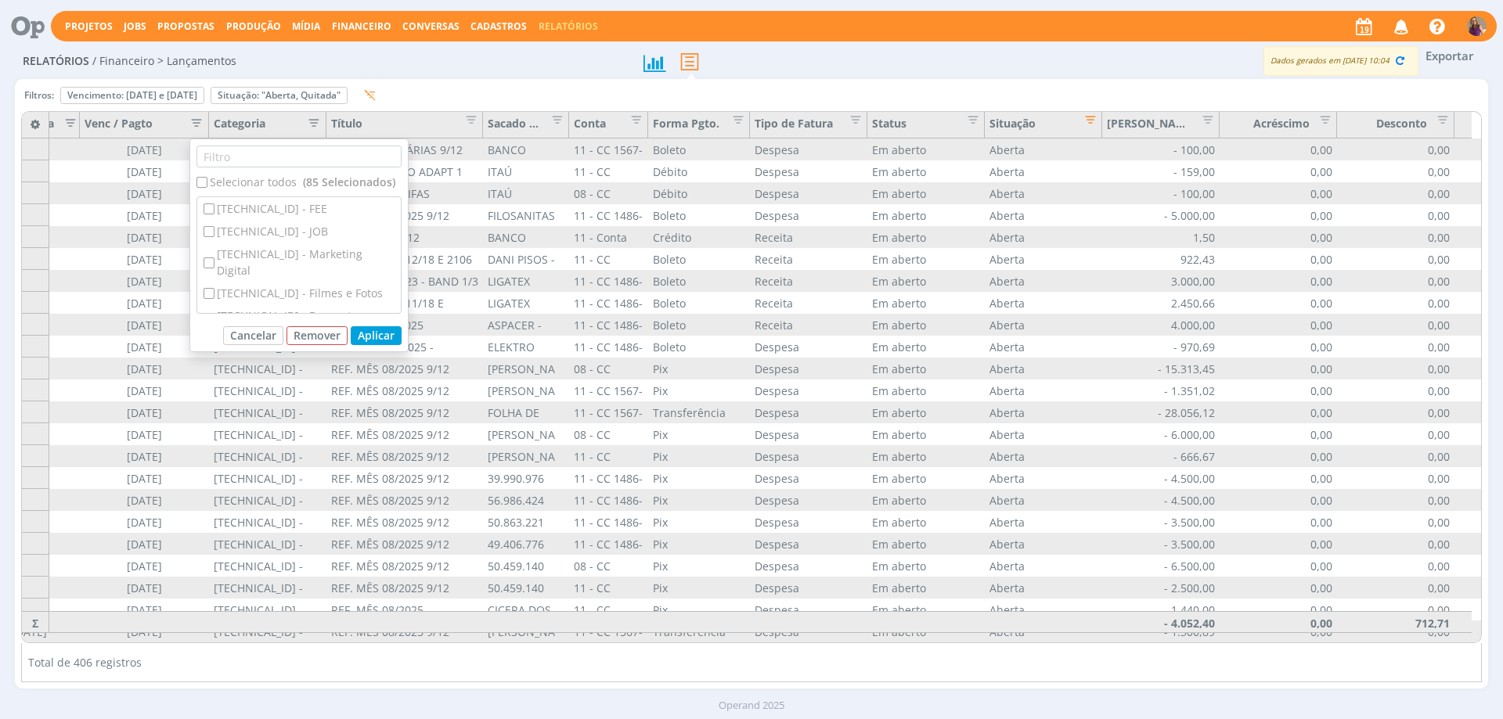
checkbox input "false"
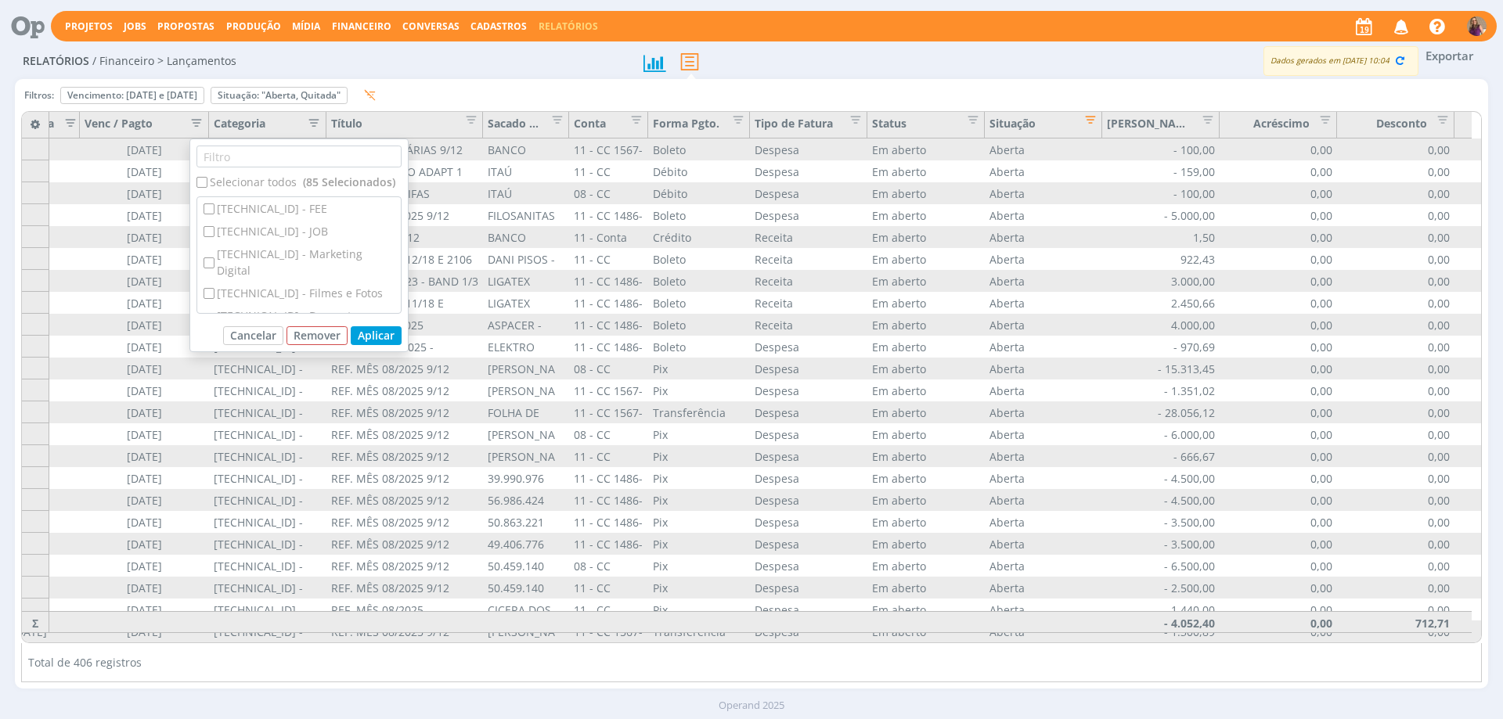
checkbox input "false"
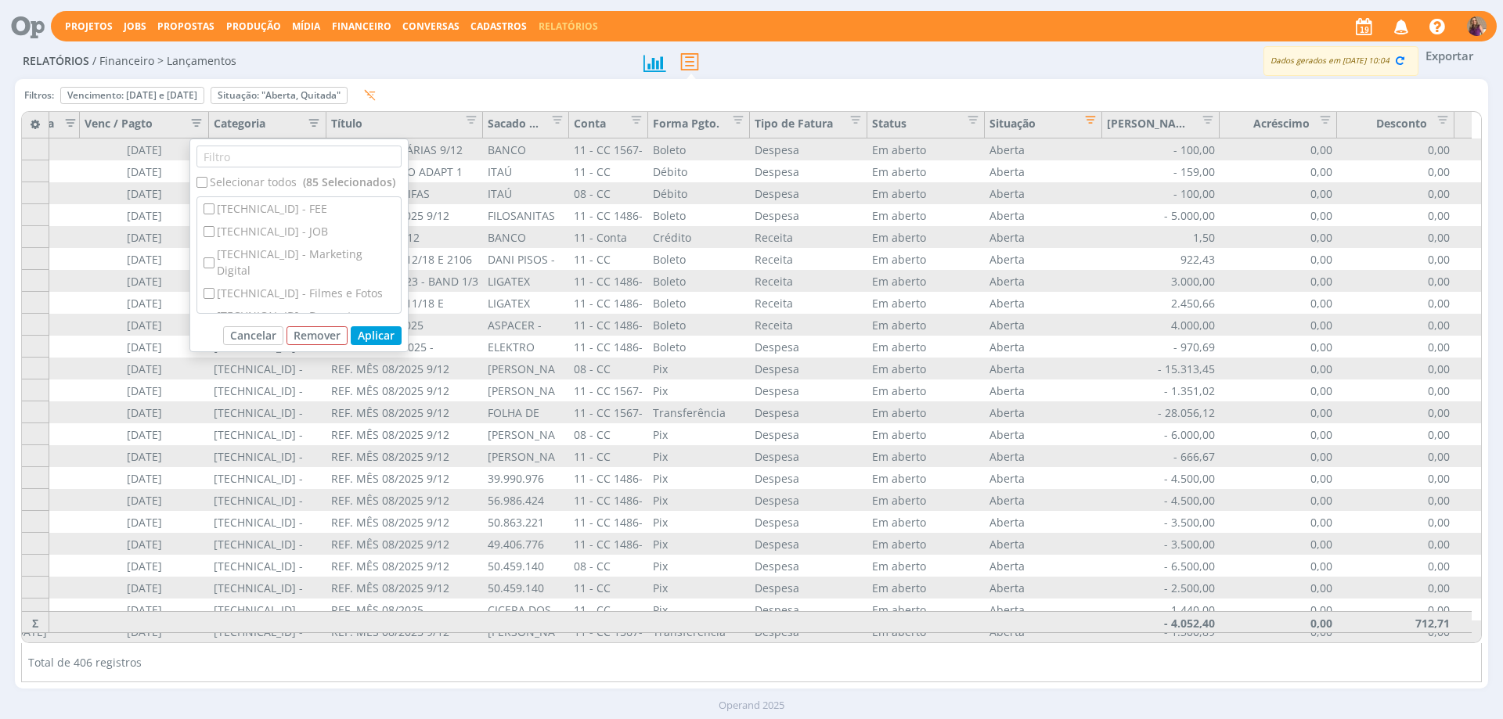
checkbox input "false"
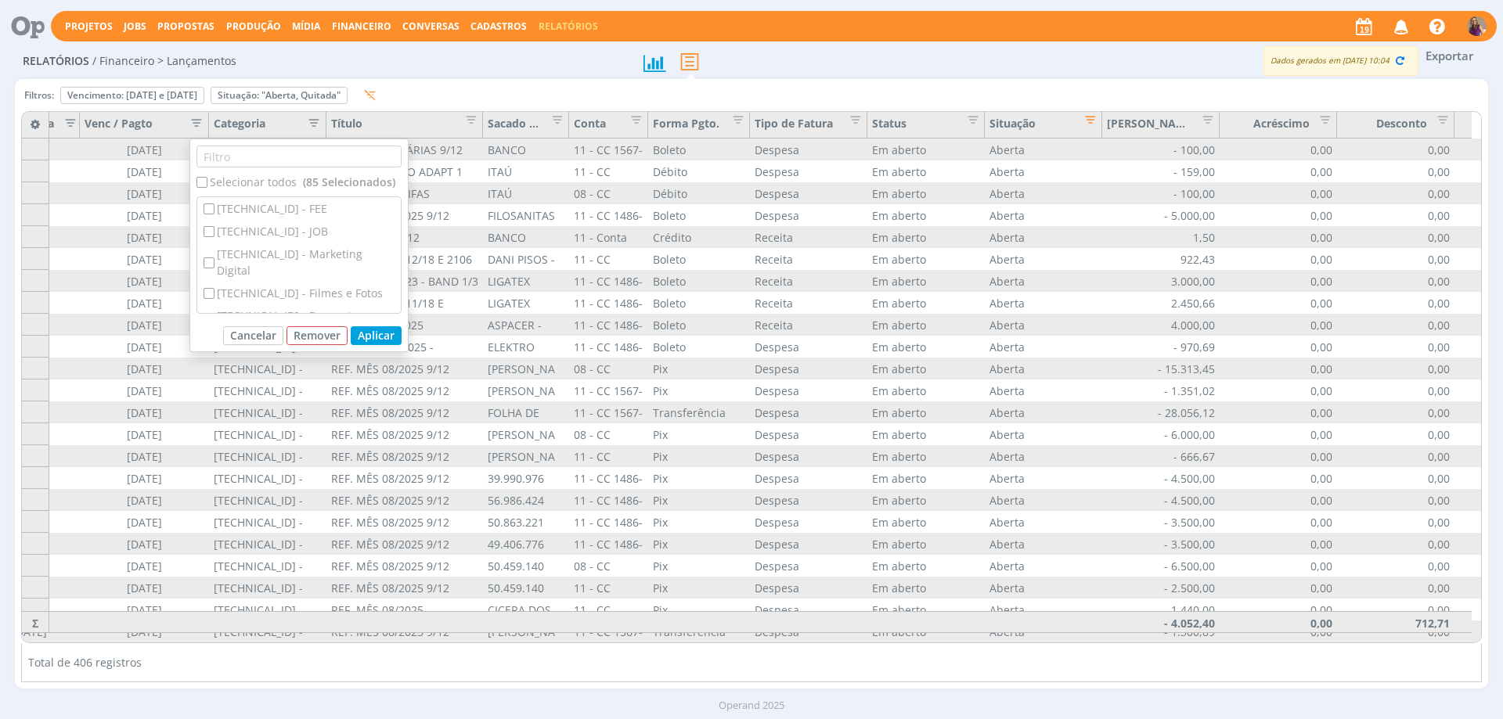
checkbox input "false"
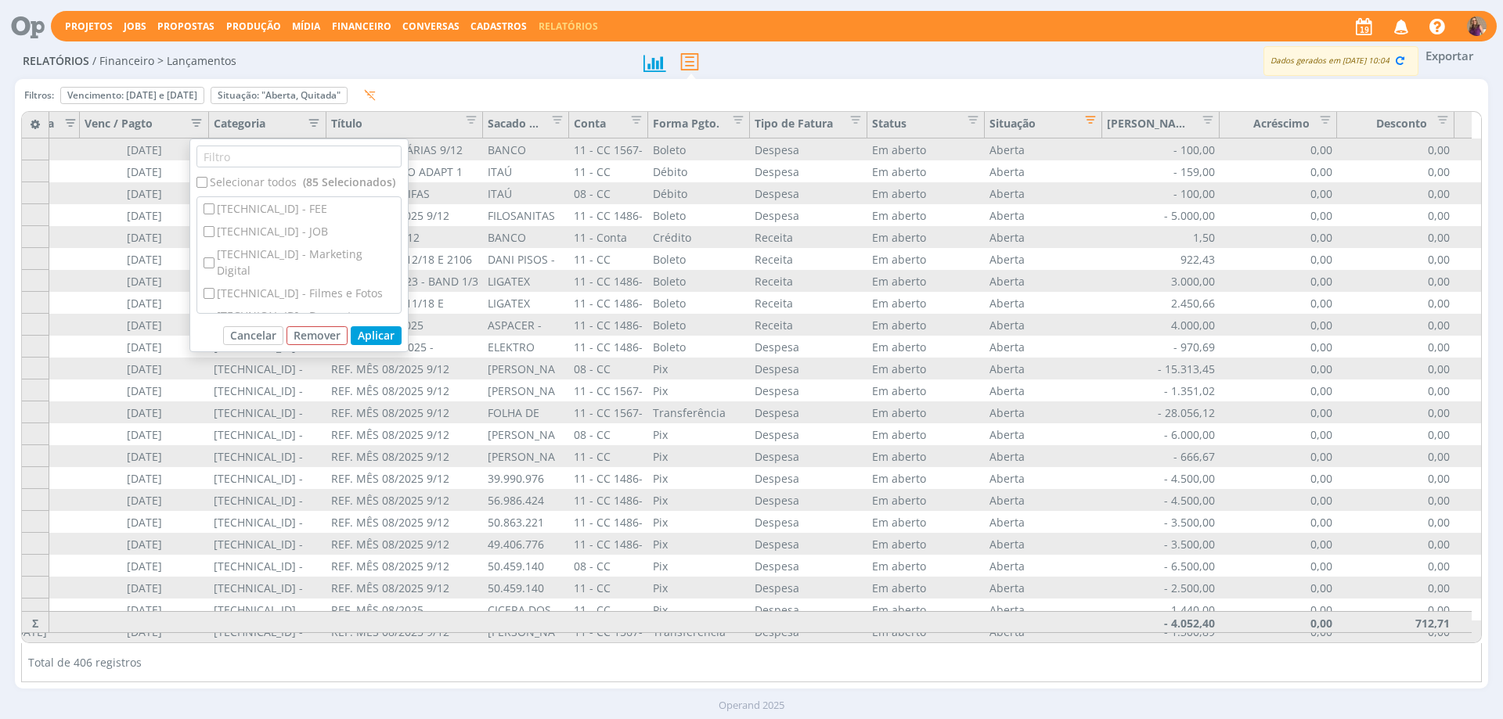
checkbox input "false"
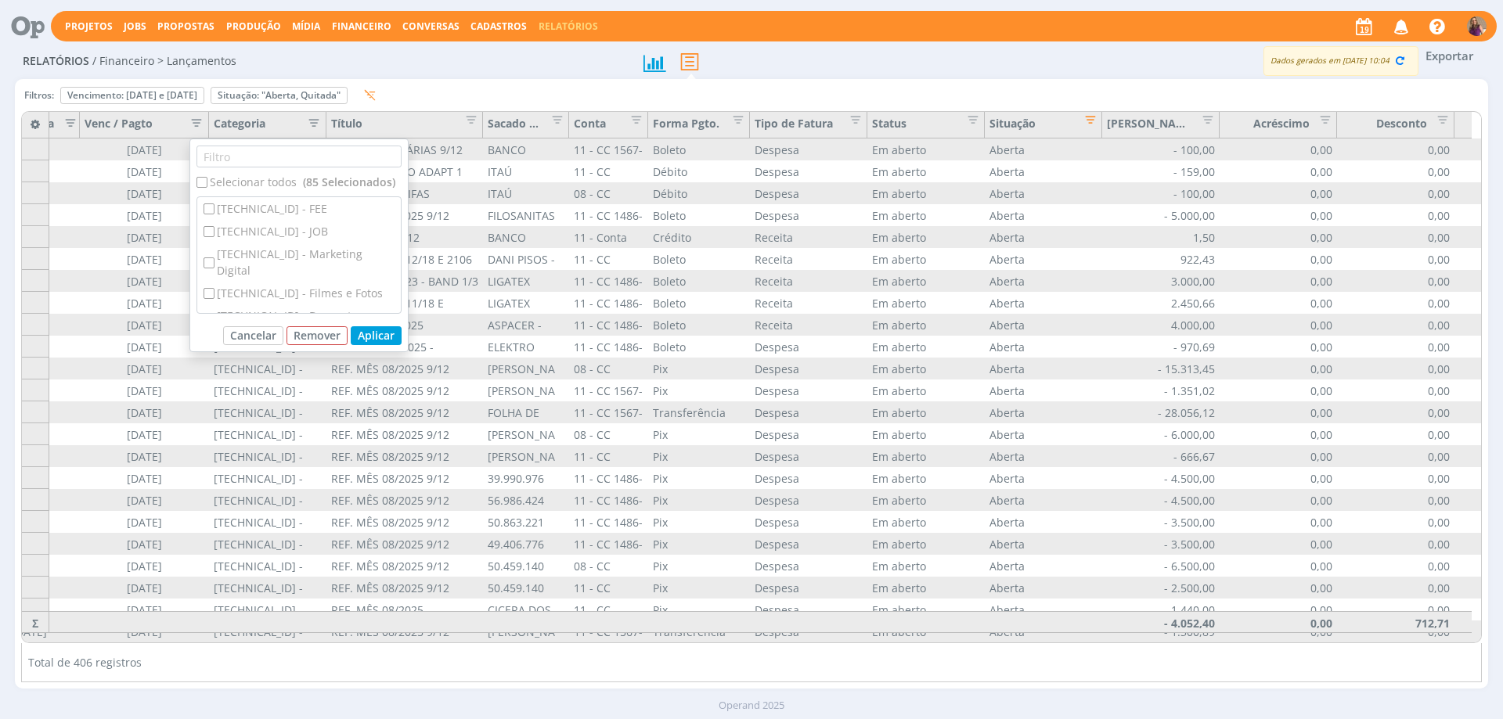
checkbox input "false"
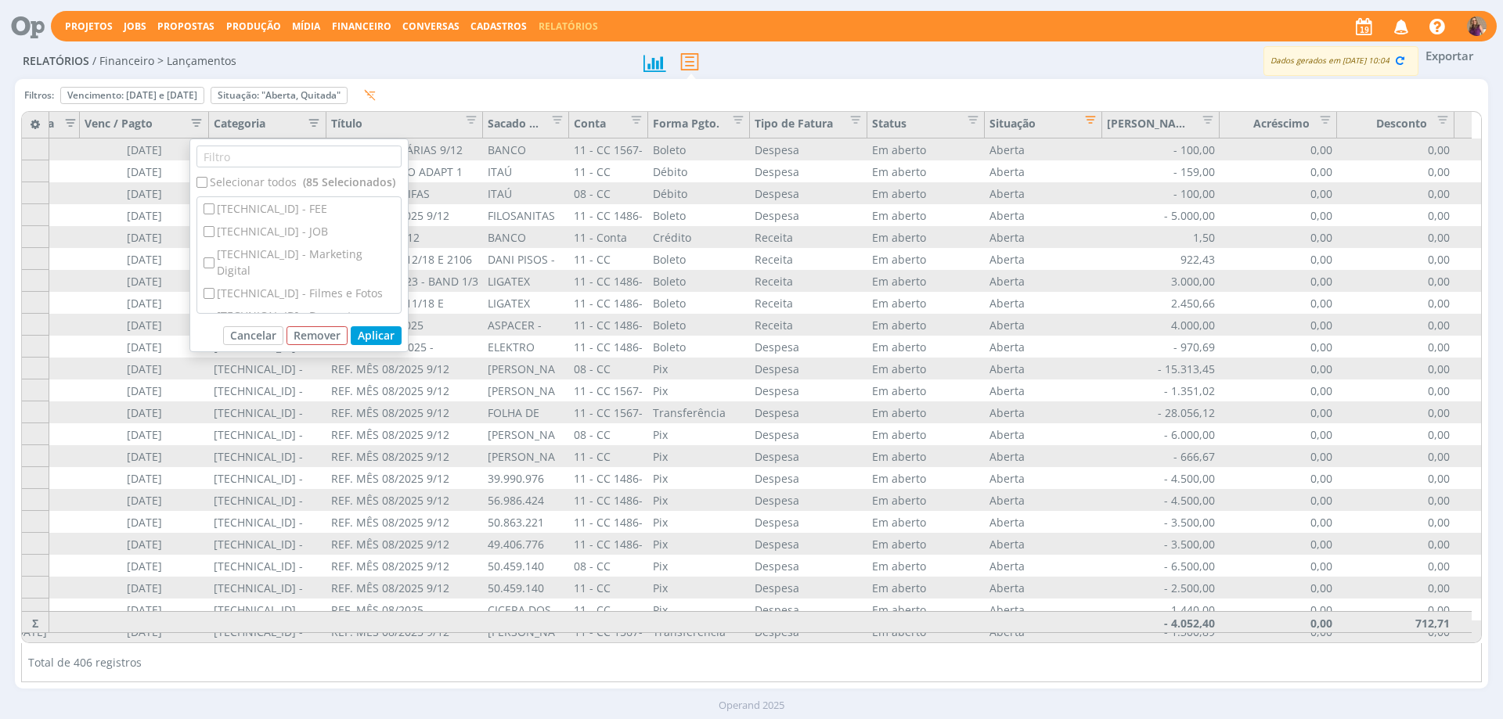
checkbox input "false"
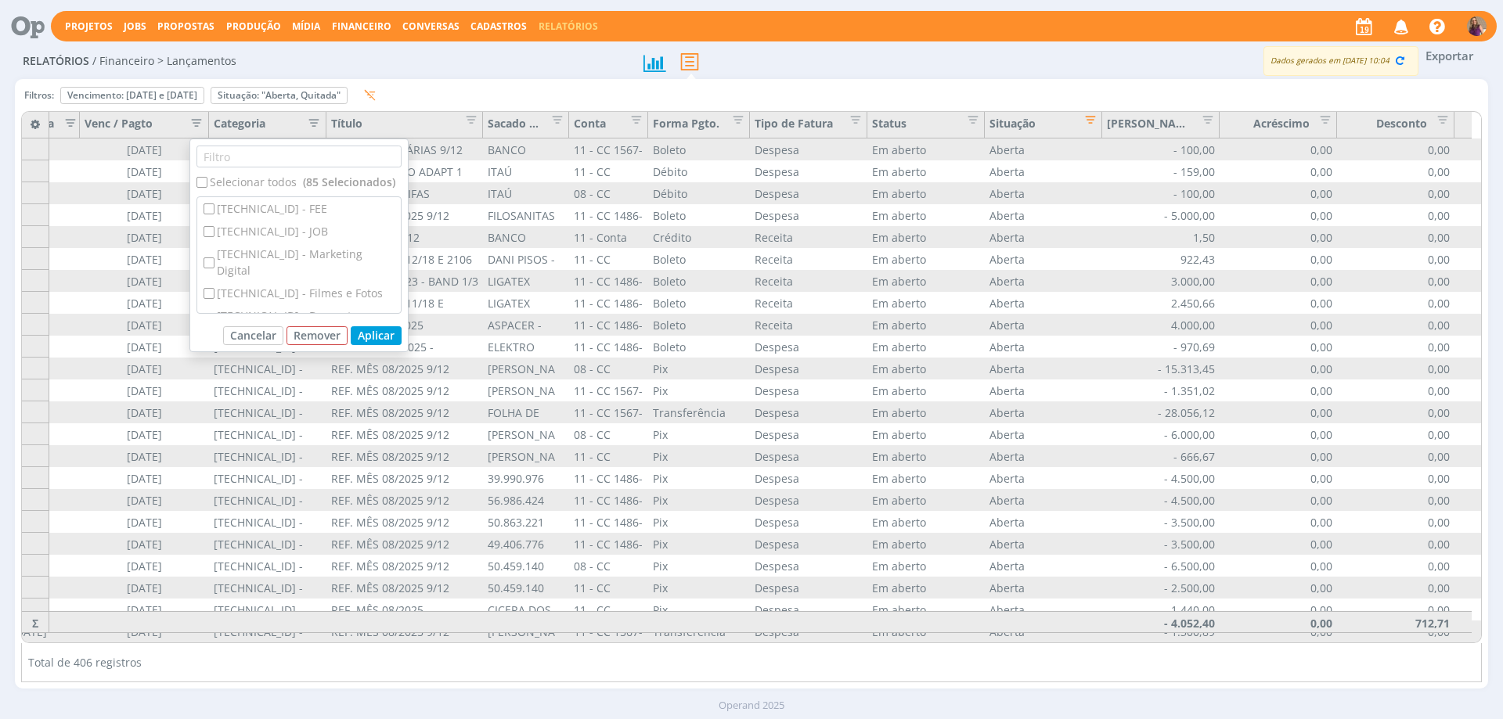
checkbox input "false"
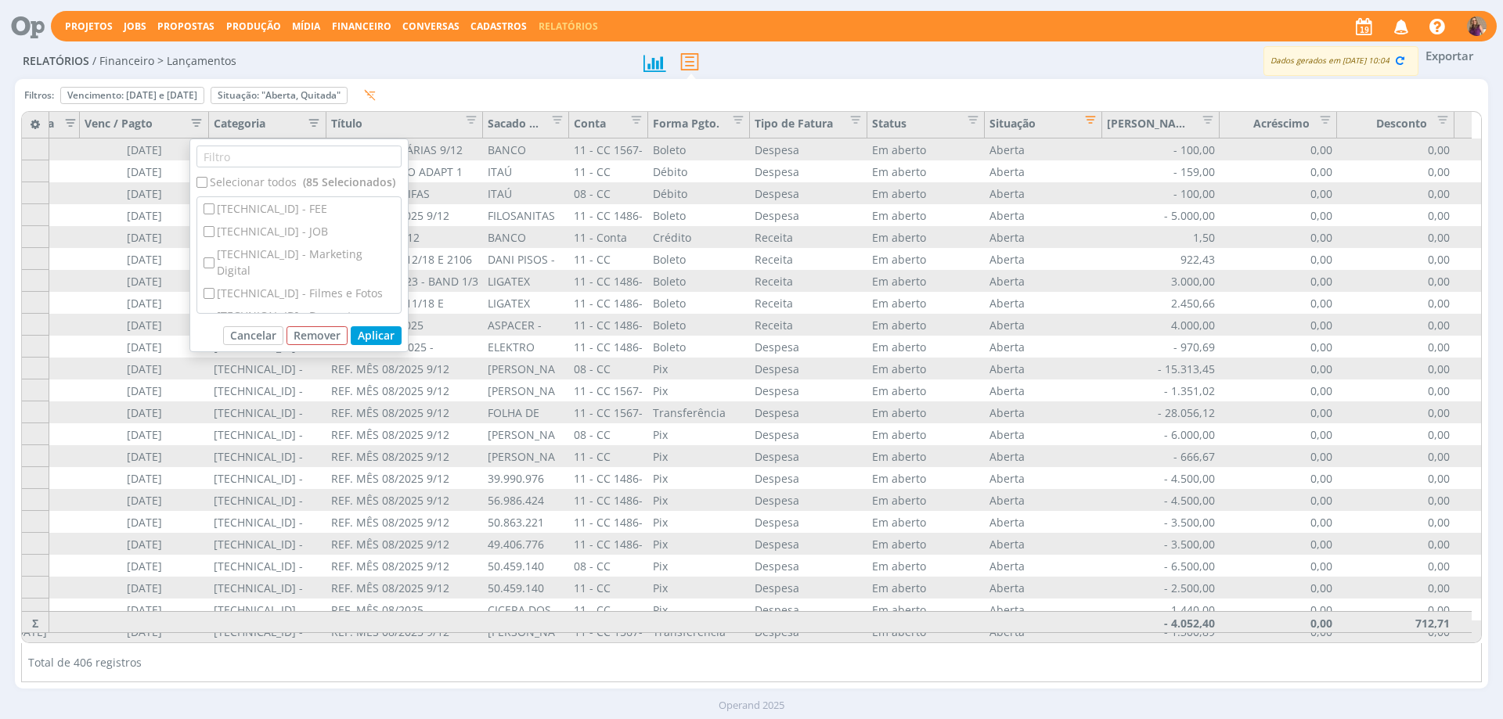
checkbox input "false"
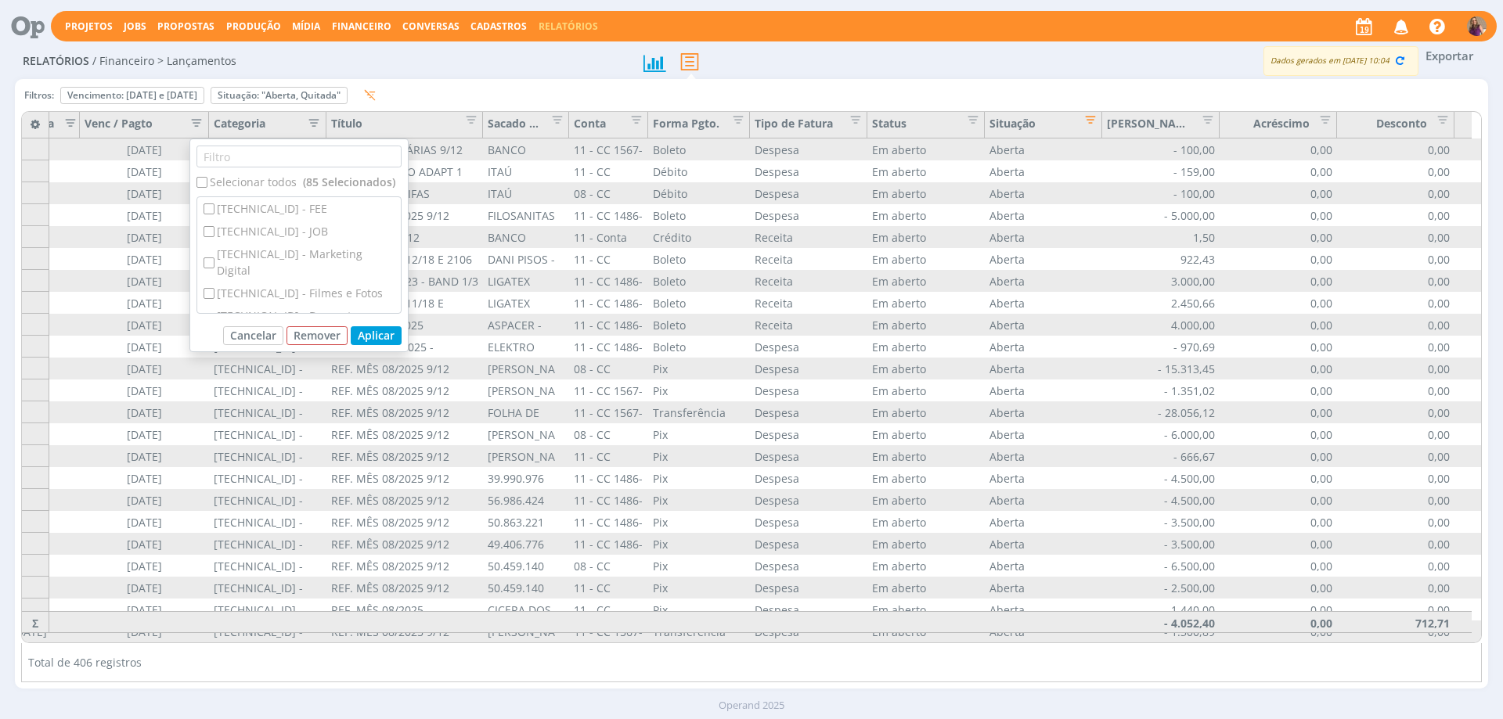
checkbox input "false"
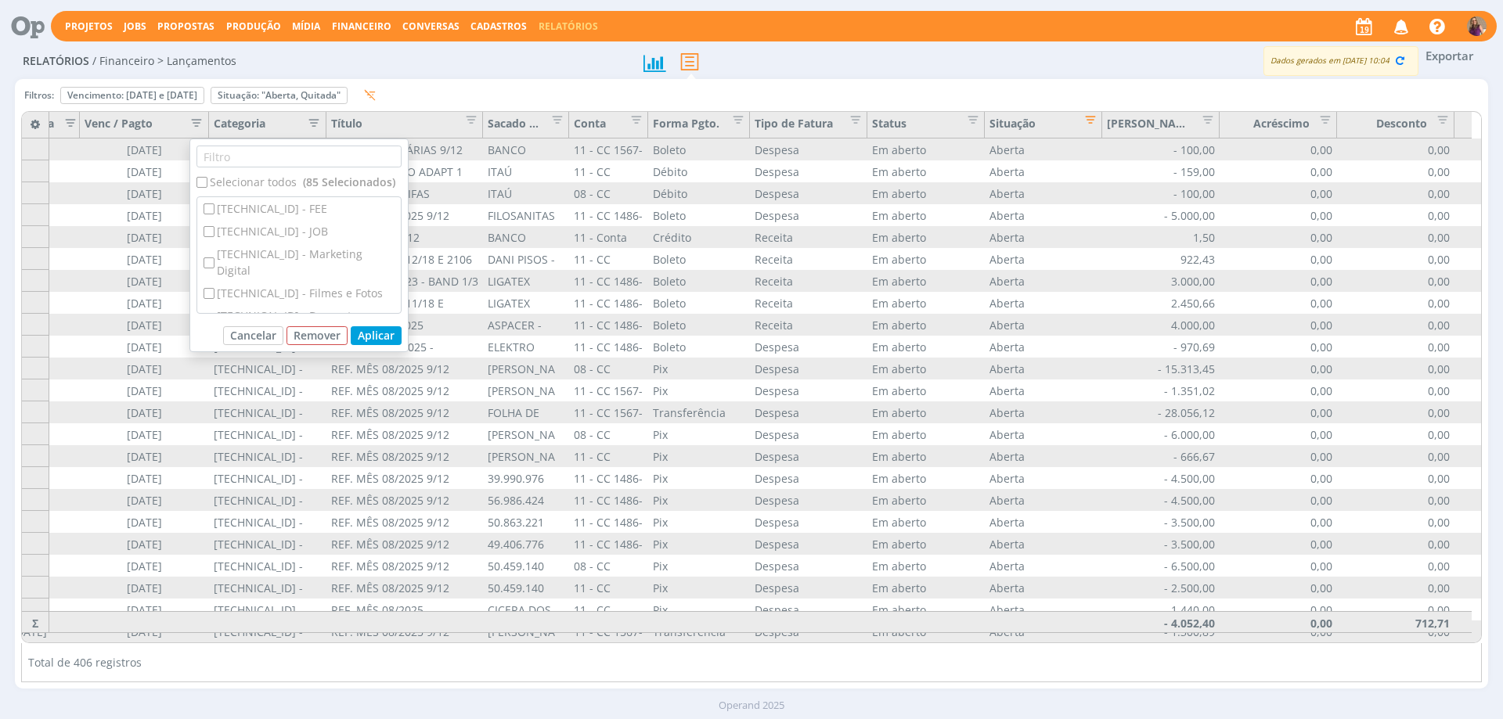
checkbox input "false"
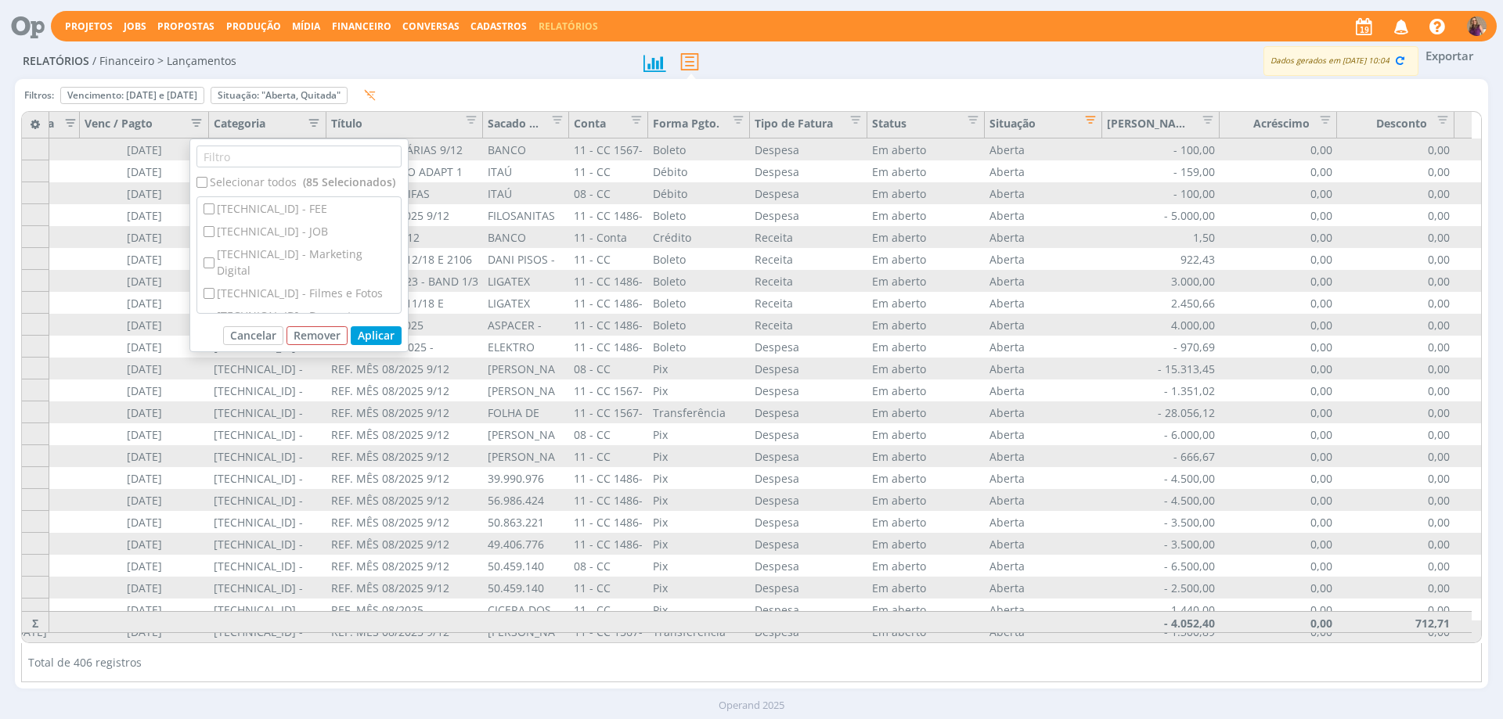
checkbox input "false"
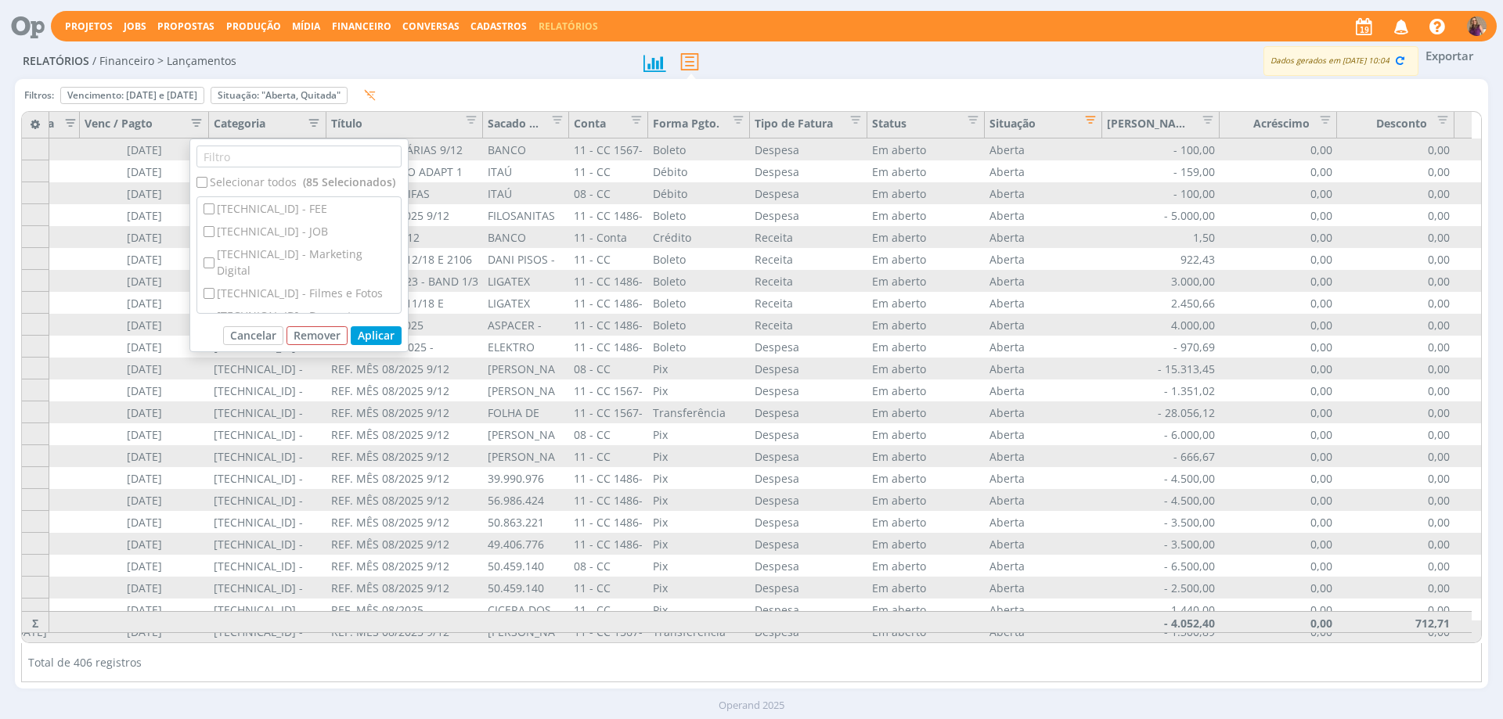
checkbox input "false"
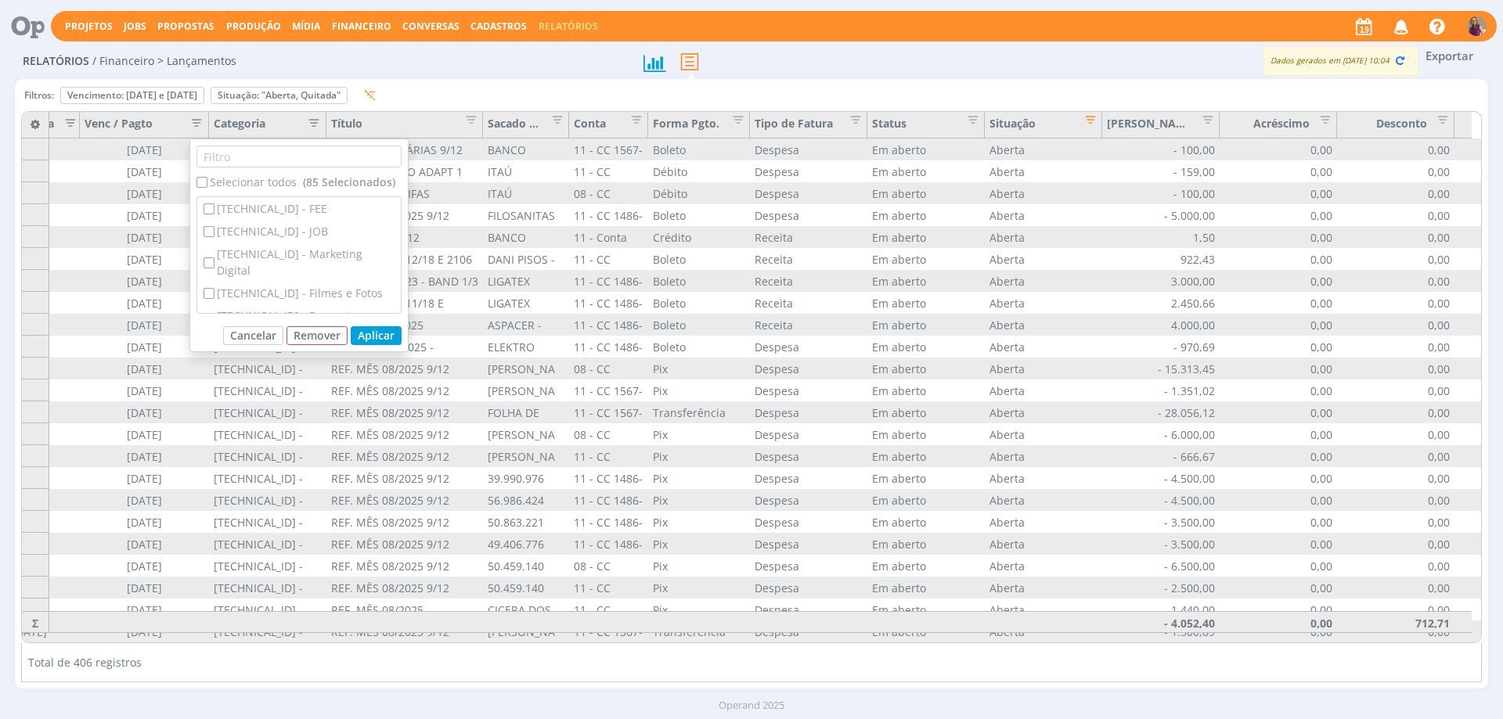
checkbox input "false"
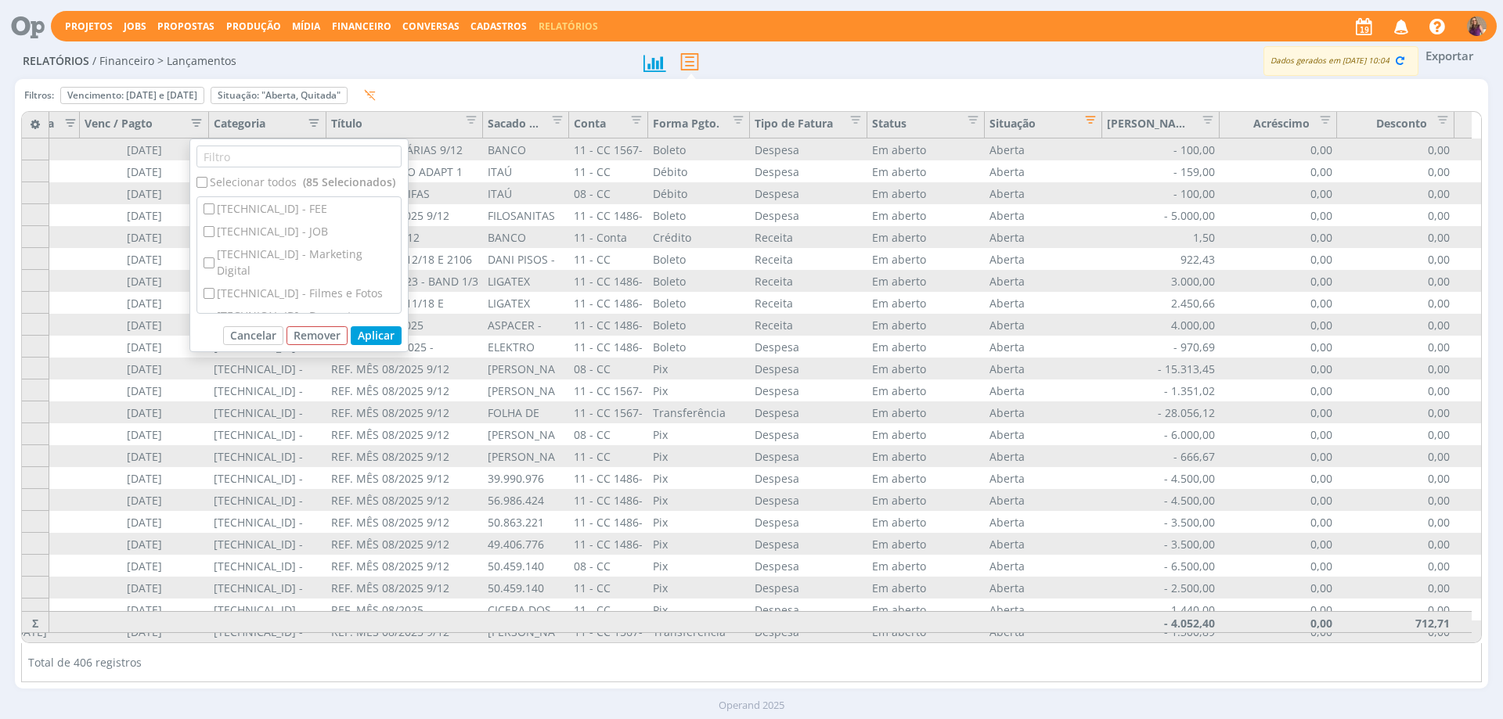
checkbox input "false"
click at [333, 380] on div "[TECHNICAL_ID] - Despesas com Reuniões / Eventos" at bounding box center [299, 399] width 204 height 39
checkbox input "true"
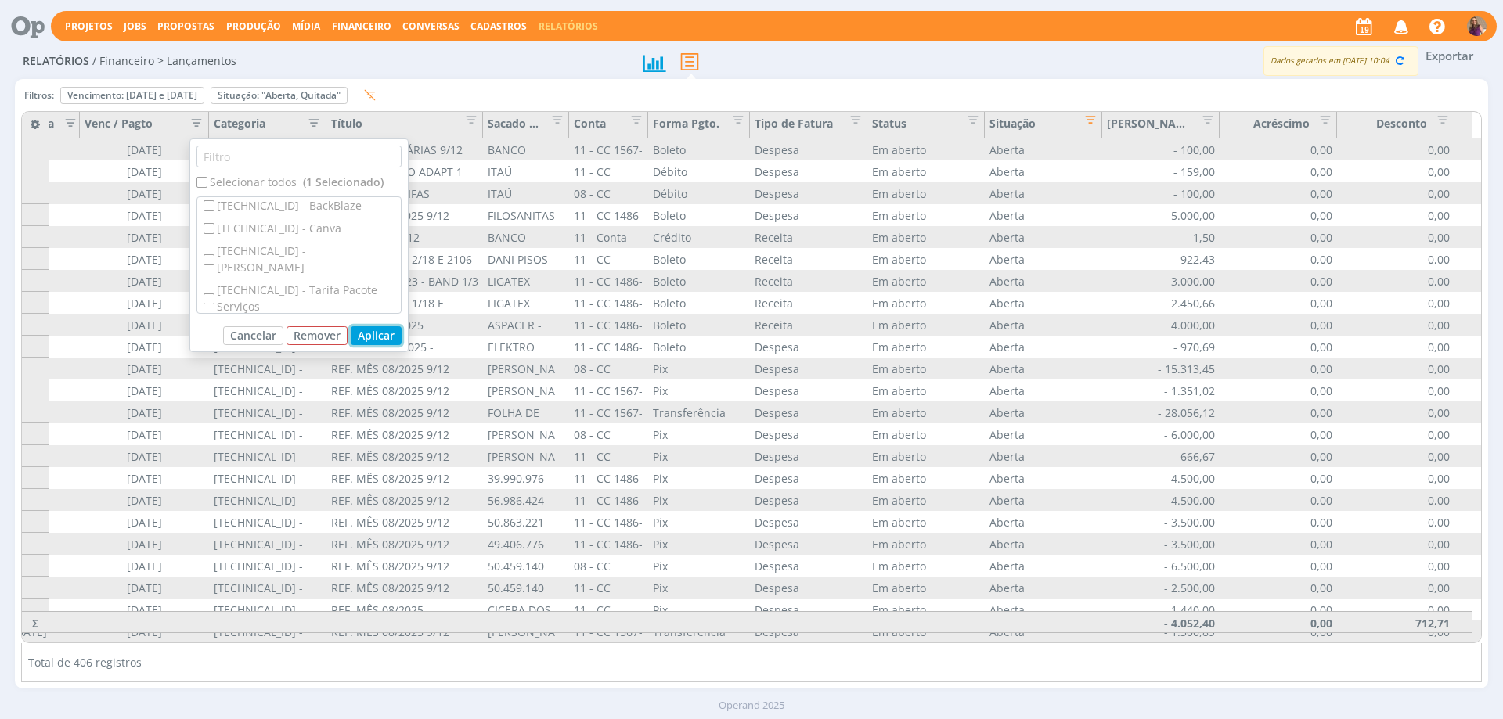
click at [391, 341] on button "Aplicar" at bounding box center [376, 335] width 51 height 19
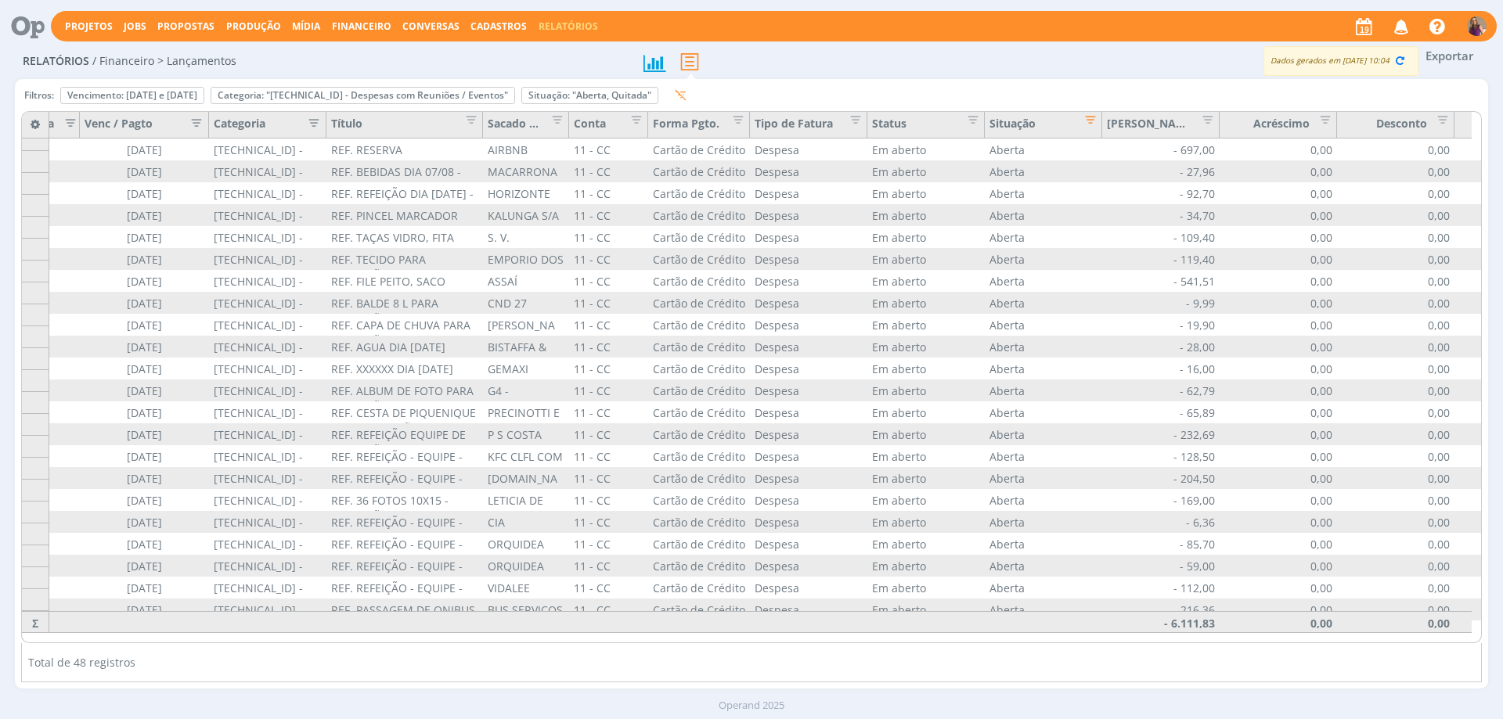
scroll to position [579, 479]
drag, startPoint x: 850, startPoint y: 631, endPoint x: 1022, endPoint y: 629, distance: 171.4
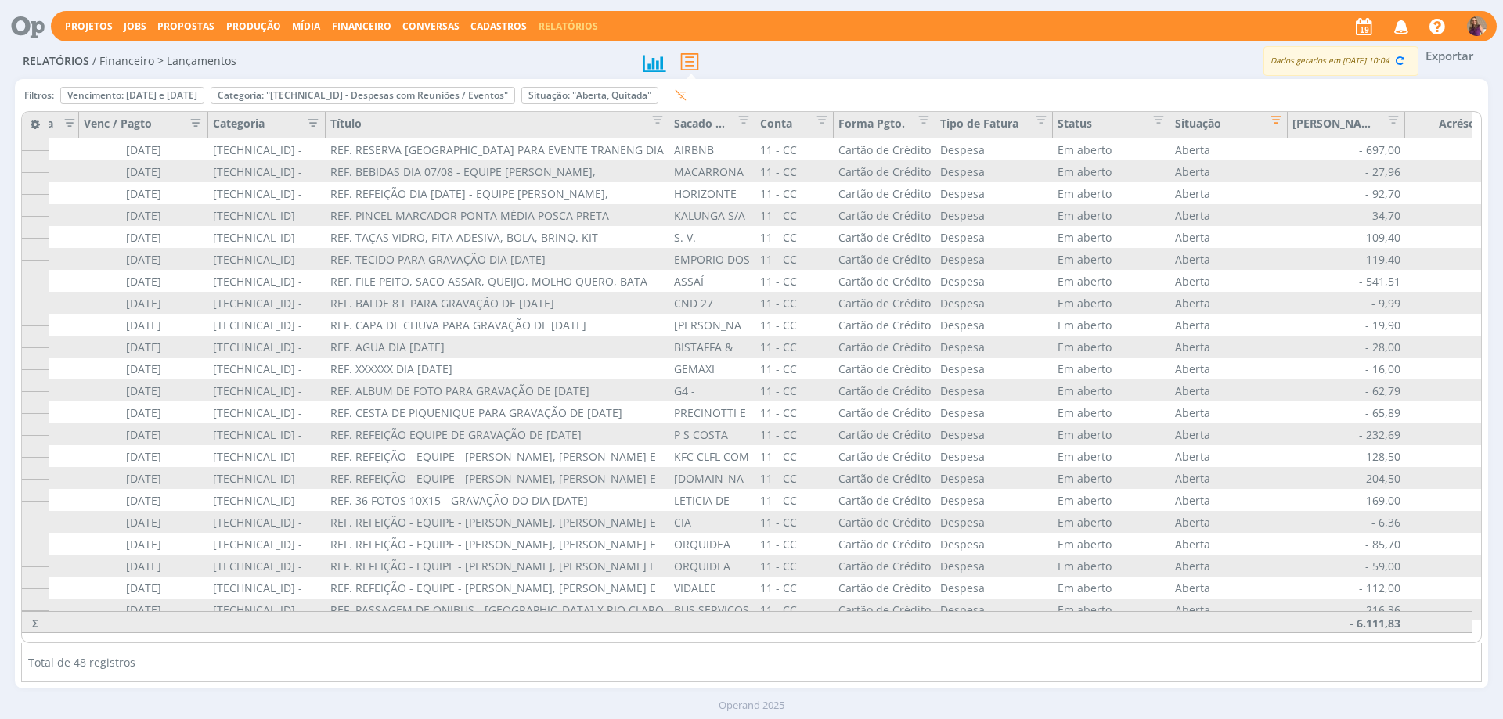
drag, startPoint x: 482, startPoint y: 120, endPoint x: 669, endPoint y: 139, distance: 188.0
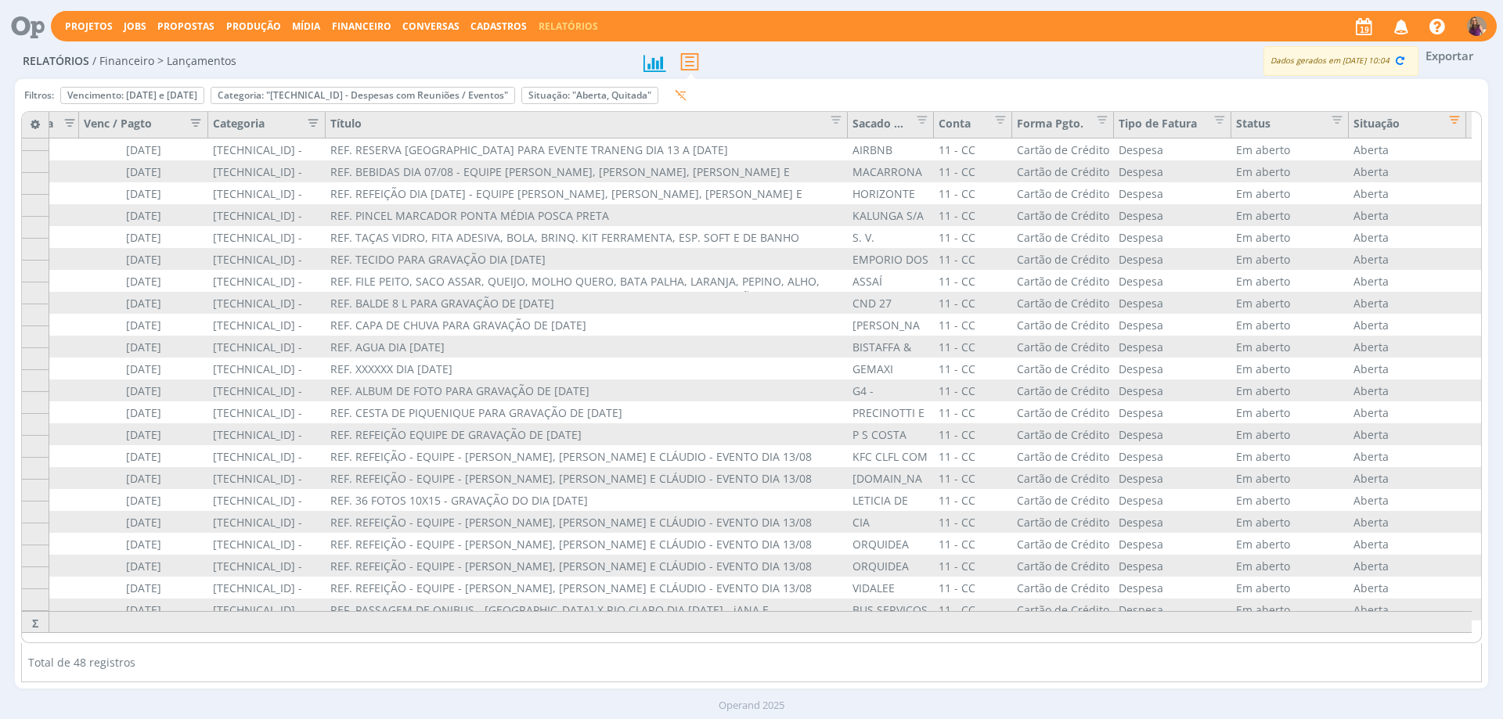
drag, startPoint x: 669, startPoint y: 122, endPoint x: 848, endPoint y: 130, distance: 178.6
click at [848, 130] on div "Sacado / Cedente" at bounding box center [891, 125] width 86 height 27
drag, startPoint x: 1143, startPoint y: 644, endPoint x: 553, endPoint y: 638, distance: 590.3
click at [617, 638] on div "Filtros: Vencimento: [DATE] e [DATE] Remover Categoria: "[TECHNICAL_ID] - Despe…" at bounding box center [751, 383] width 1461 height 597
click at [1454, 53] on button "Exportar" at bounding box center [1449, 56] width 62 height 20
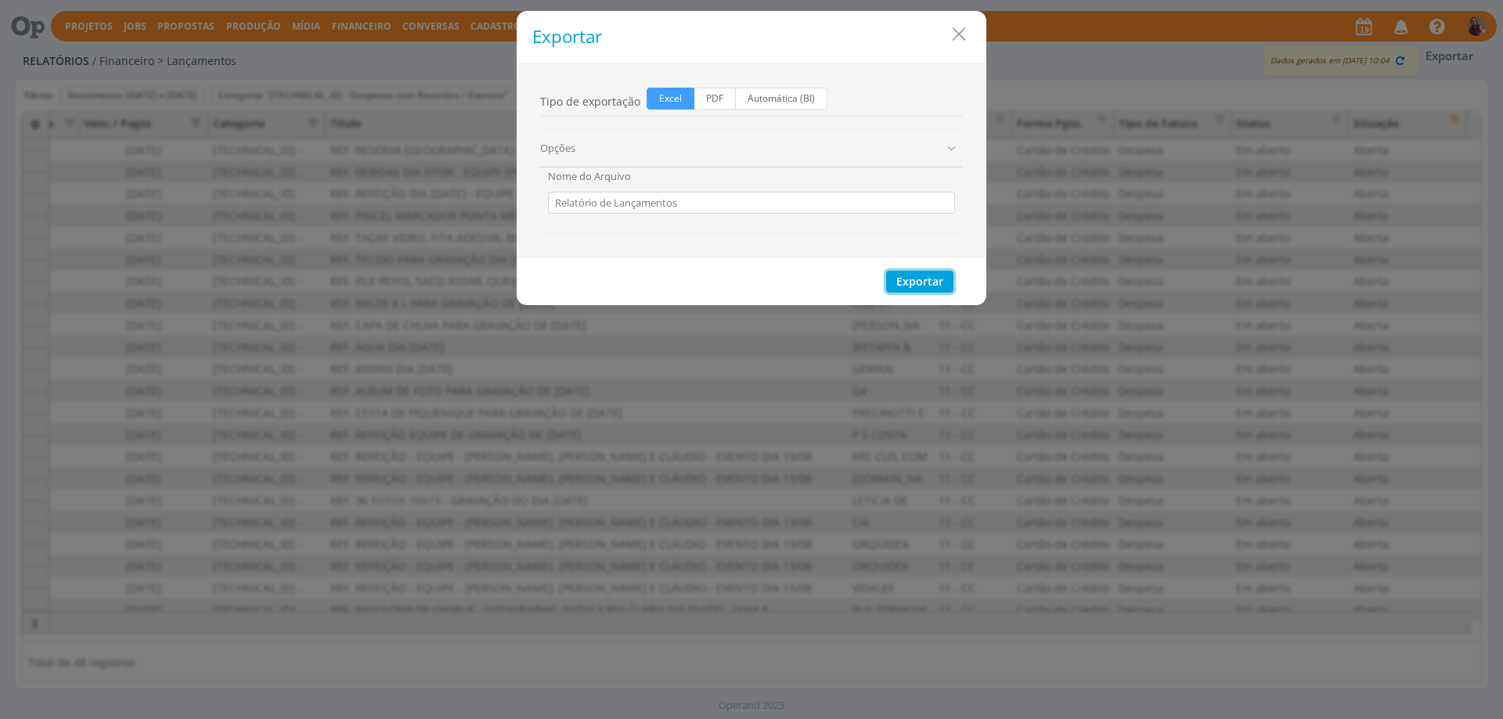
click at [926, 279] on button "Exportar" at bounding box center [919, 282] width 67 height 22
click at [959, 31] on icon "Close" at bounding box center [958, 34] width 23 height 23
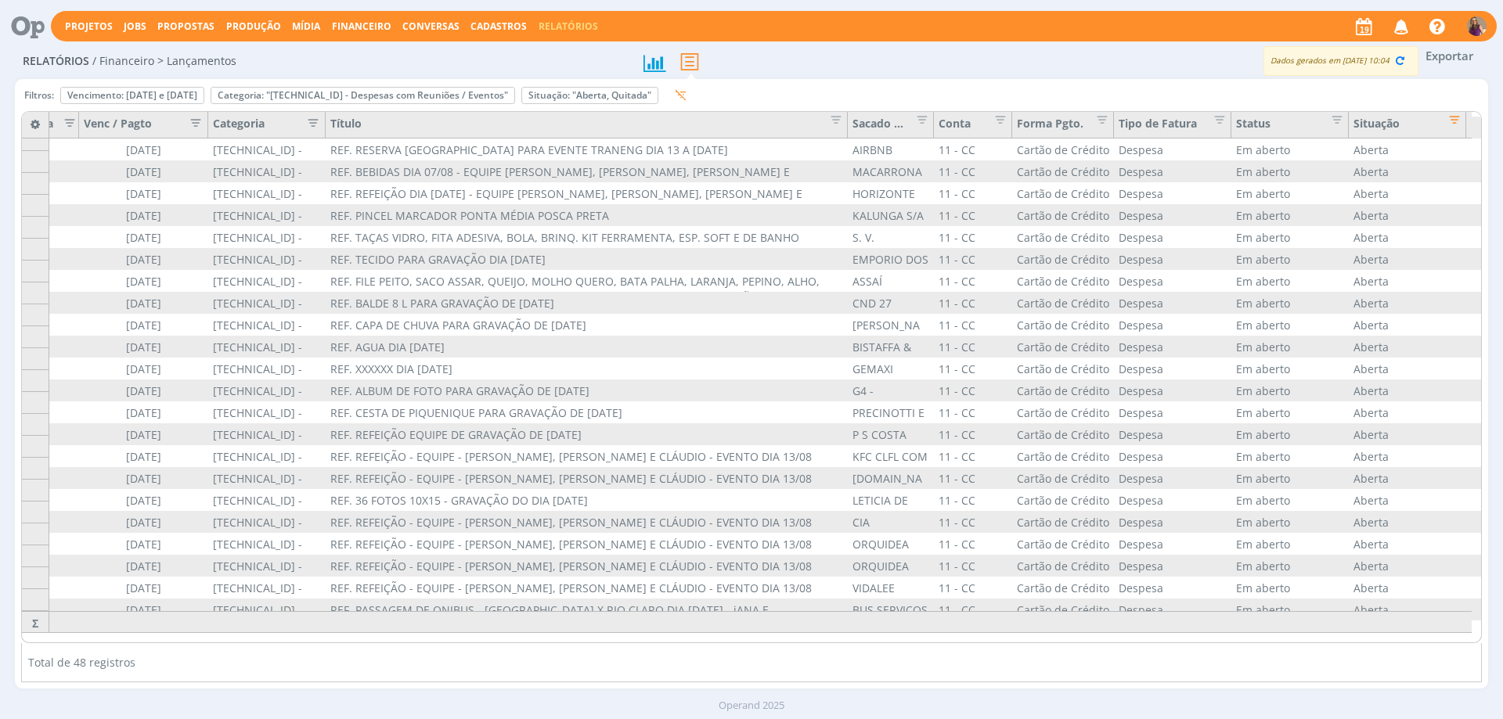
click at [338, 25] on span "Financeiro" at bounding box center [361, 26] width 59 height 13
click at [348, 48] on link "Lançamentos" at bounding box center [363, 53] width 132 height 24
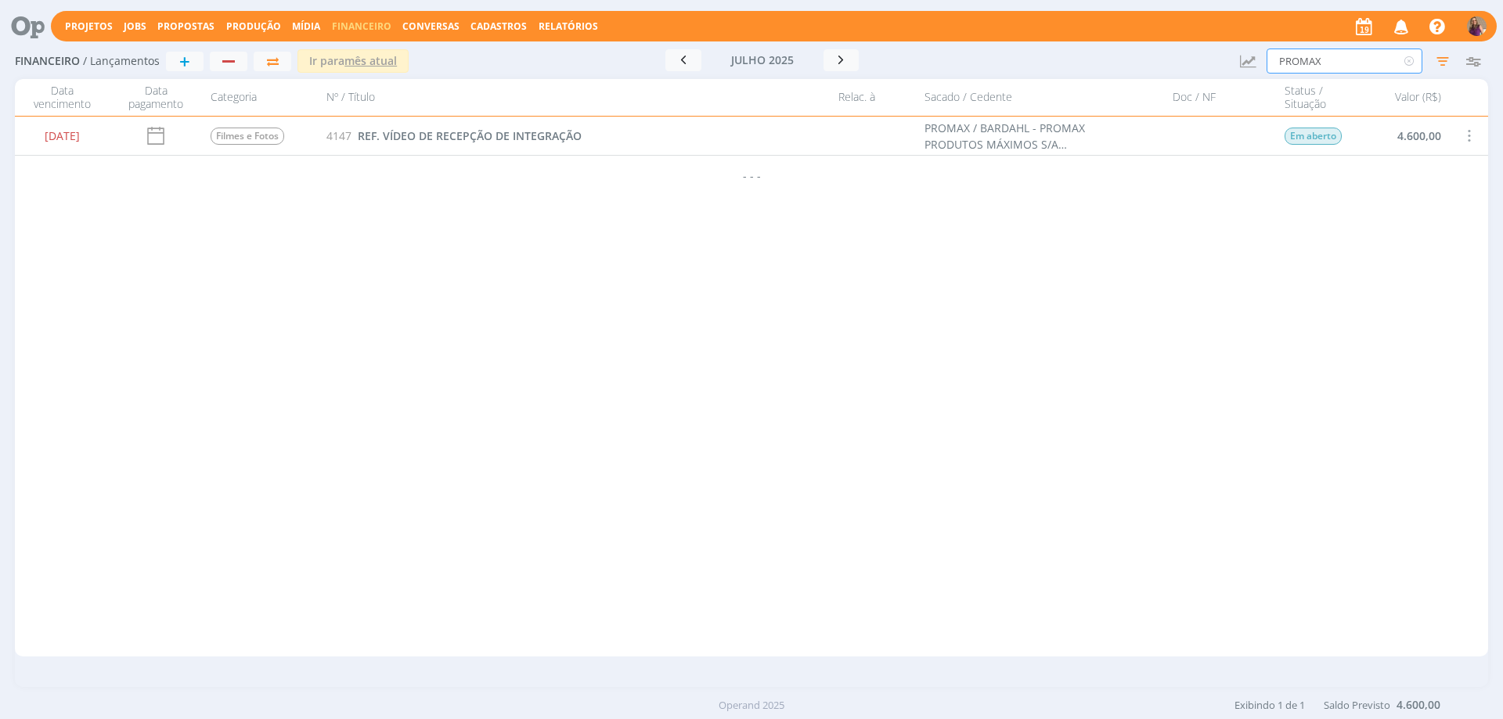
drag, startPoint x: 1324, startPoint y: 59, endPoint x: 1242, endPoint y: 49, distance: 83.6
click at [1242, 49] on div "Financeiro / Lançamentos + Ir para mês atual [DATE] < 2025 > Janeiro Fevereiro …" at bounding box center [751, 62] width 1473 height 36
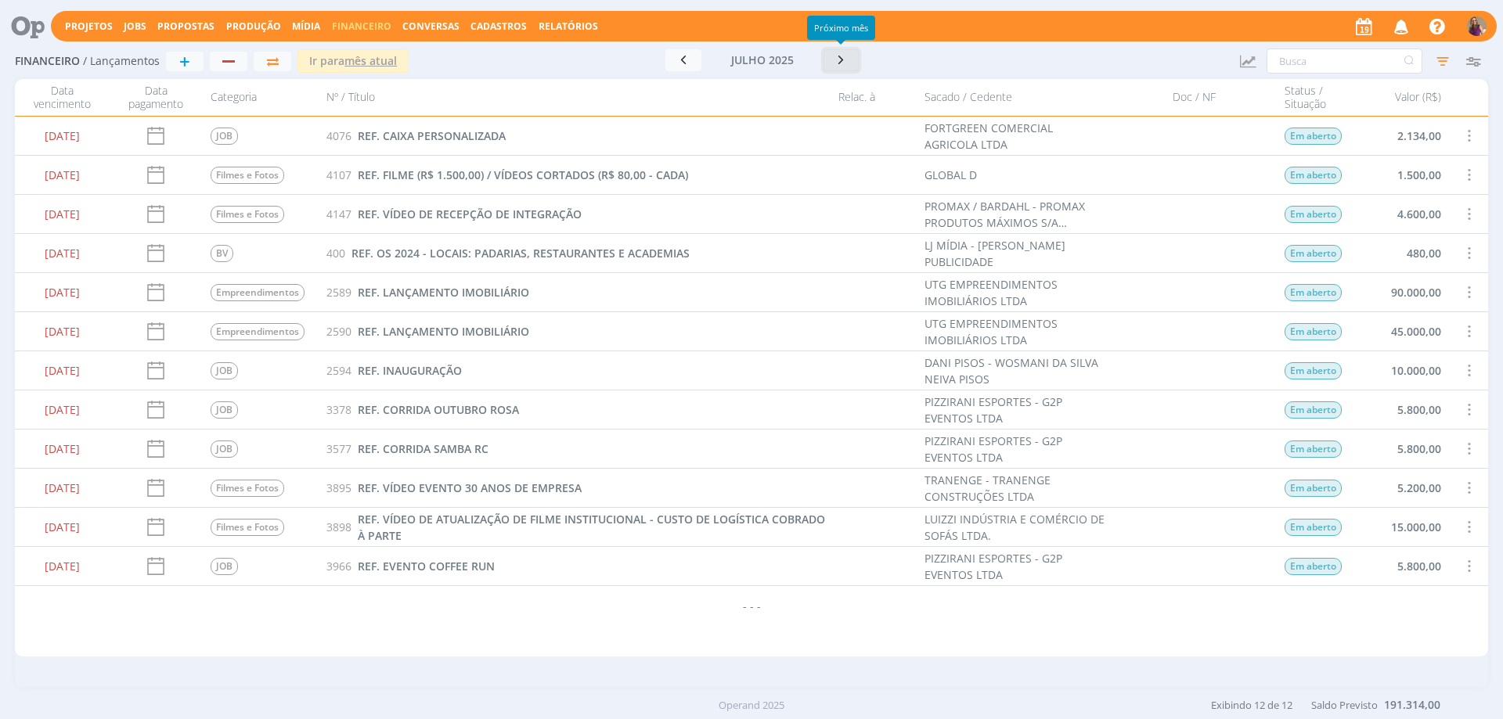
click at [842, 62] on icon "button" at bounding box center [842, 59] width 16 height 15
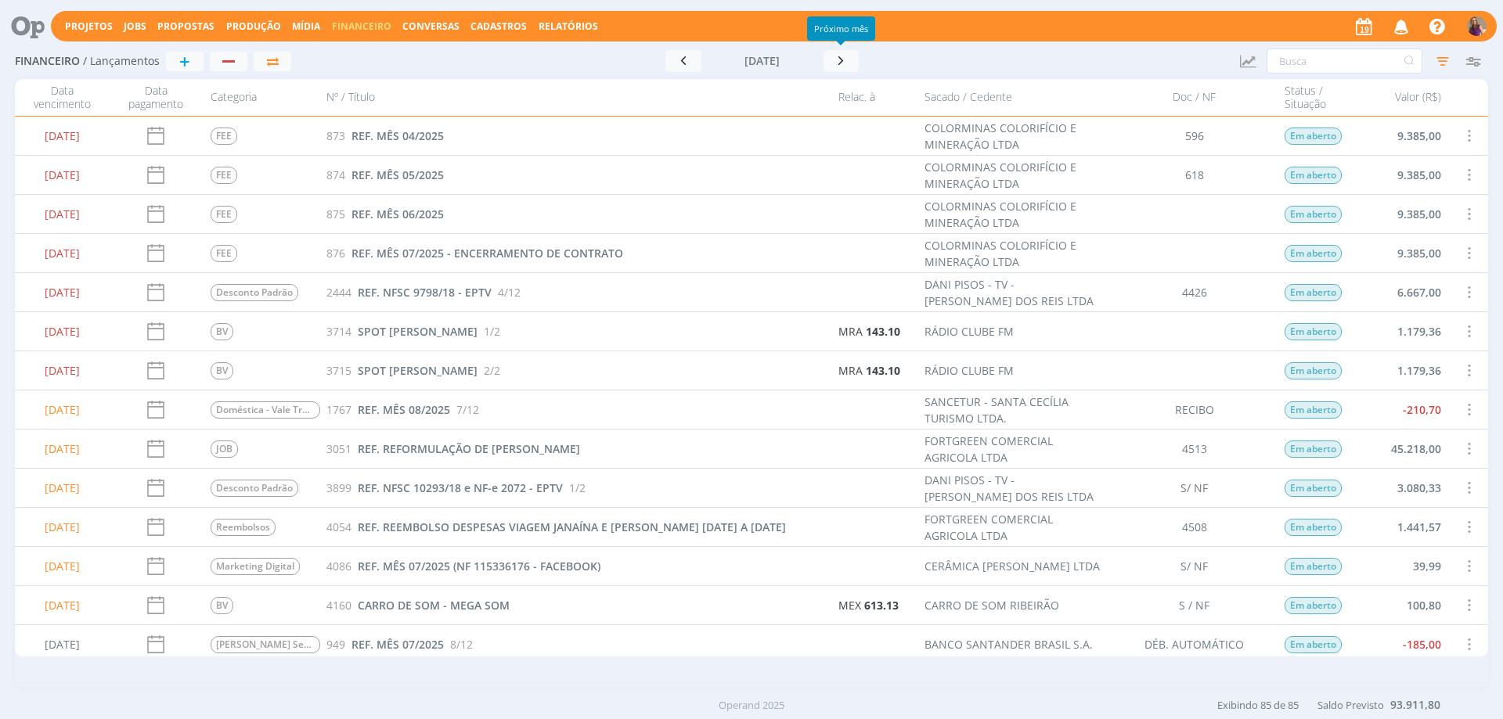
click at [1465, 451] on span at bounding box center [1468, 448] width 17 height 21
click at [1397, 444] on div "Selecionar" at bounding box center [1420, 439] width 155 height 23
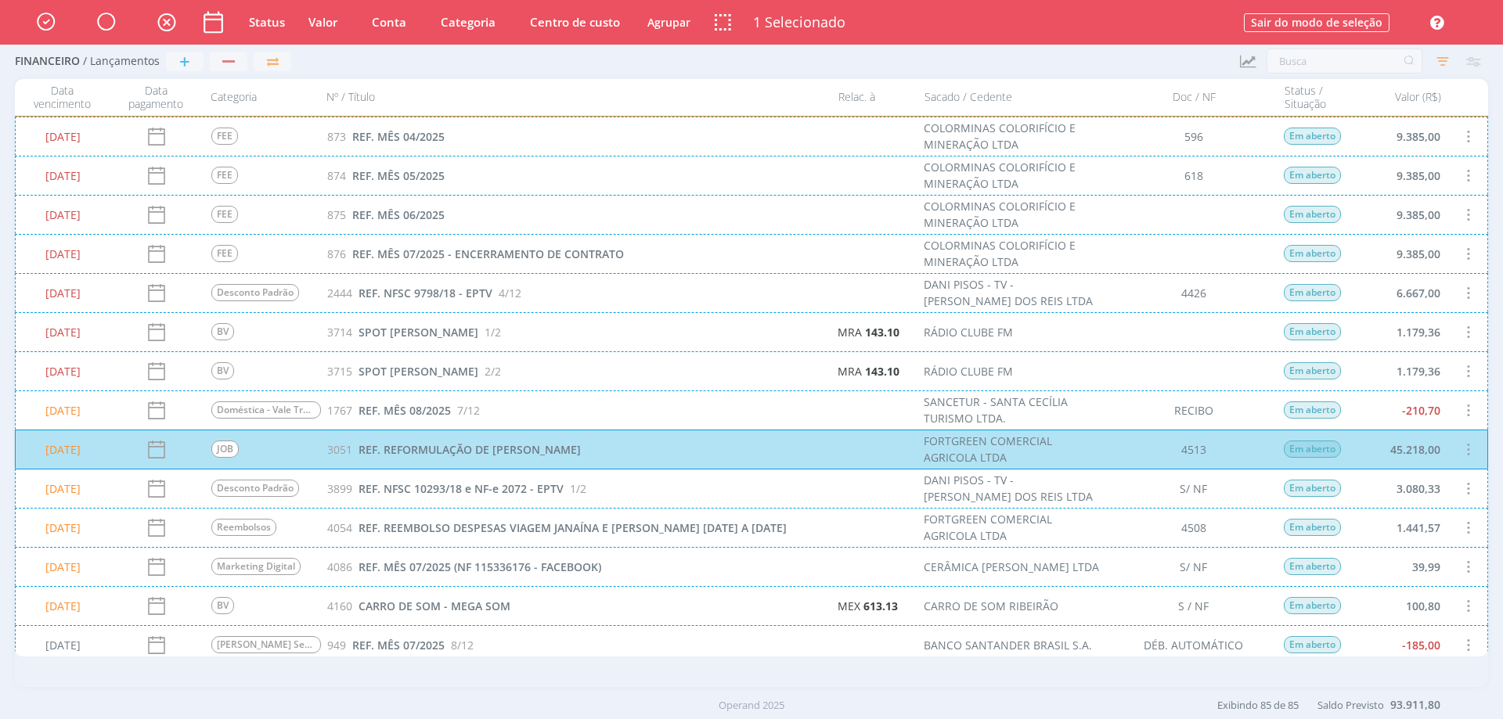
click at [1467, 531] on div "[DATE] Reembolsos 4054 REF. REEMBOLSO DESPESAS VIAGEM JANAÍNA E [PERSON_NAME] […" at bounding box center [751, 527] width 1473 height 39
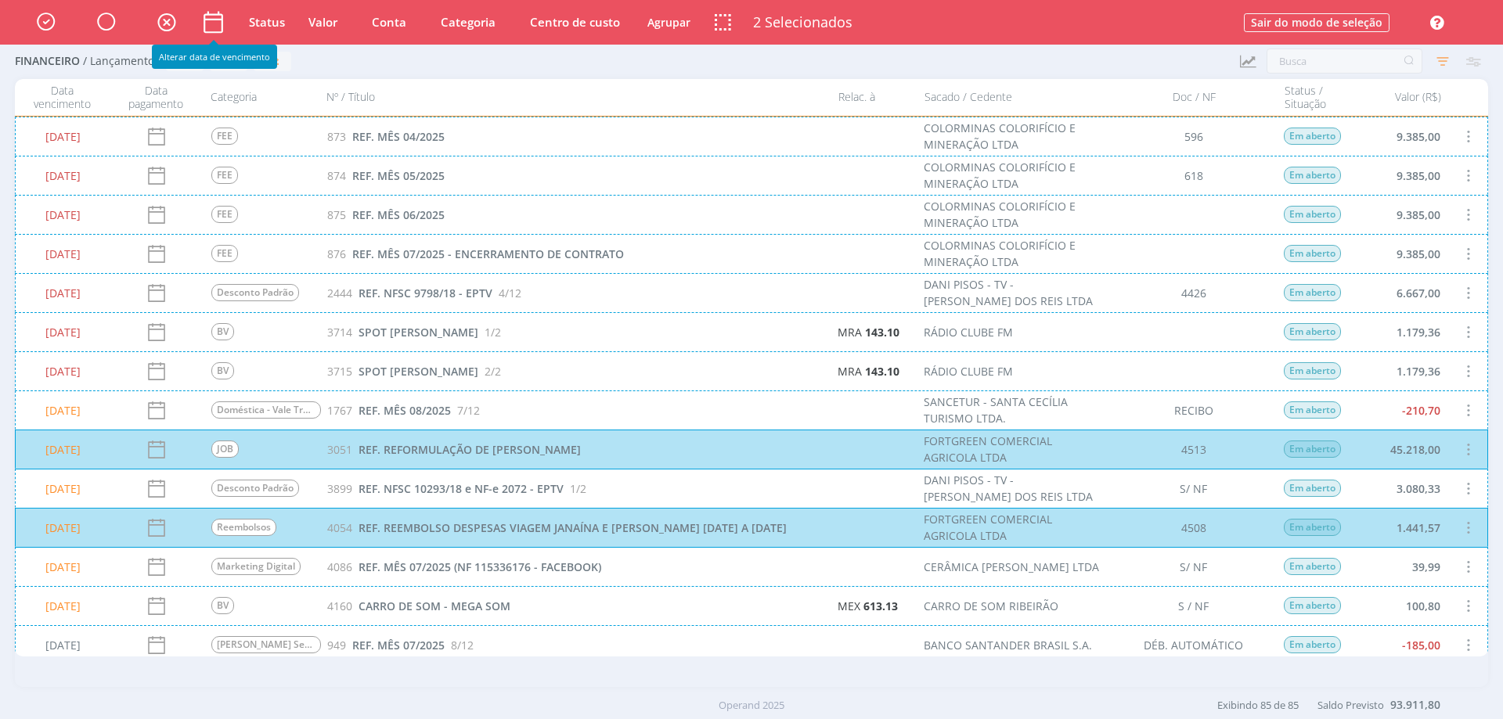
click at [214, 24] on icon at bounding box center [213, 22] width 27 height 27
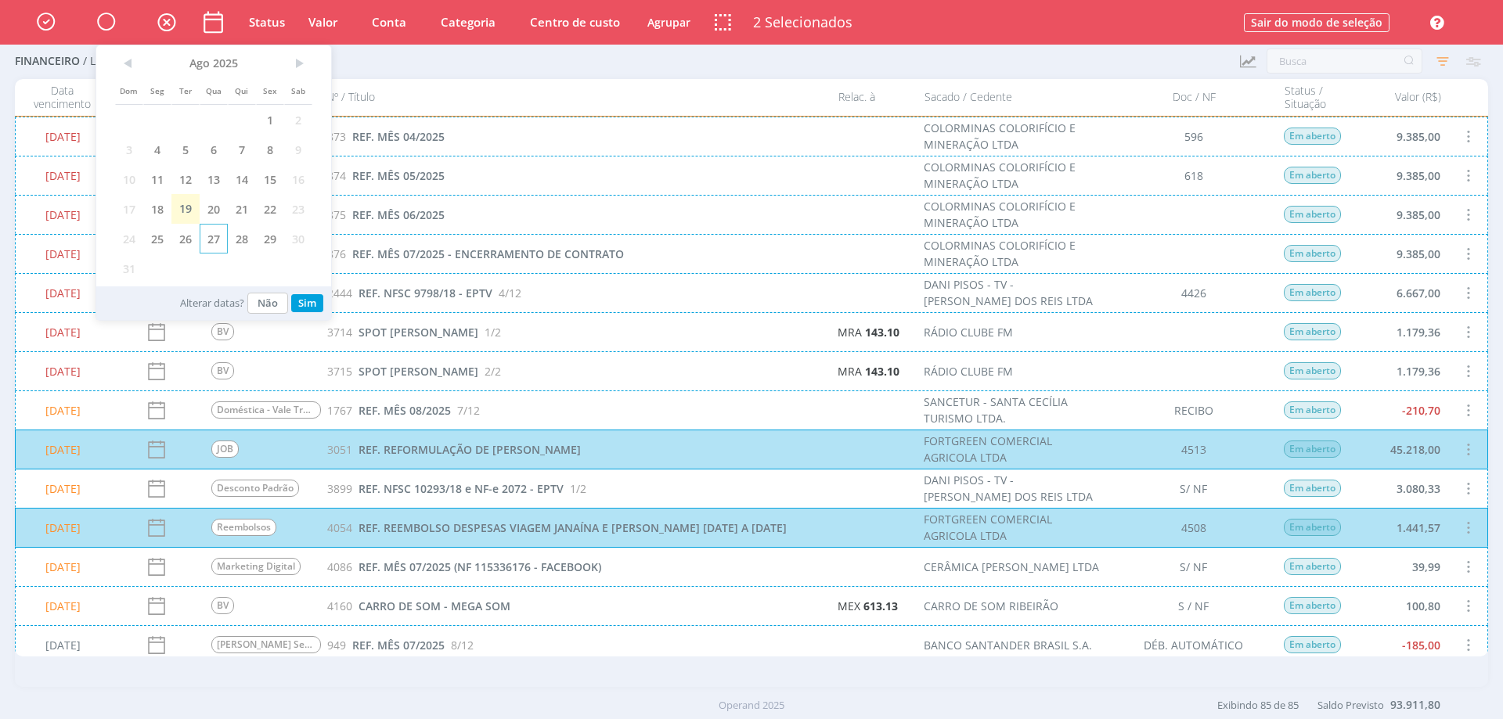
click at [219, 240] on span "27" at bounding box center [214, 239] width 28 height 30
click at [312, 305] on button "Sim" at bounding box center [307, 303] width 32 height 18
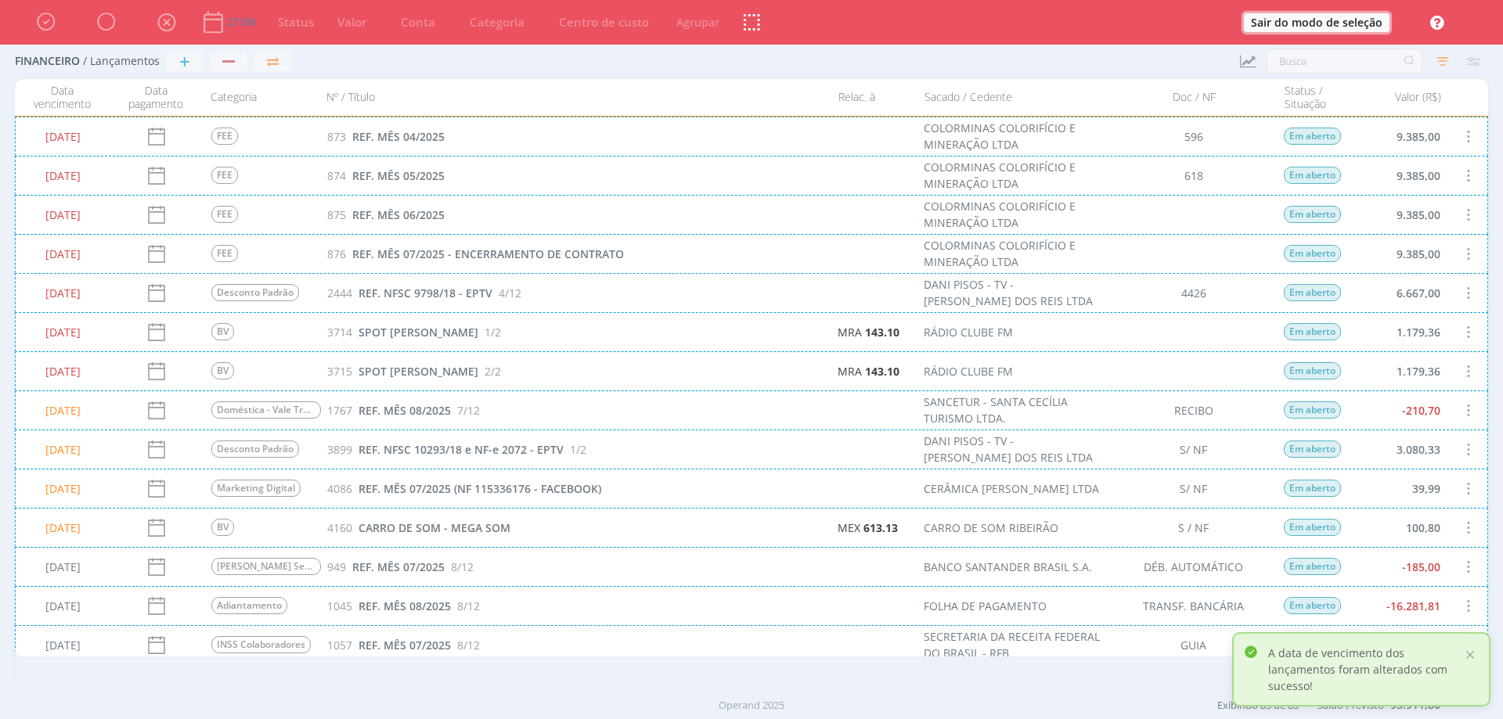
click at [1331, 21] on button "Sair do modo de seleção" at bounding box center [1317, 22] width 146 height 19
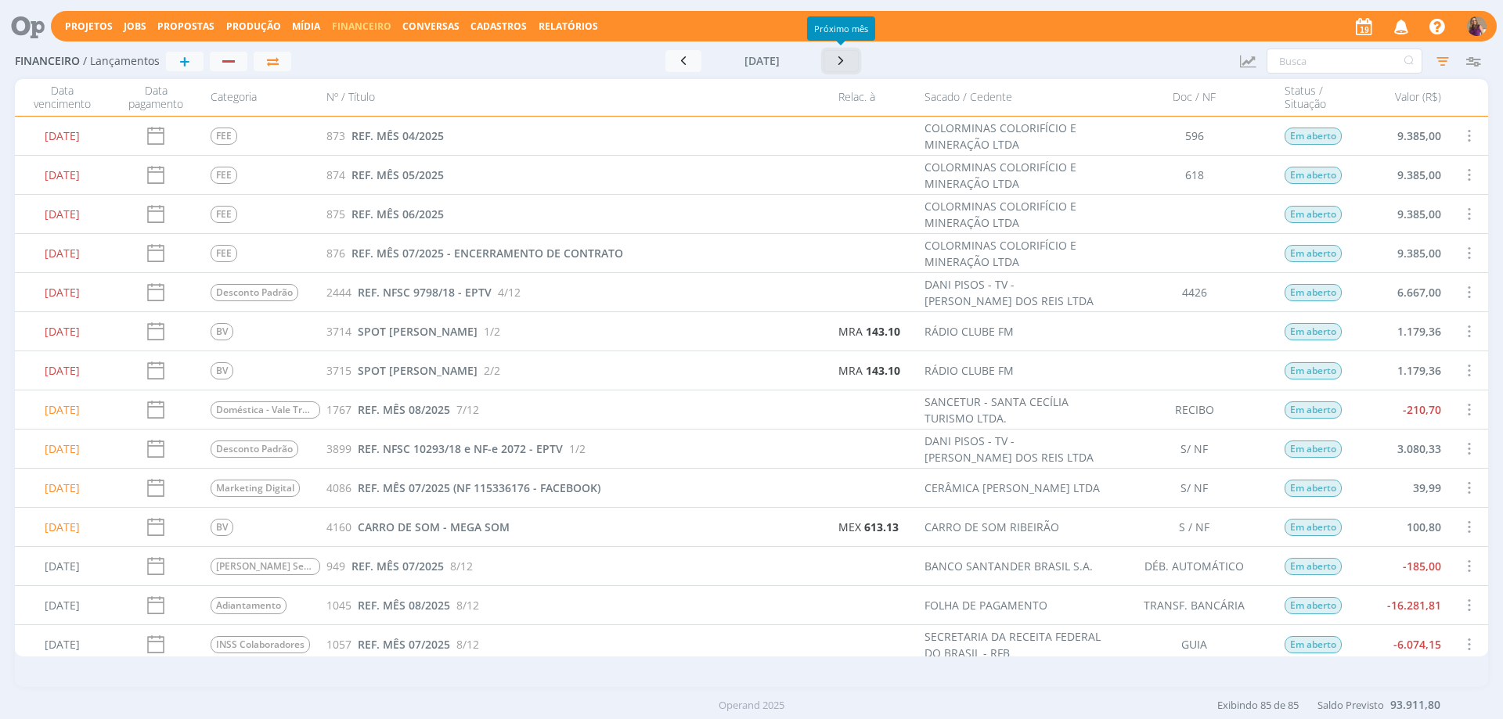
click at [841, 65] on icon "button" at bounding box center [842, 60] width 16 height 15
click at [1322, 63] on input "text" at bounding box center [1345, 61] width 156 height 25
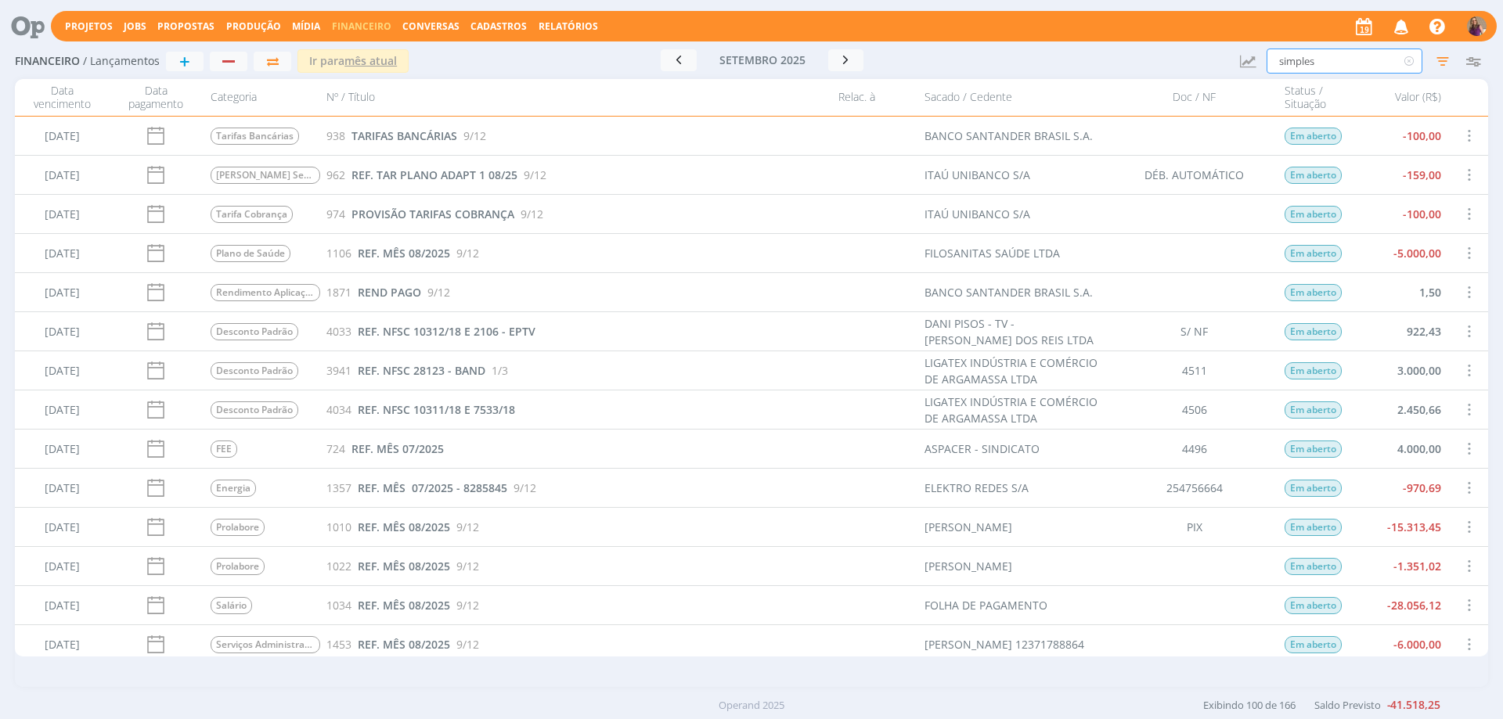
type input "simples"
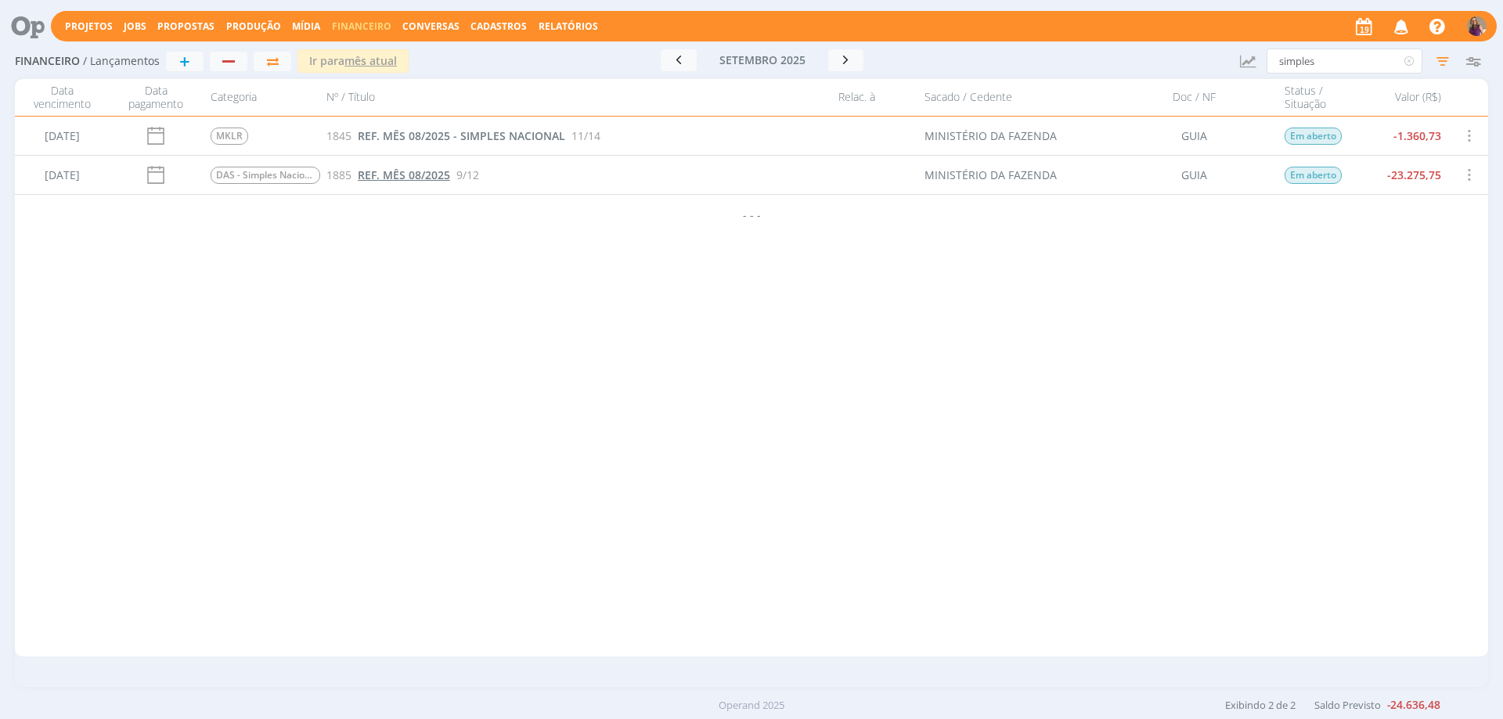
click at [388, 175] on span "REF. MÊS 08/2025" at bounding box center [404, 175] width 92 height 15
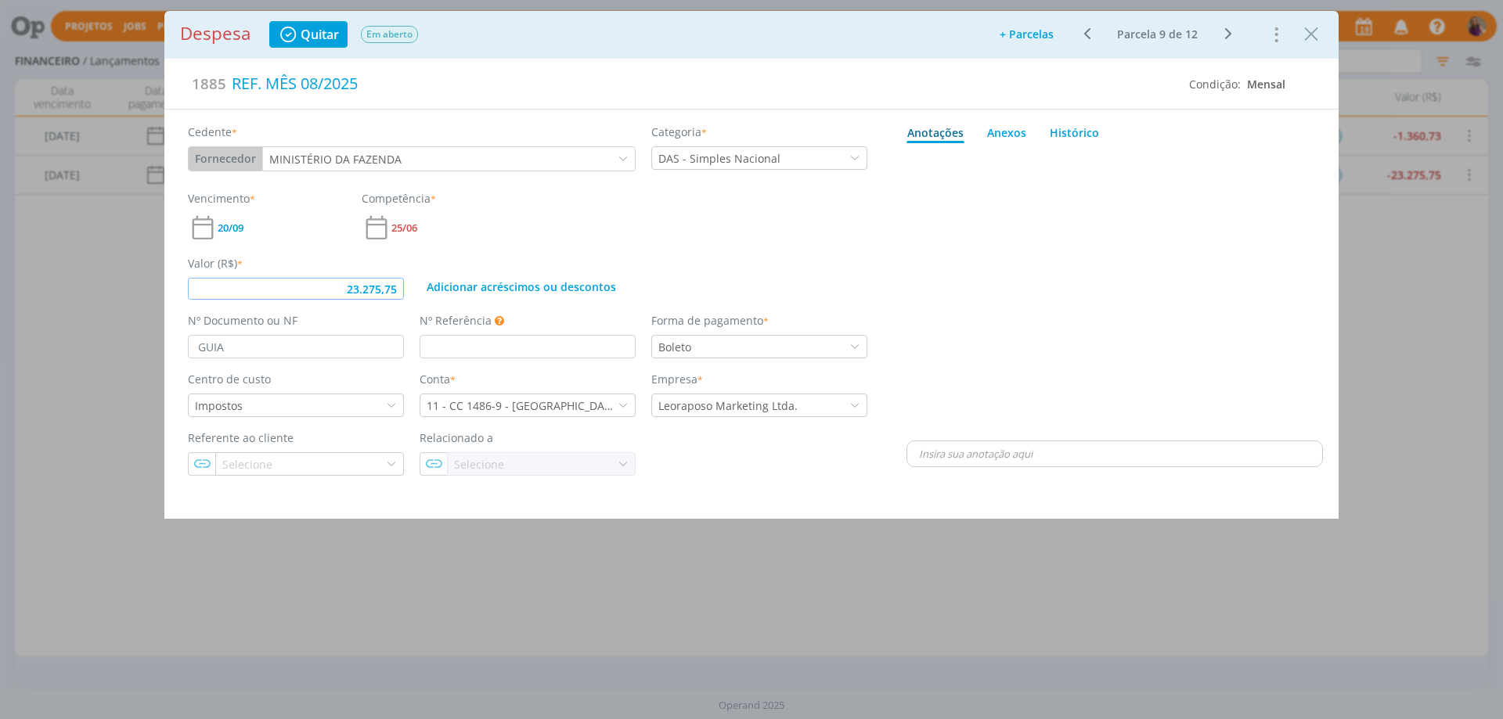
drag, startPoint x: 398, startPoint y: 290, endPoint x: 298, endPoint y: 257, distance: 105.7
click at [298, 257] on div "Valor (R$) * 23.275,75" at bounding box center [296, 277] width 232 height 45
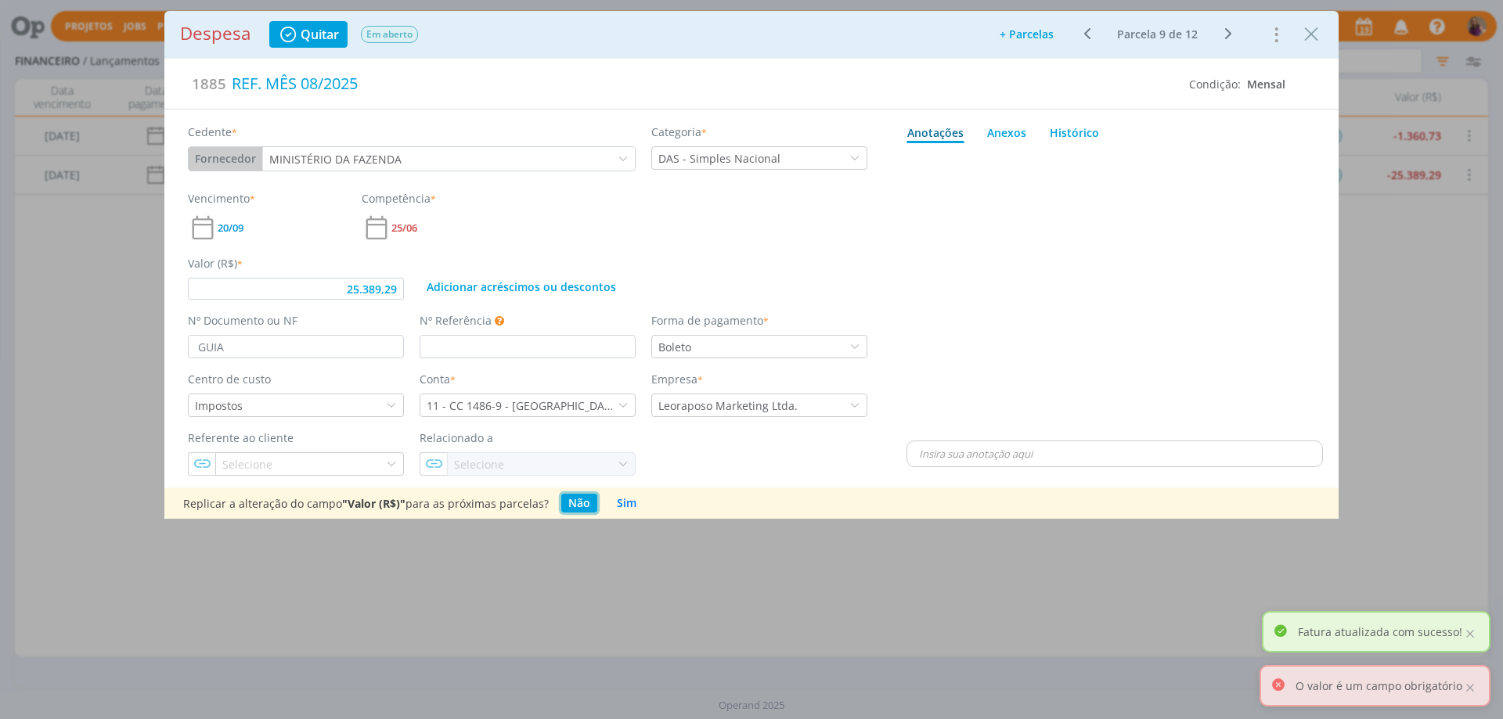
click at [579, 506] on button "Não" at bounding box center [579, 503] width 36 height 19
type input "25.389,29"
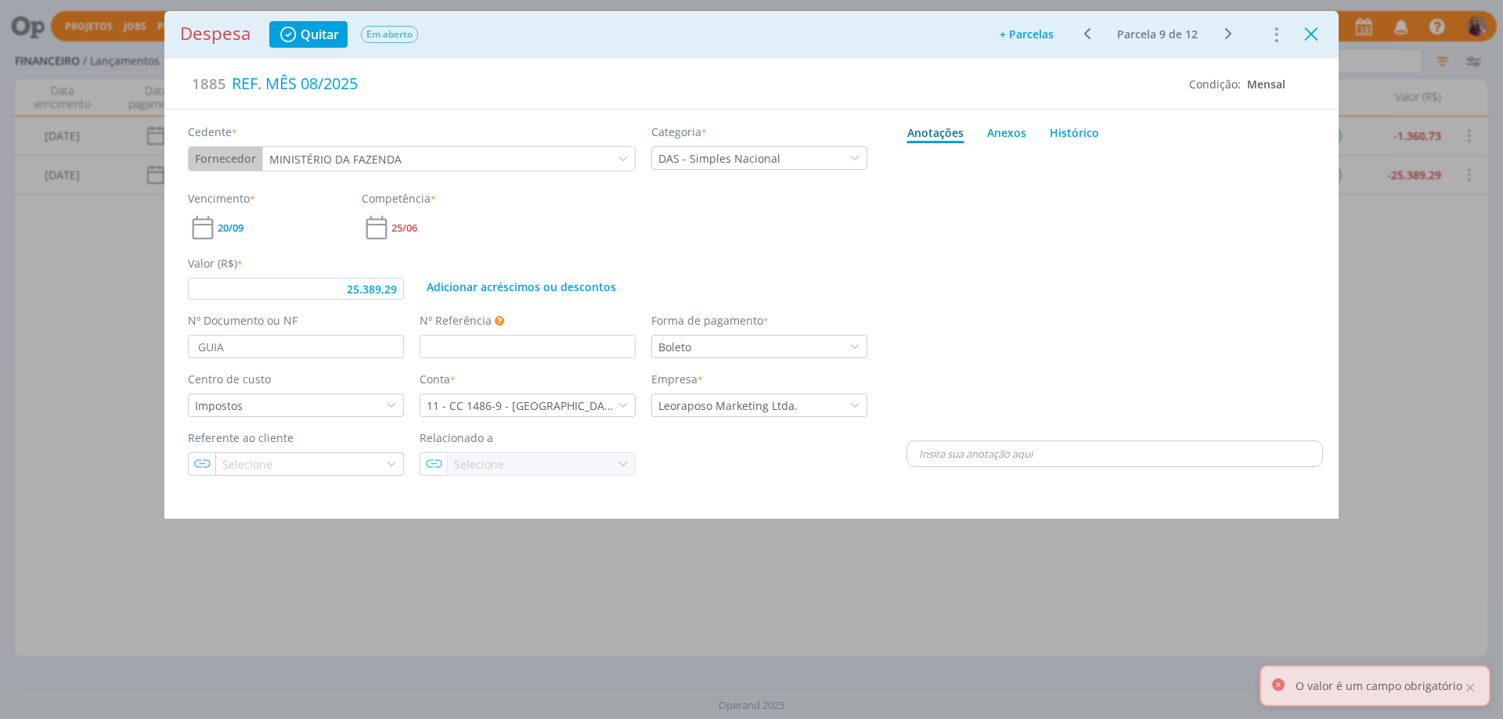
click at [1307, 34] on icon "Close" at bounding box center [1310, 34] width 23 height 23
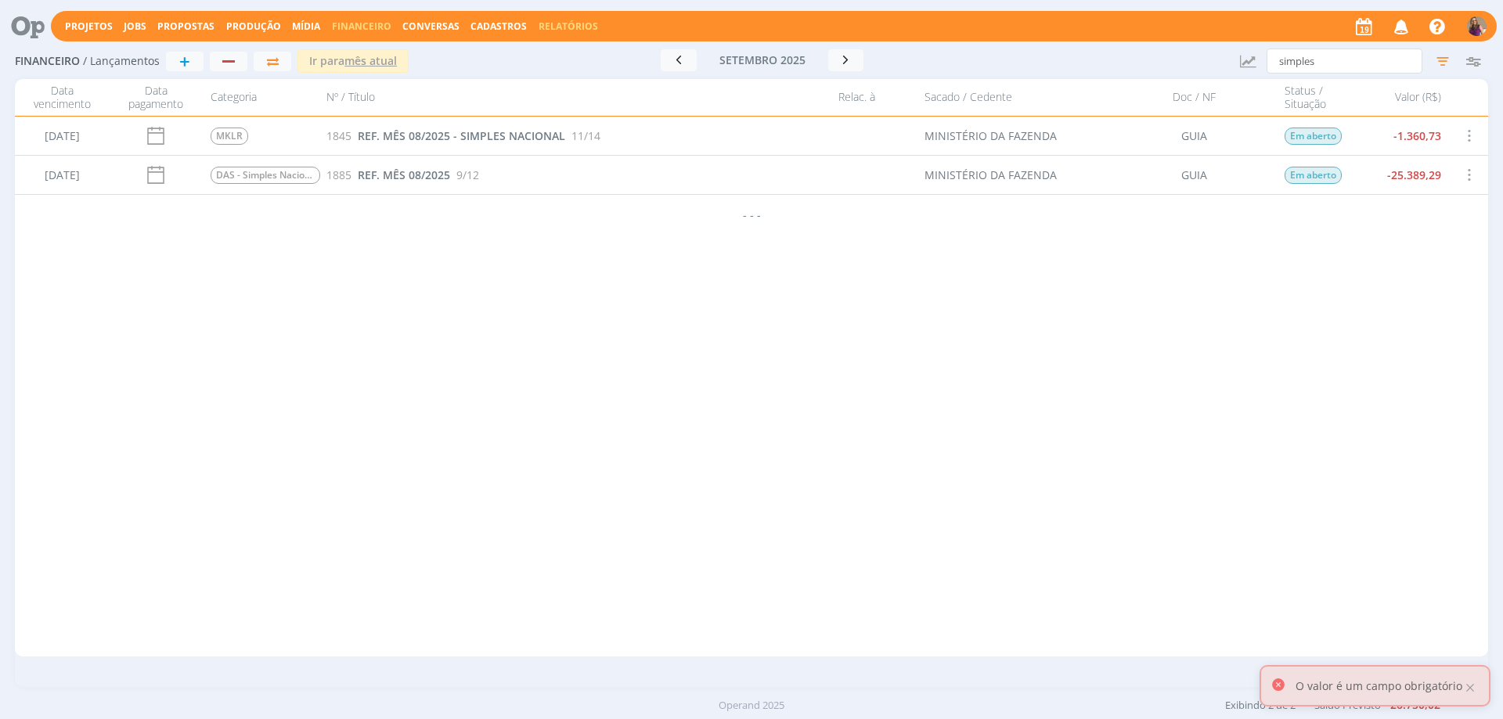
click at [563, 27] on link "Relatórios" at bounding box center [568, 26] width 59 height 13
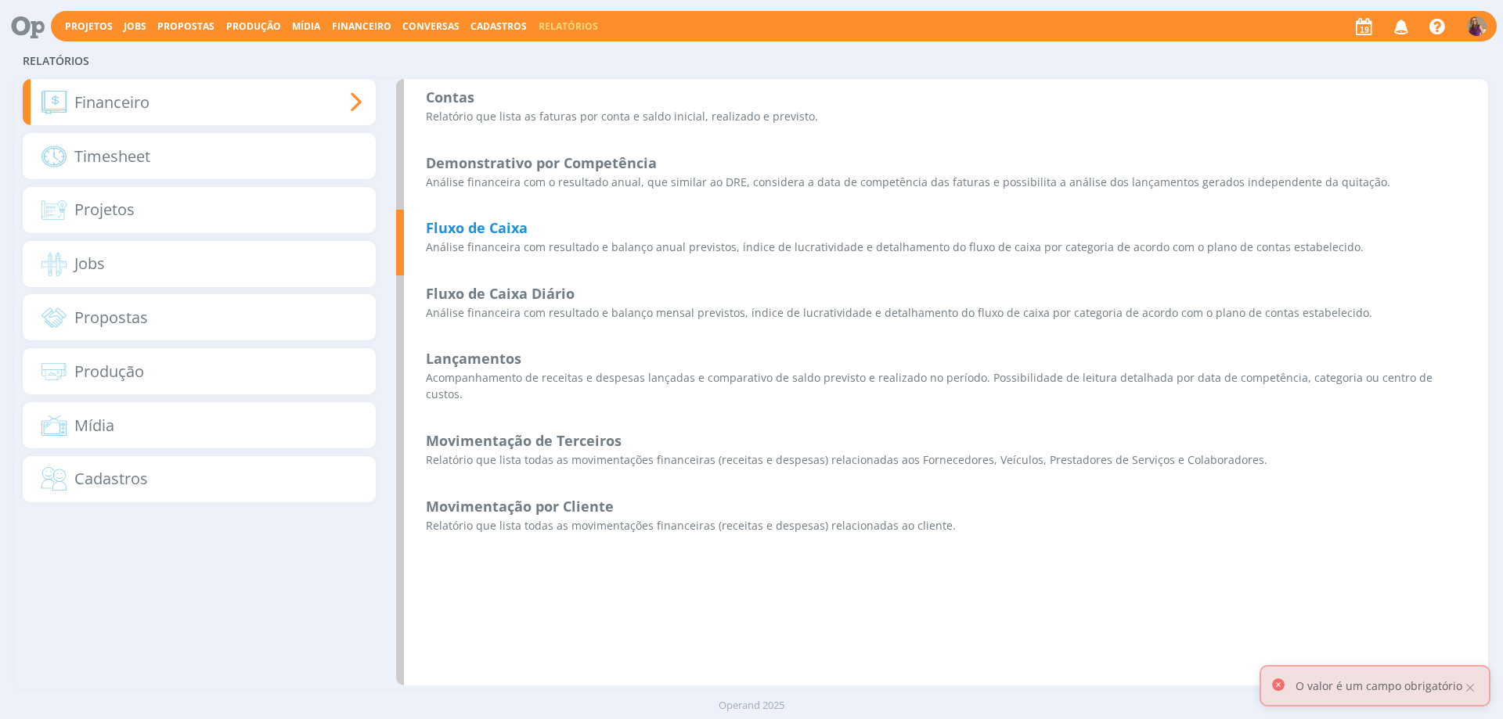
click at [503, 225] on b "Fluxo de Caixa" at bounding box center [477, 227] width 102 height 19
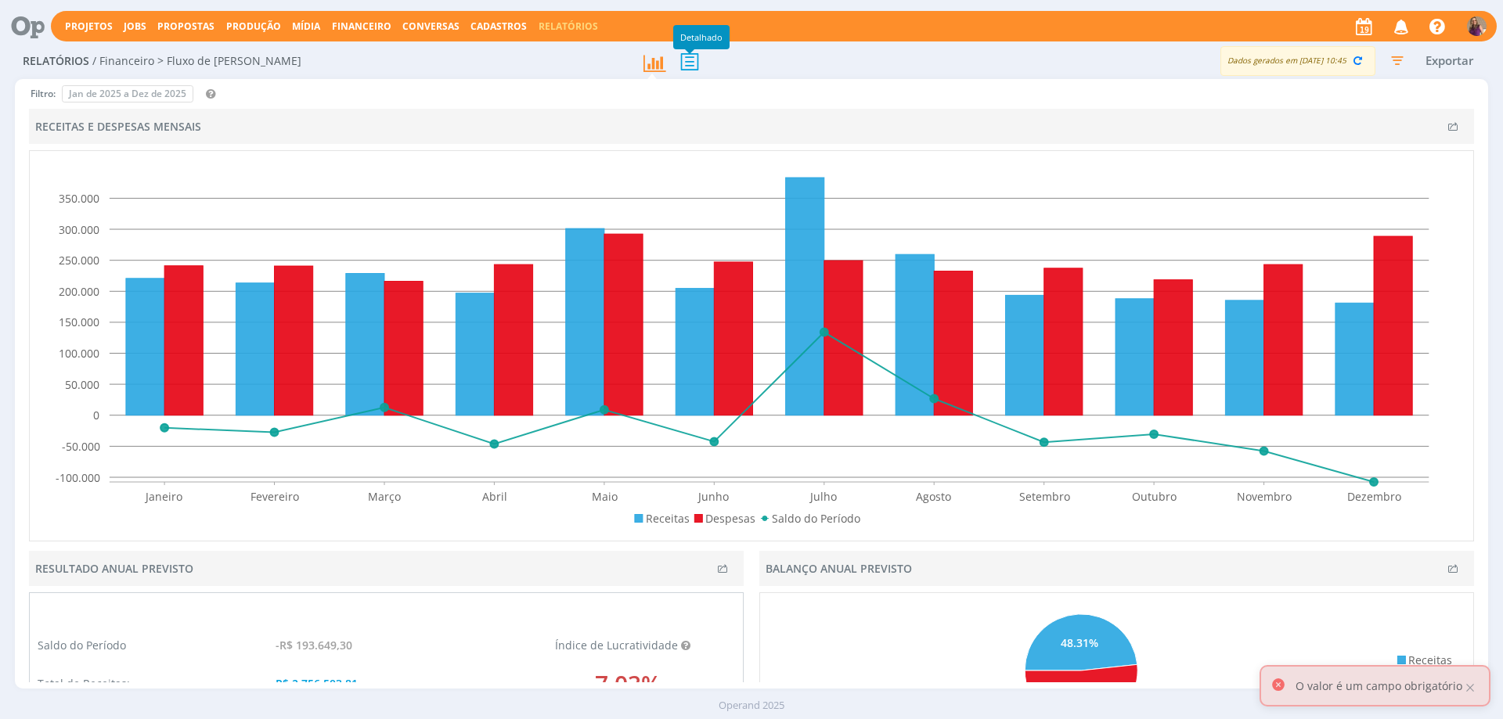
click at [689, 73] on icon at bounding box center [689, 61] width 33 height 32
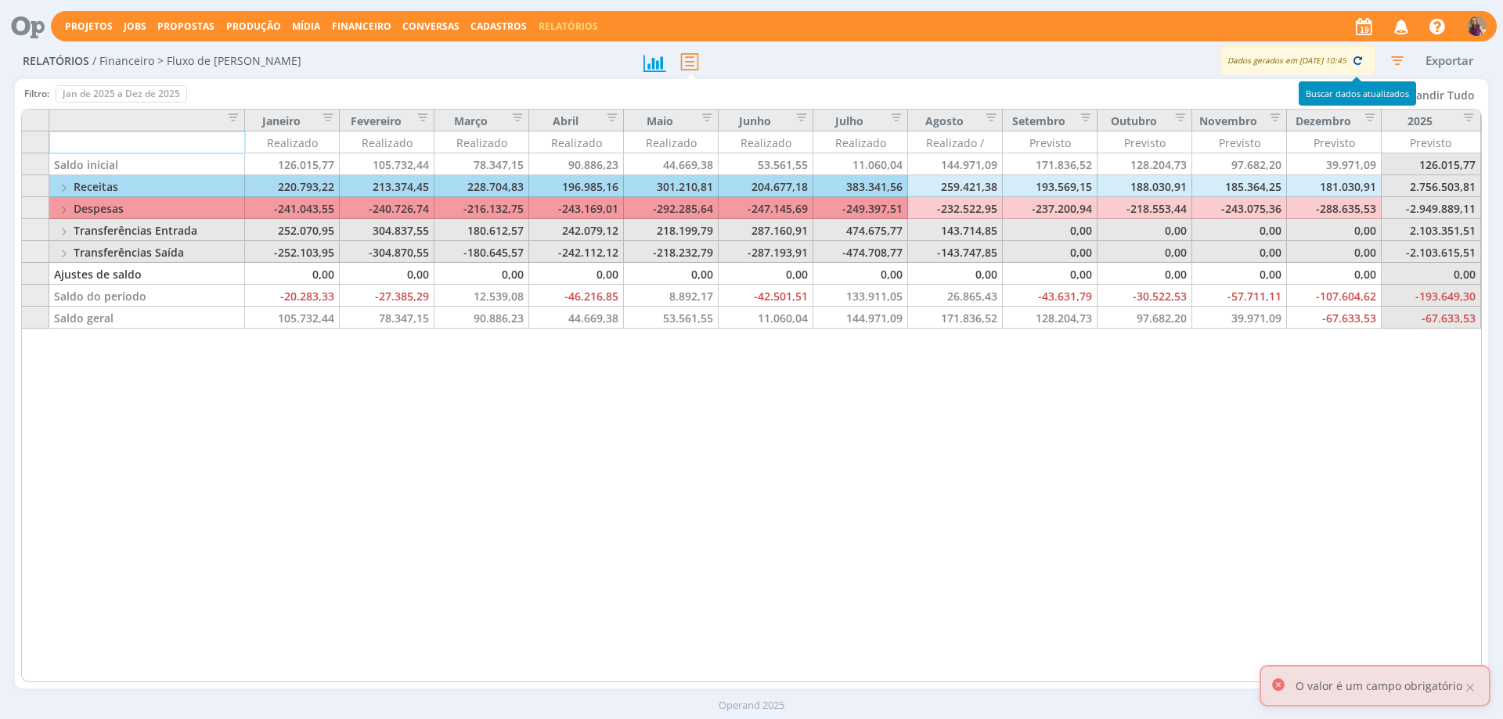
click at [1360, 61] on icon "button" at bounding box center [1357, 60] width 14 height 14
click at [1358, 58] on icon "button" at bounding box center [1357, 60] width 14 height 14
click at [613, 486] on div "Janeiro Fevereiro Março Abril Maio Junho Julho Agosto Setembro Outubro Novembro…" at bounding box center [751, 396] width 1459 height 572
click at [1472, 687] on div at bounding box center [1470, 688] width 14 height 14
